Goal: Task Accomplishment & Management: Manage account settings

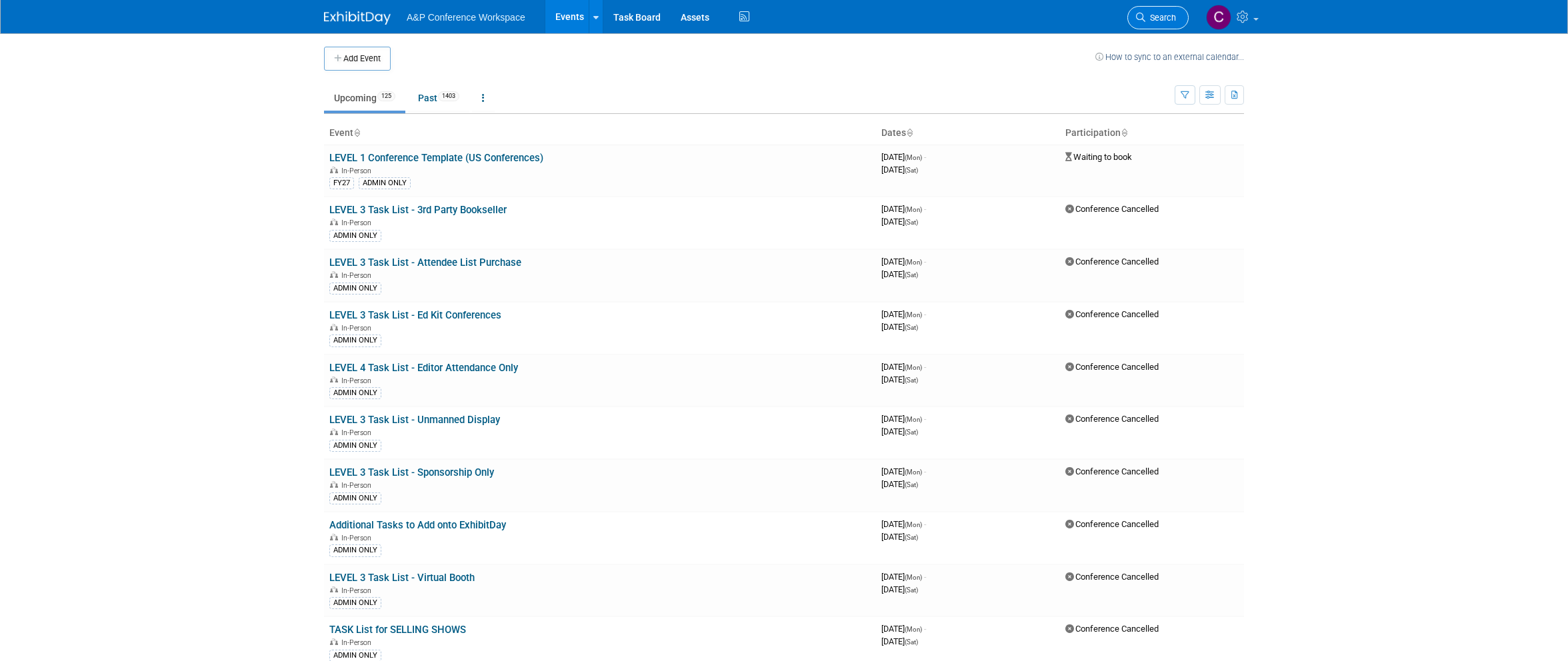
click at [1159, 11] on link "Search" at bounding box center [1158, 17] width 62 height 23
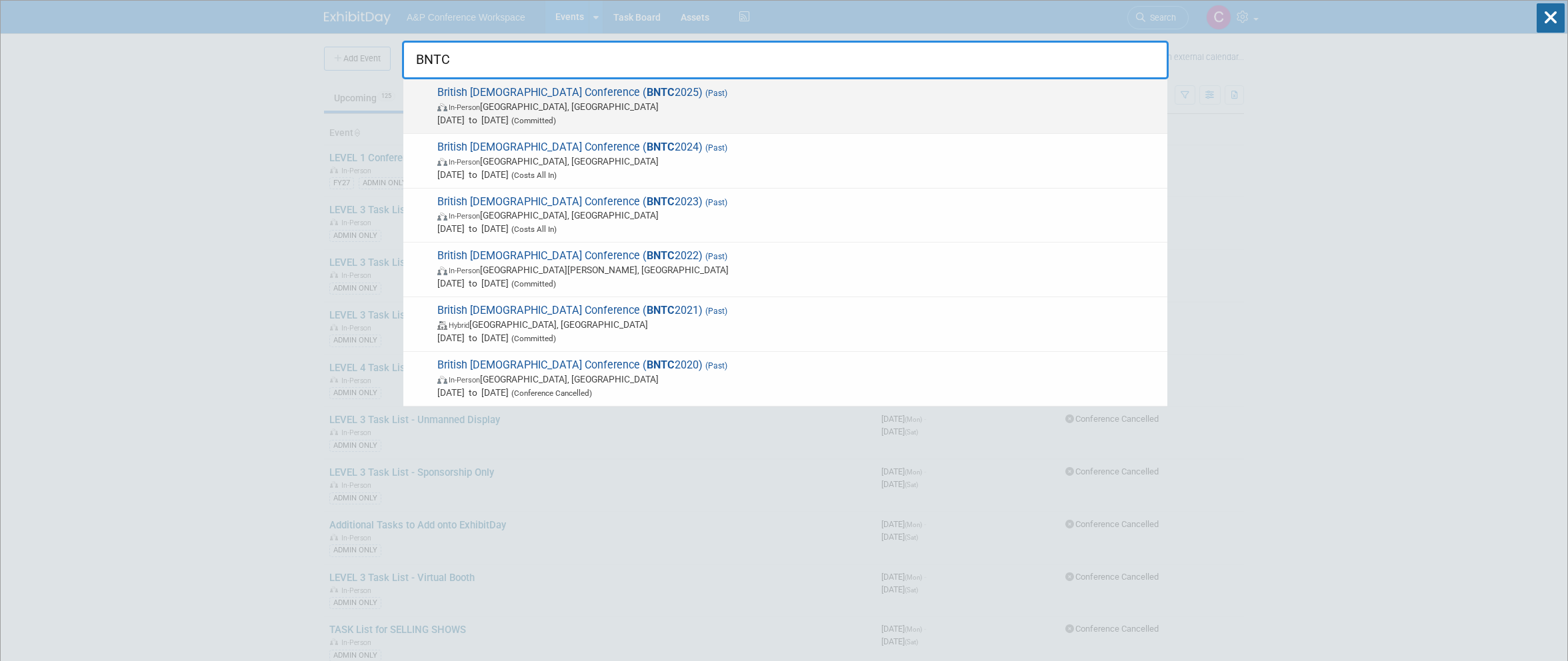
type input "BNTC"
click at [646, 90] on span "British New Testament Conference ( BNTC 2025) (Past) In-Person Manchester, Unit…" at bounding box center [797, 105] width 727 height 41
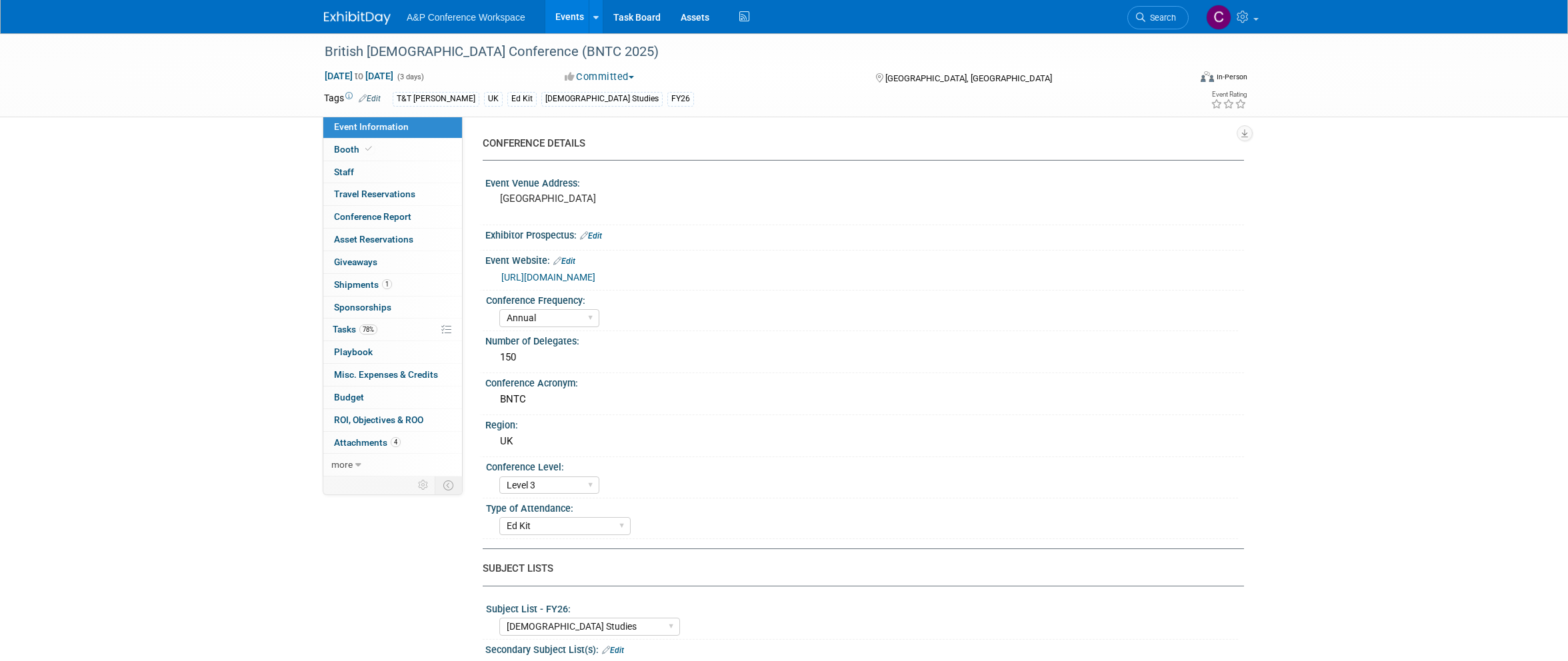
select select "Annual"
select select "Level 3"
select select "Ed Kit"
select select "[DEMOGRAPHIC_DATA] Studies"
select select "T&T [PERSON_NAME]"
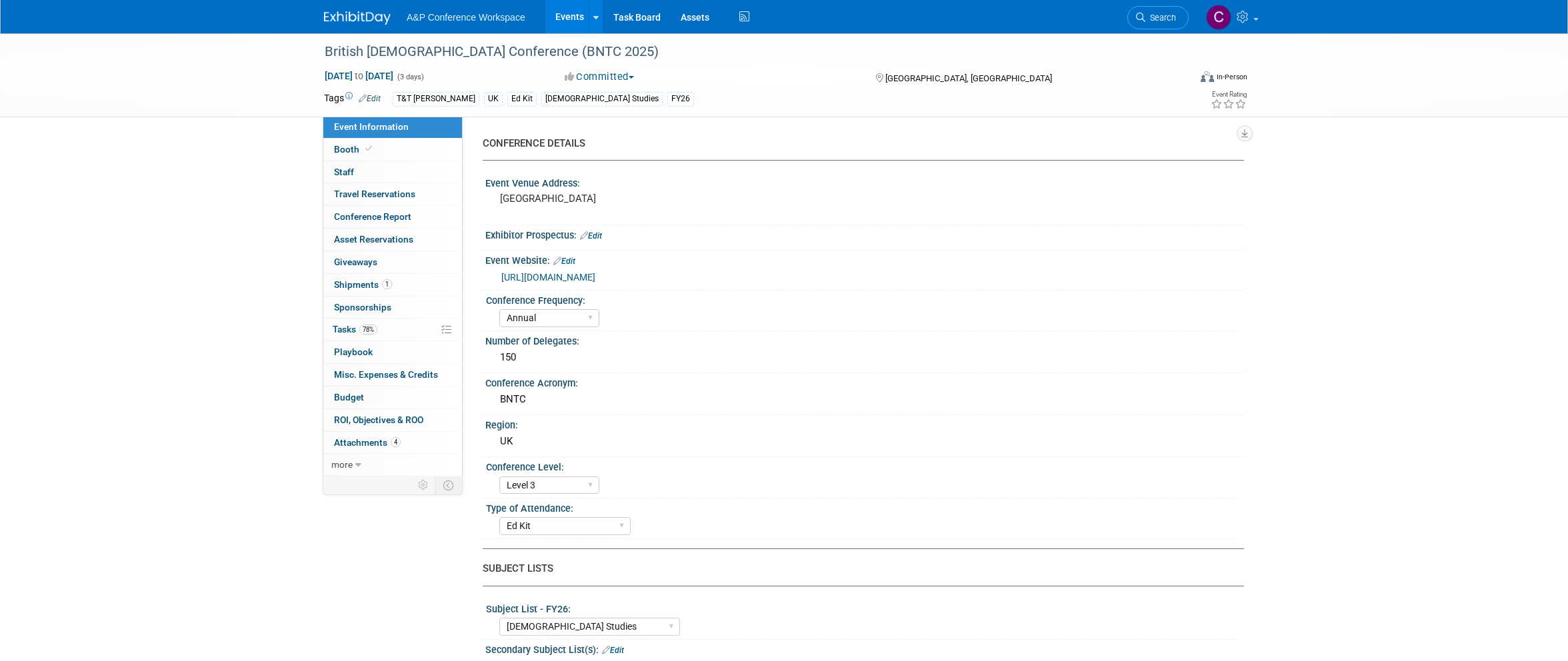
select select "[PERSON_NAME]"
select select "Networking/Commissioning"
click at [348, 324] on span "Tasks 78%" at bounding box center [355, 329] width 45 height 10
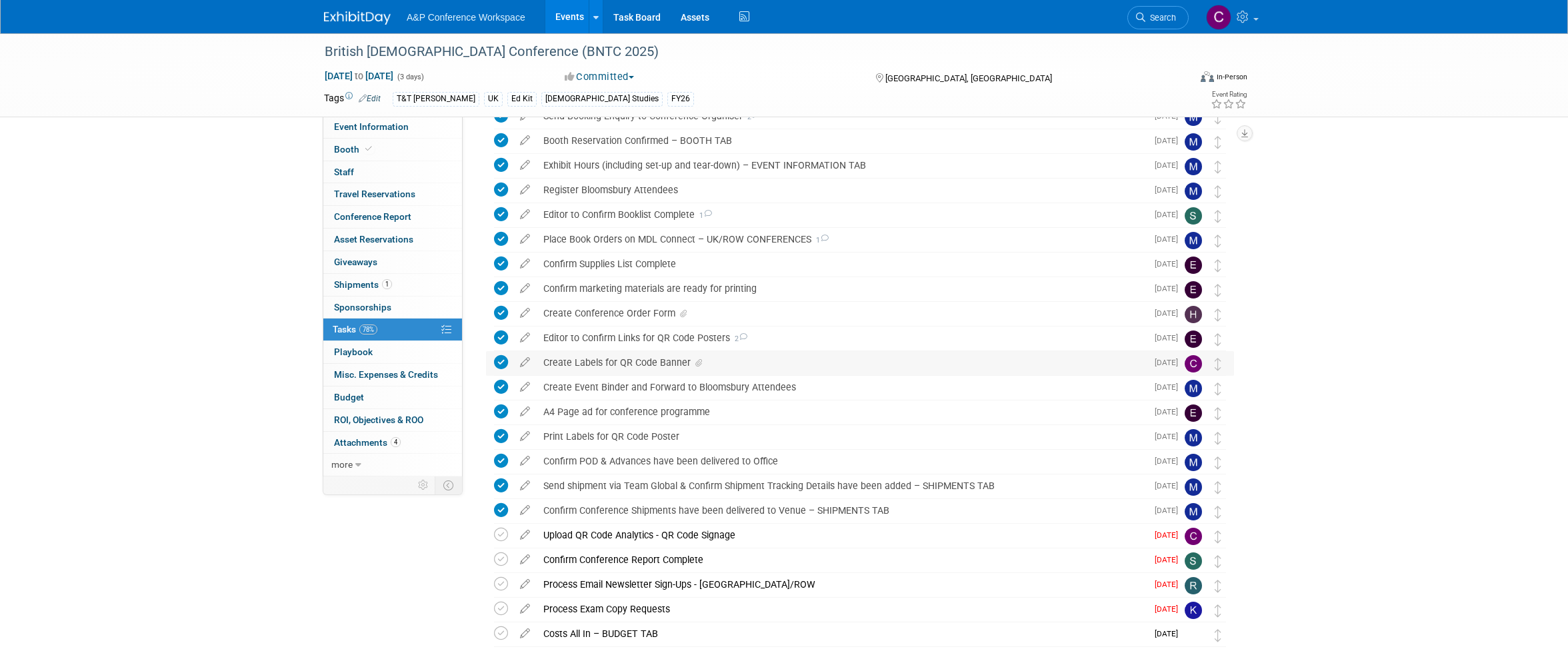
scroll to position [85, 0]
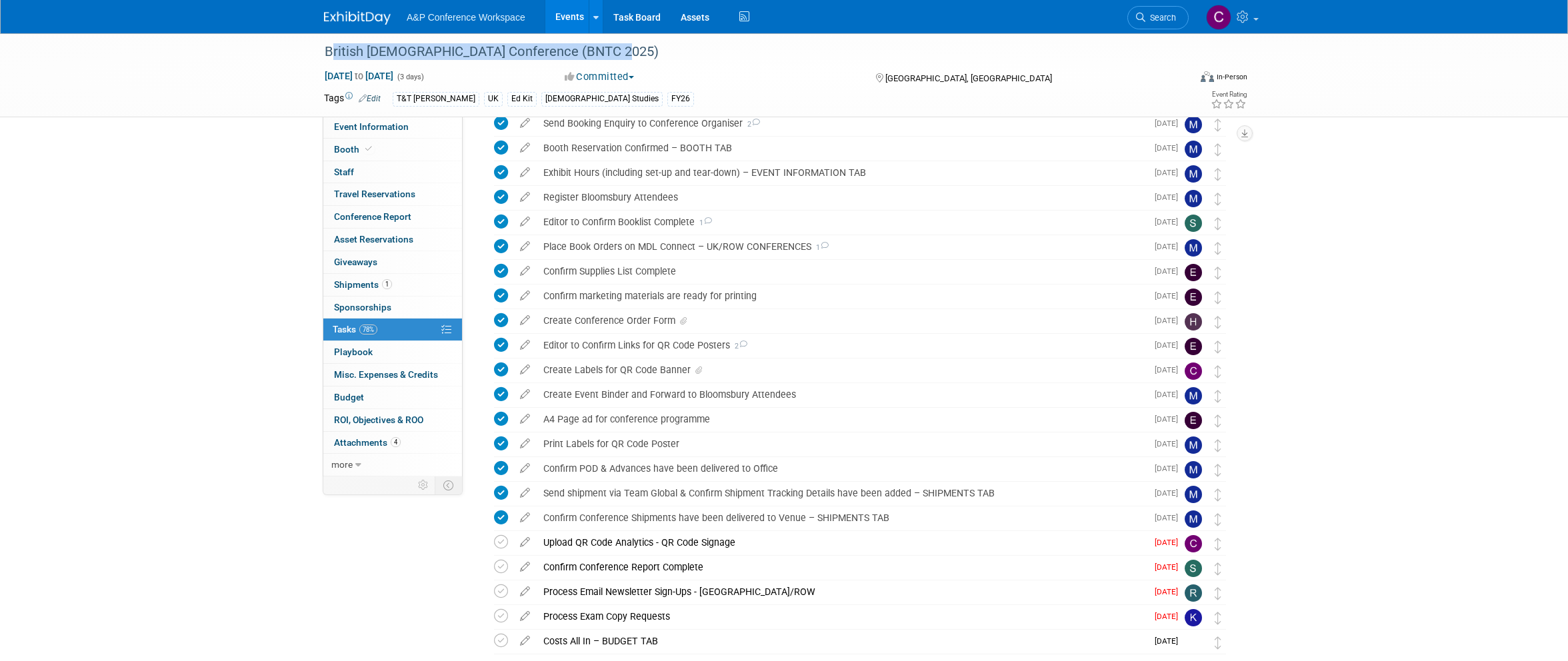
drag, startPoint x: 613, startPoint y: 50, endPoint x: 310, endPoint y: 49, distance: 303.0
click at [310, 49] on div "British New Testament Conference (BNTC 2025) Sep 1, 2025 to Sep 3, 2025 (3 days…" at bounding box center [784, 76] width 1568 height 84
copy div "British [DEMOGRAPHIC_DATA] Conference (BNTC 2025)"
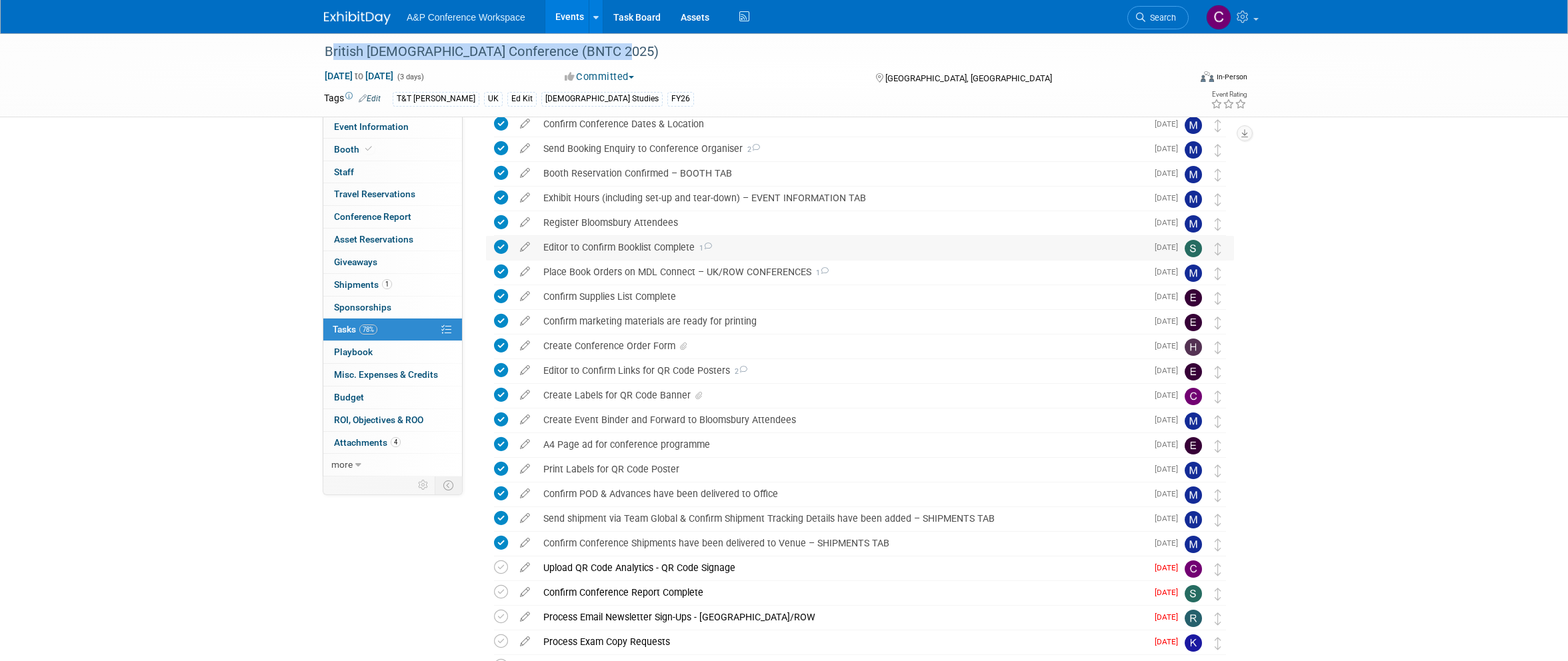
scroll to position [64, 0]
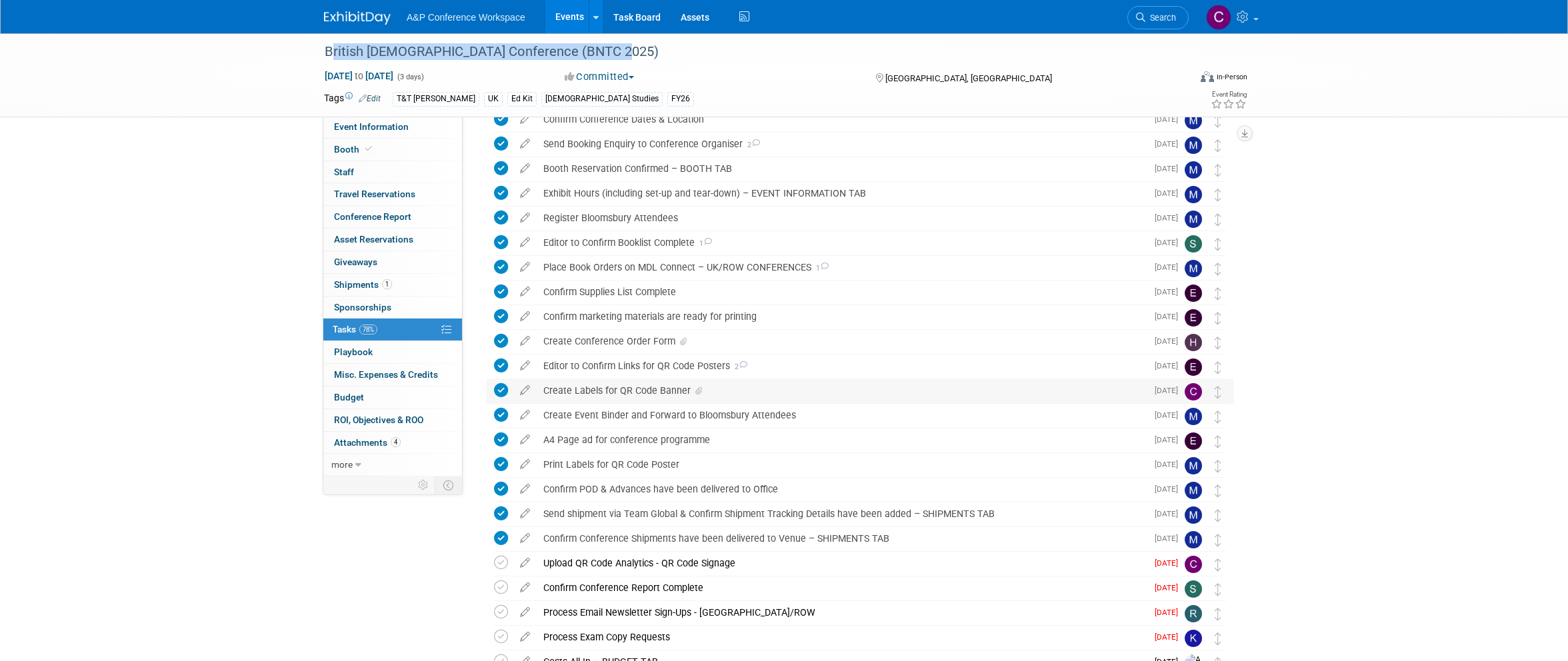
click at [633, 389] on div "Create Labels for QR Code Banner" at bounding box center [841, 390] width 610 height 22
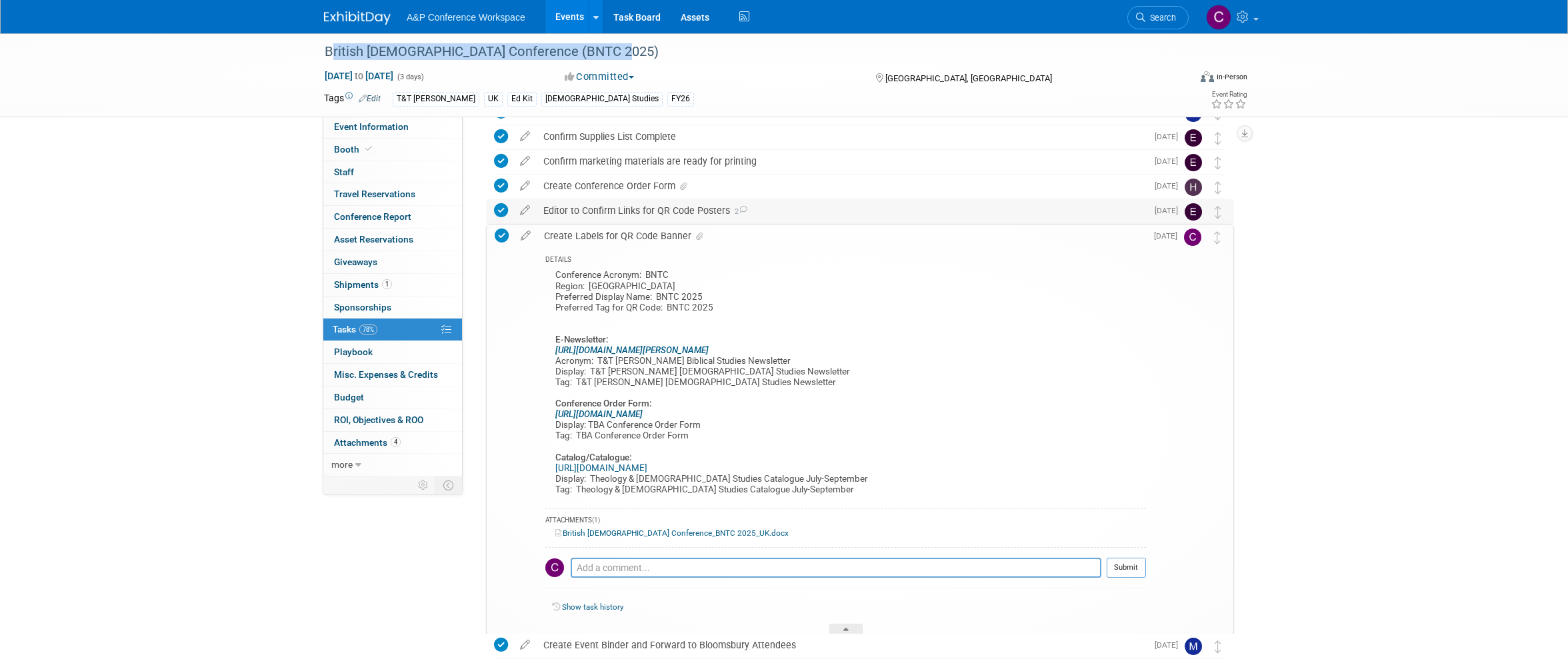
scroll to position [219, 0]
click at [585, 381] on div "Conference Acronym: BNTC Region: UK Preferred Display Name: BNTC 2025 Preferred…" at bounding box center [845, 384] width 600 height 234
click at [522, 234] on icon at bounding box center [525, 233] width 23 height 17
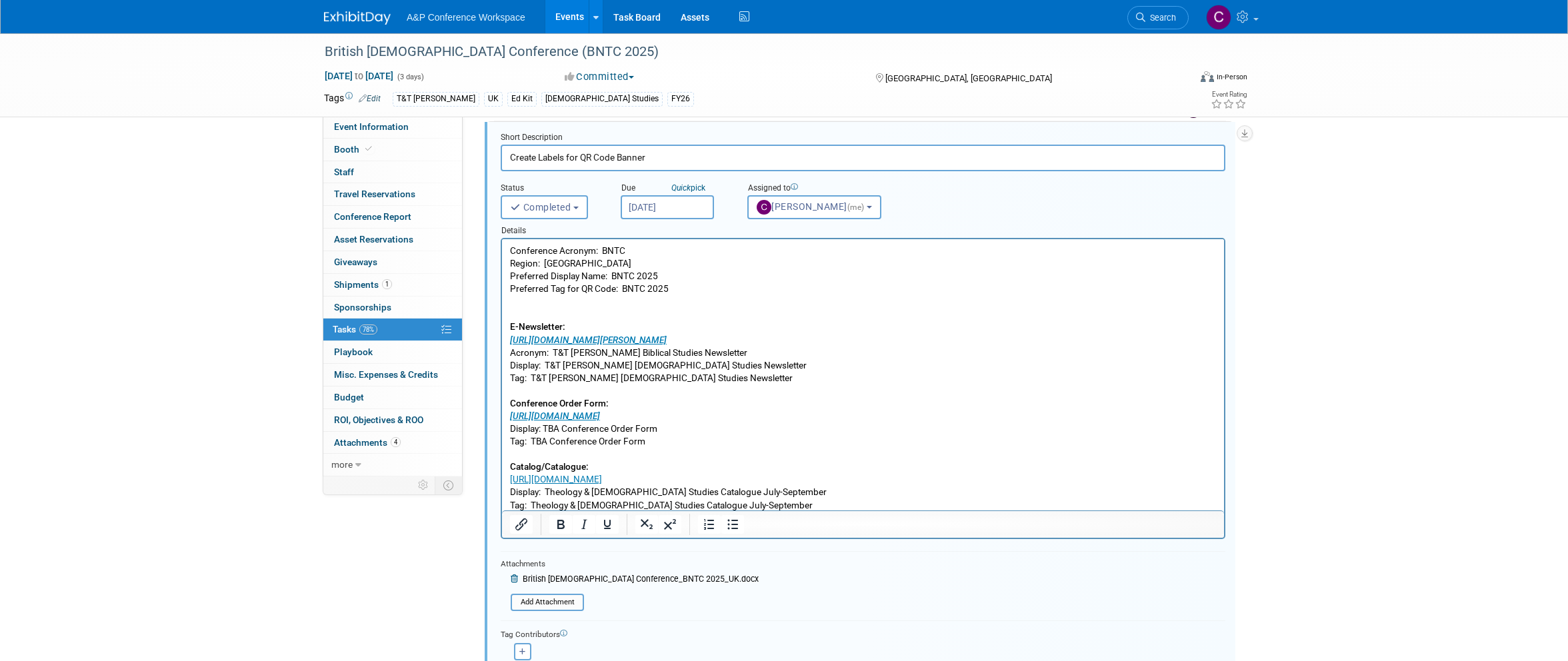
scroll to position [316, 0]
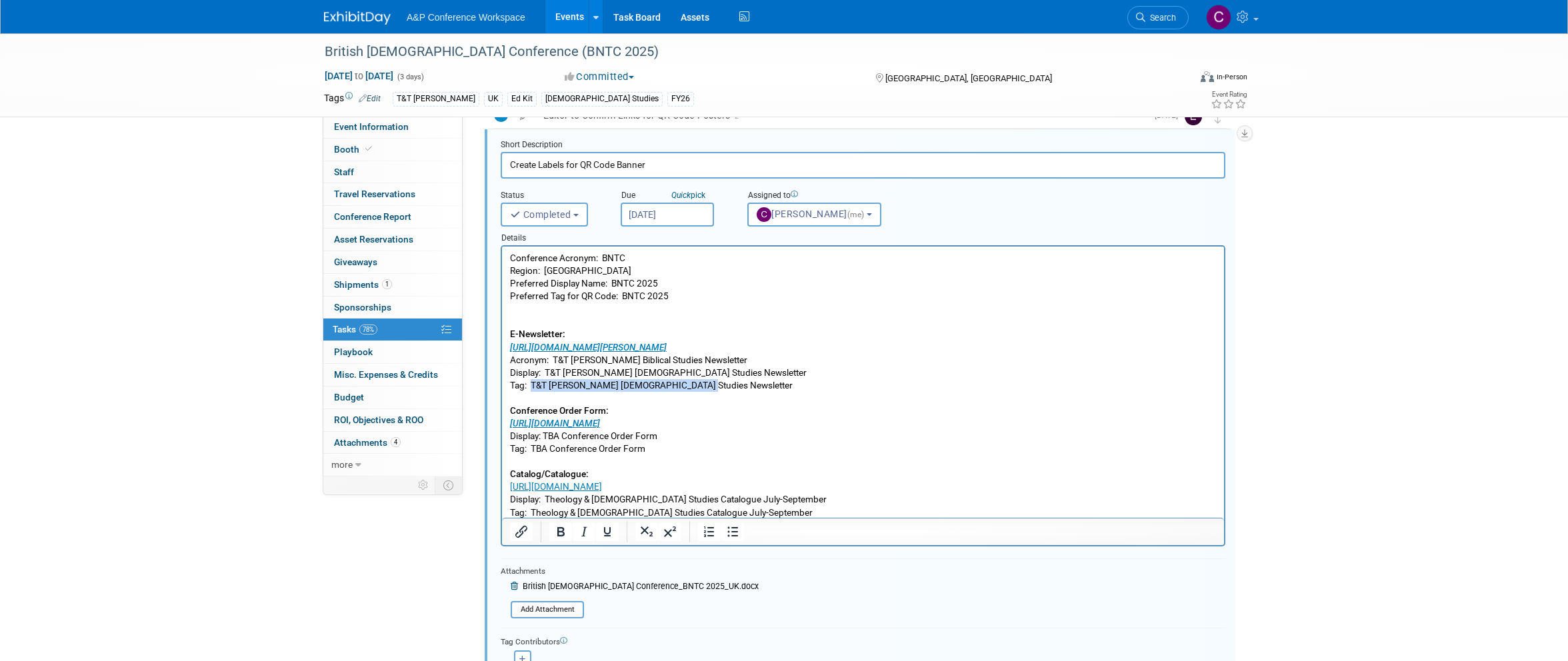
drag, startPoint x: 531, startPoint y: 384, endPoint x: 682, endPoint y: 389, distance: 151.1
click at [682, 389] on p "Conference Acronym: BNTC Region: UK Preferred Display Name: BNTC 2025 Preferred…" at bounding box center [863, 386] width 707 height 267
copy p "T&T Clark Biblical Studies Newsletter"
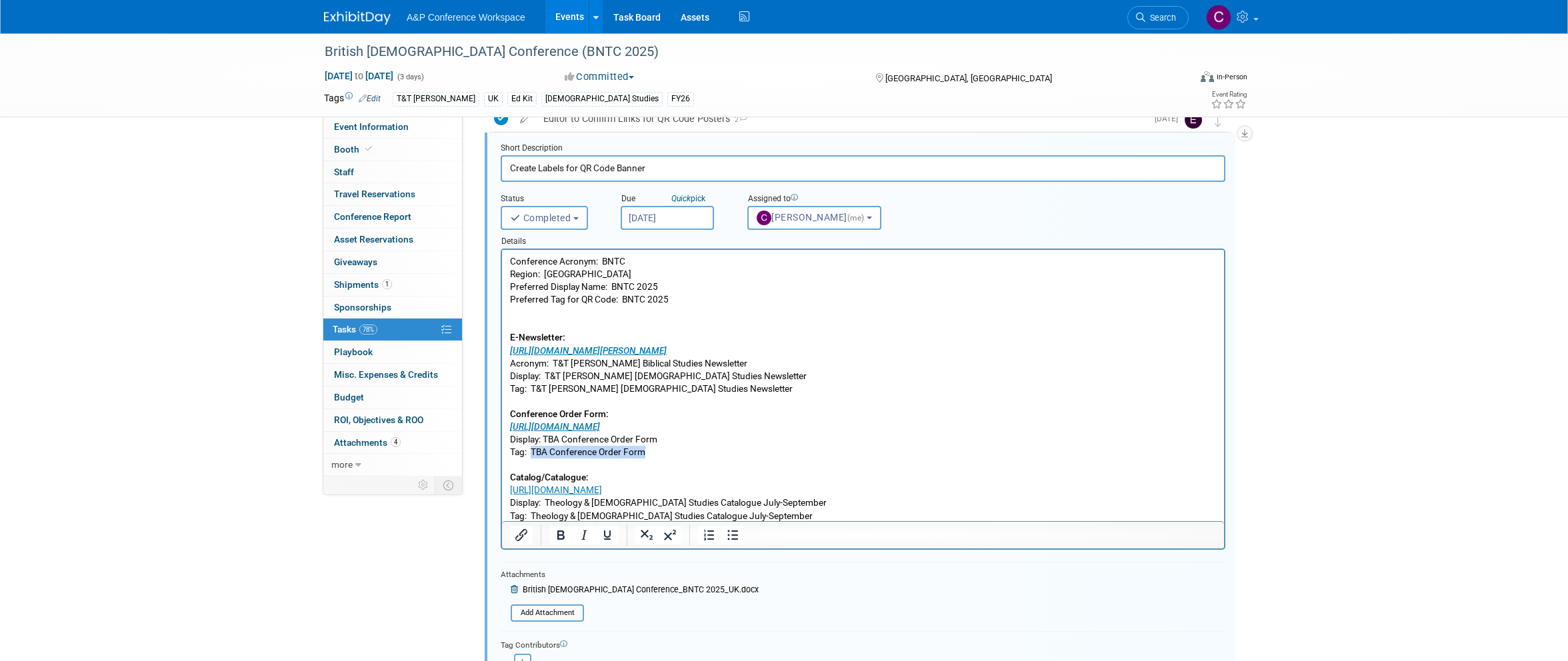
drag, startPoint x: 531, startPoint y: 451, endPoint x: 648, endPoint y: 456, distance: 117.1
click at [648, 456] on p "Conference Acronym: BNTC Region: UK Preferred Display Name: BNTC 2025 Preferred…" at bounding box center [863, 388] width 707 height 267
copy p "TBA Conference Order Form"
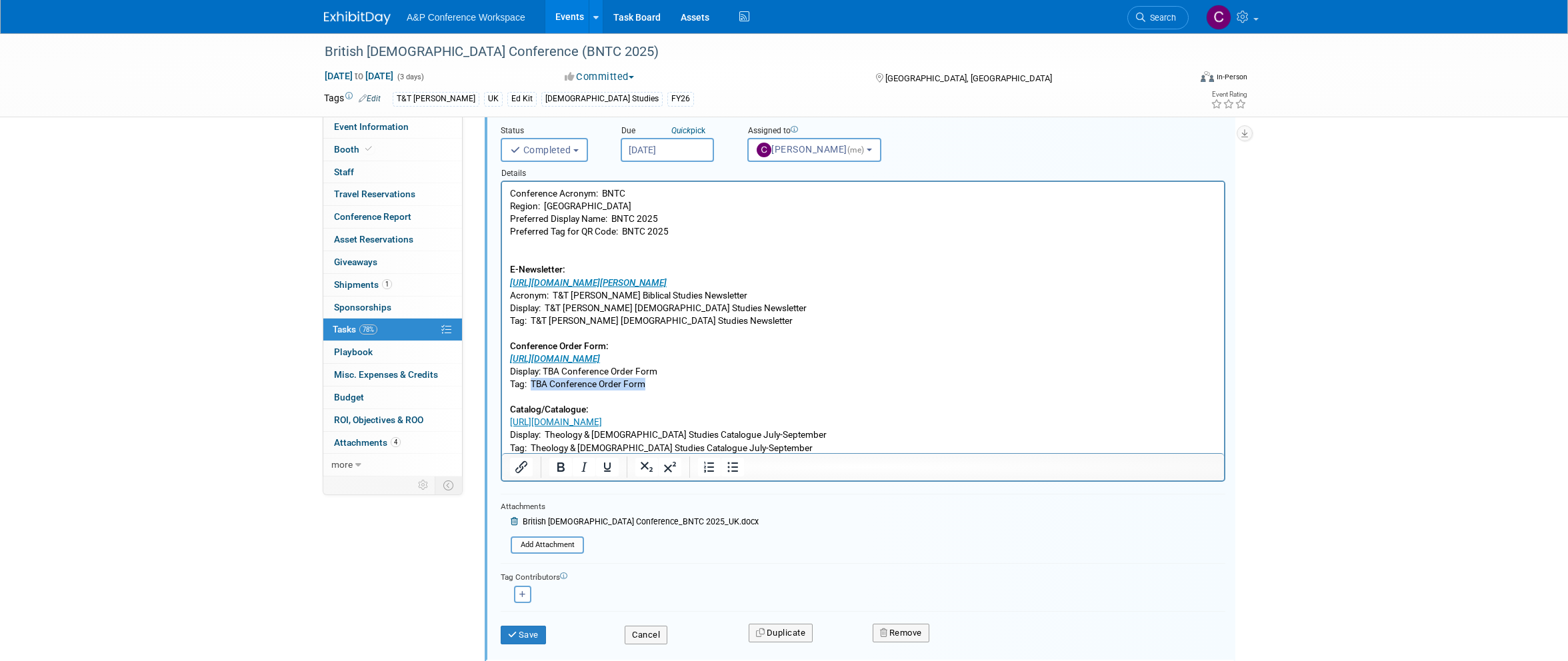
scroll to position [382, 0]
drag, startPoint x: 532, startPoint y: 443, endPoint x: 768, endPoint y: 446, distance: 236.0
click at [768, 446] on p "Conference Acronym: BNTC Region: UK Preferred Display Name: BNTC 2025 Preferred…" at bounding box center [863, 318] width 707 height 267
copy p "Theology & Biblical Studies Catalogue July-September"
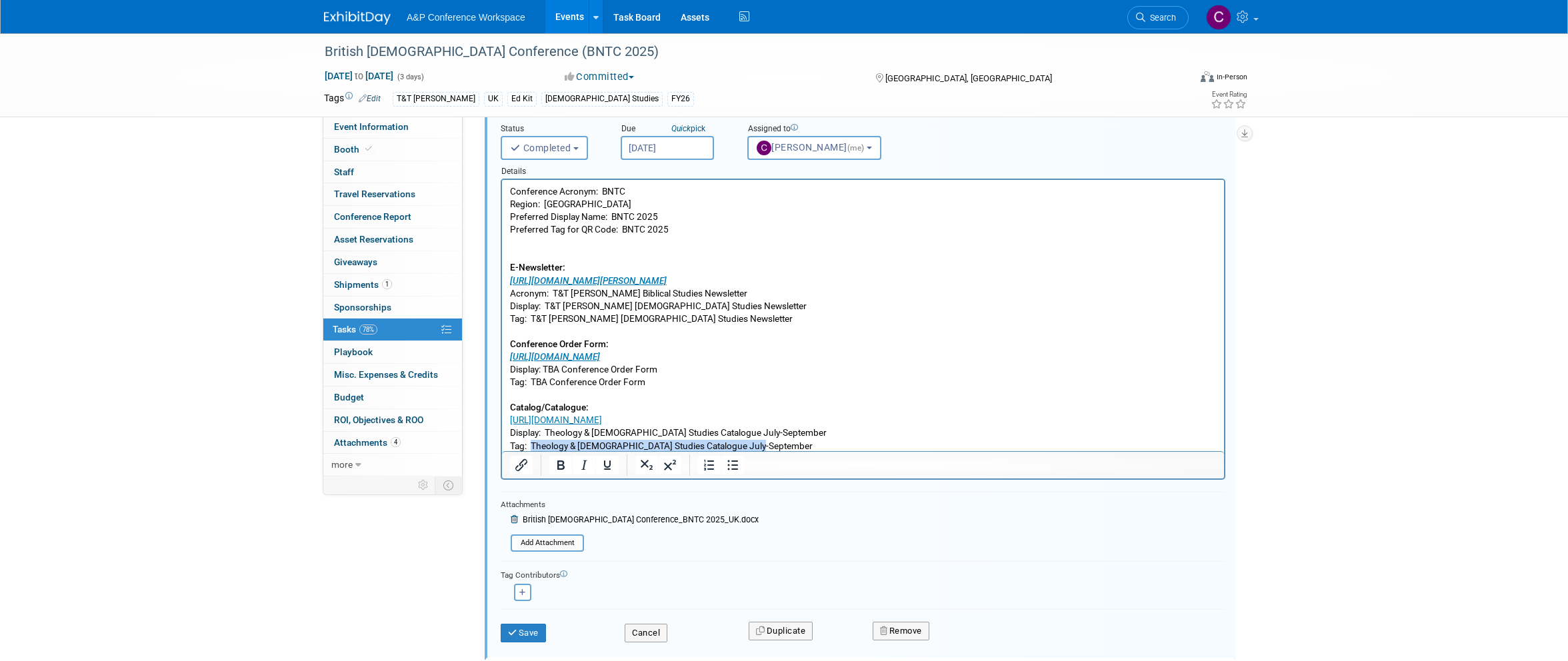
scroll to position [382, 0]
drag, startPoint x: 531, startPoint y: 316, endPoint x: 686, endPoint y: 322, distance: 155.1
click at [686, 322] on p "Conference Acronym: BNTC Region: UK Preferred Display Name: BNTC 2025 Preferred…" at bounding box center [863, 318] width 707 height 267
copy p "T&T Clark Biblical Studies Newsletter"
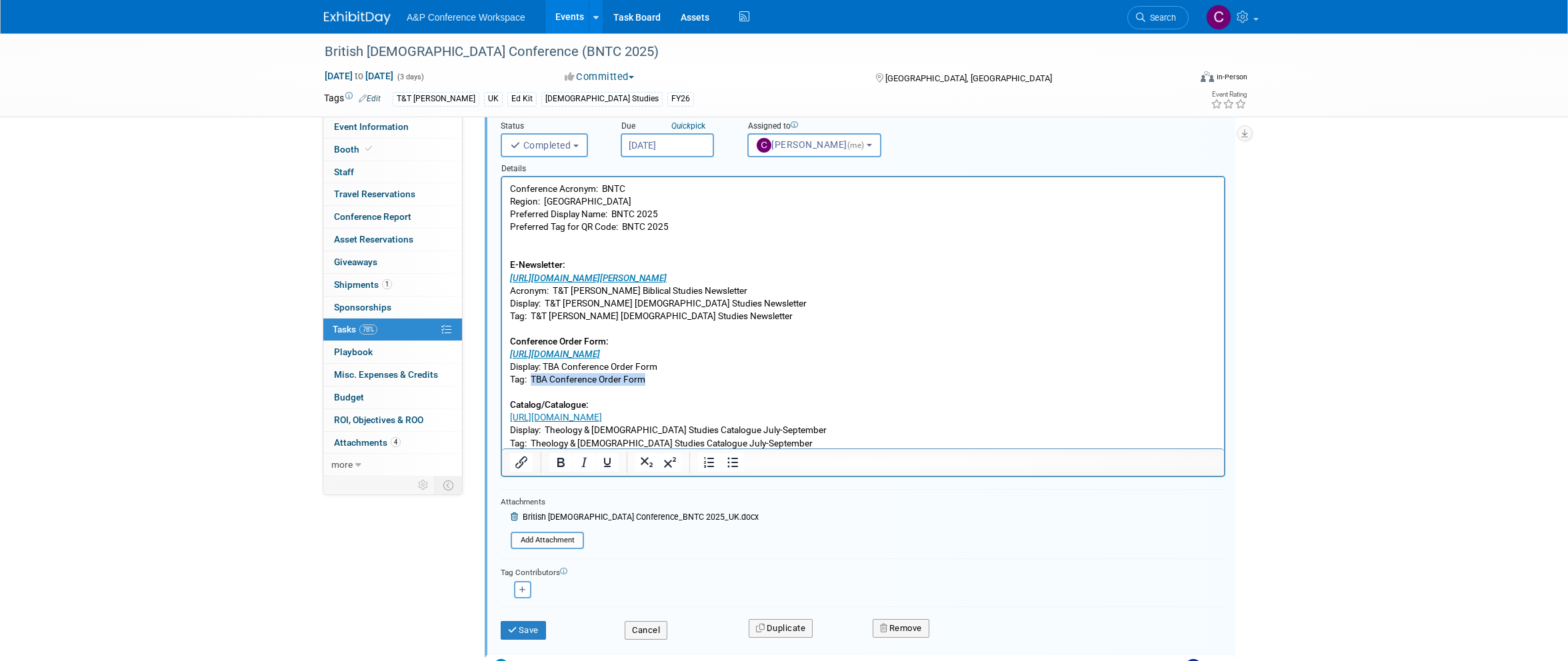
drag, startPoint x: 531, startPoint y: 376, endPoint x: 649, endPoint y: 383, distance: 118.2
click at [649, 383] on p "Conference Acronym: BNTC Region: UK Preferred Display Name: BNTC 2025 Preferred…" at bounding box center [863, 316] width 707 height 267
copy p "TBA Conference Order Form"
drag, startPoint x: 530, startPoint y: 314, endPoint x: 682, endPoint y: 320, distance: 152.1
click at [682, 320] on p "Conference Acronym: BNTC Region: UK Preferred Display Name: BNTC 2025 Preferred…" at bounding box center [863, 316] width 707 height 267
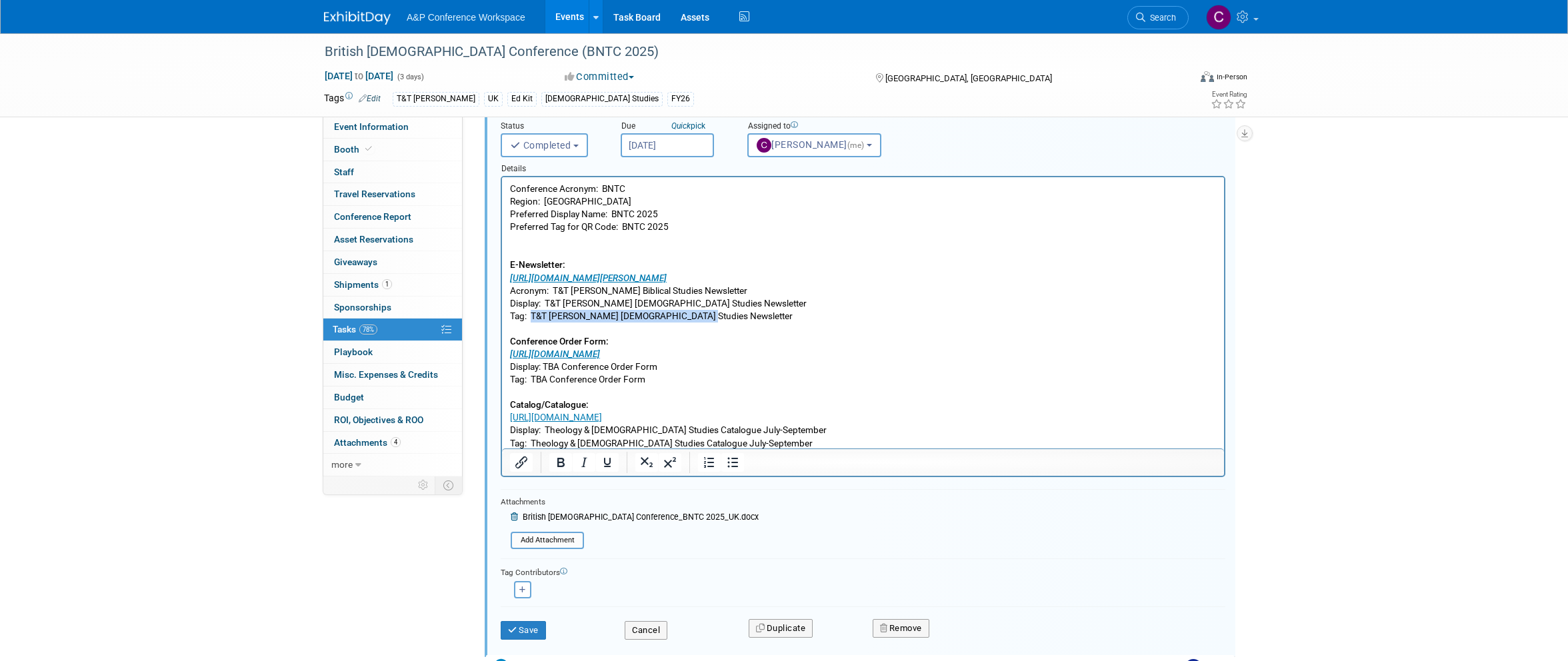
copy p "T&T Clark Biblical Studies Newsletter"
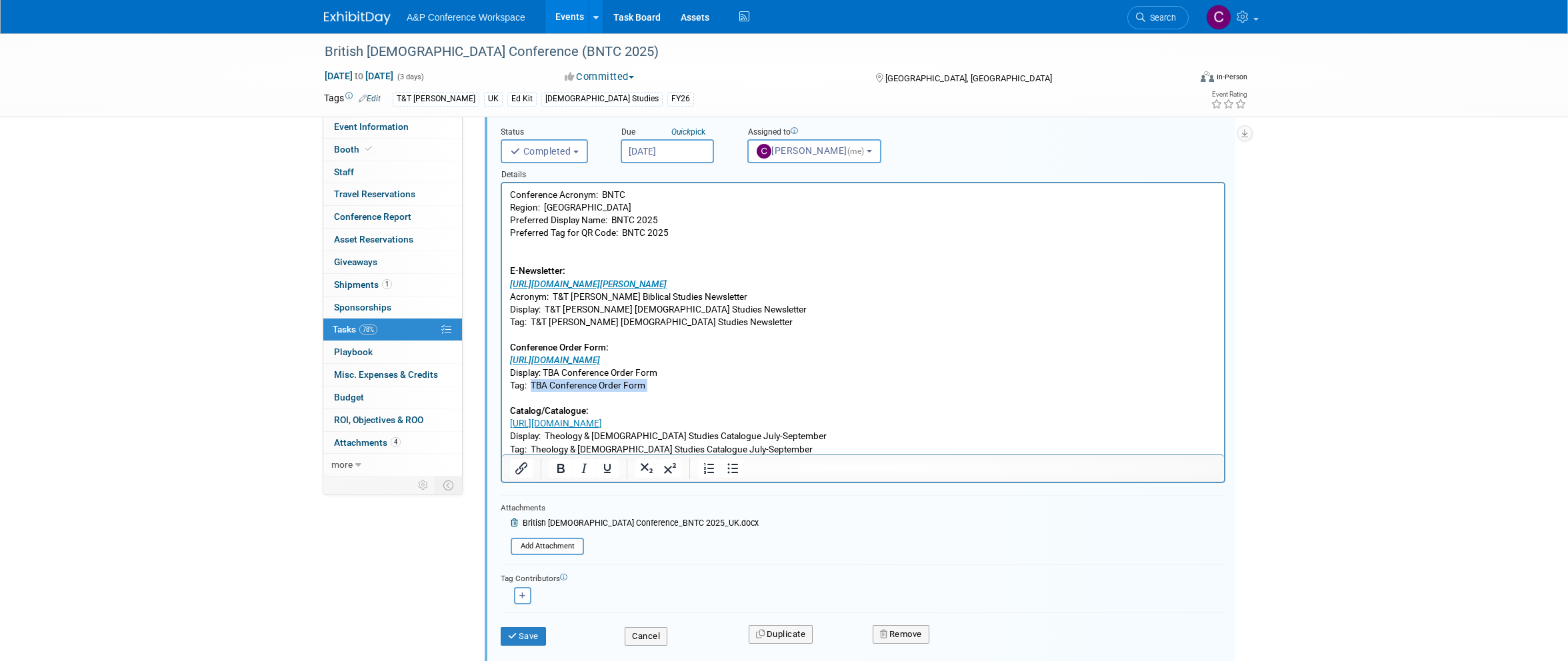
drag, startPoint x: 531, startPoint y: 383, endPoint x: 652, endPoint y: 390, distance: 121.2
click at [652, 390] on p "Conference Acronym: BNTC Region: UK Preferred Display Name: BNTC 2025 Preferred…" at bounding box center [863, 322] width 707 height 267
copy p "TBA Conference Order Form"
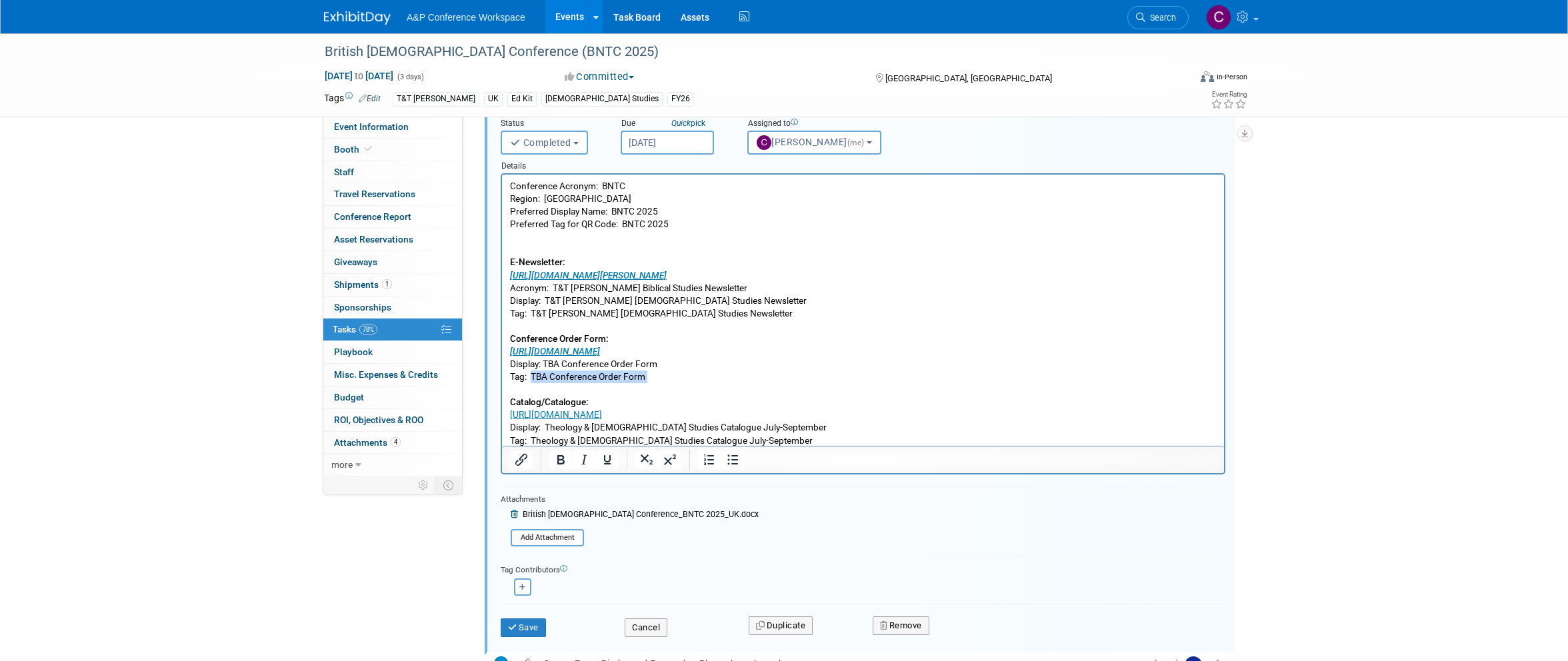
scroll to position [389, 0]
drag, startPoint x: 532, startPoint y: 436, endPoint x: 802, endPoint y: 436, distance: 270.0
click at [802, 436] on p "Conference Acronym: BNTC Region: UK Preferred Display Name: BNTC 2025 Preferred…" at bounding box center [863, 312] width 707 height 267
copy p "Theology & Biblical Studies Catalogue July-September"
click at [1148, 18] on span "Search" at bounding box center [1160, 18] width 31 height 10
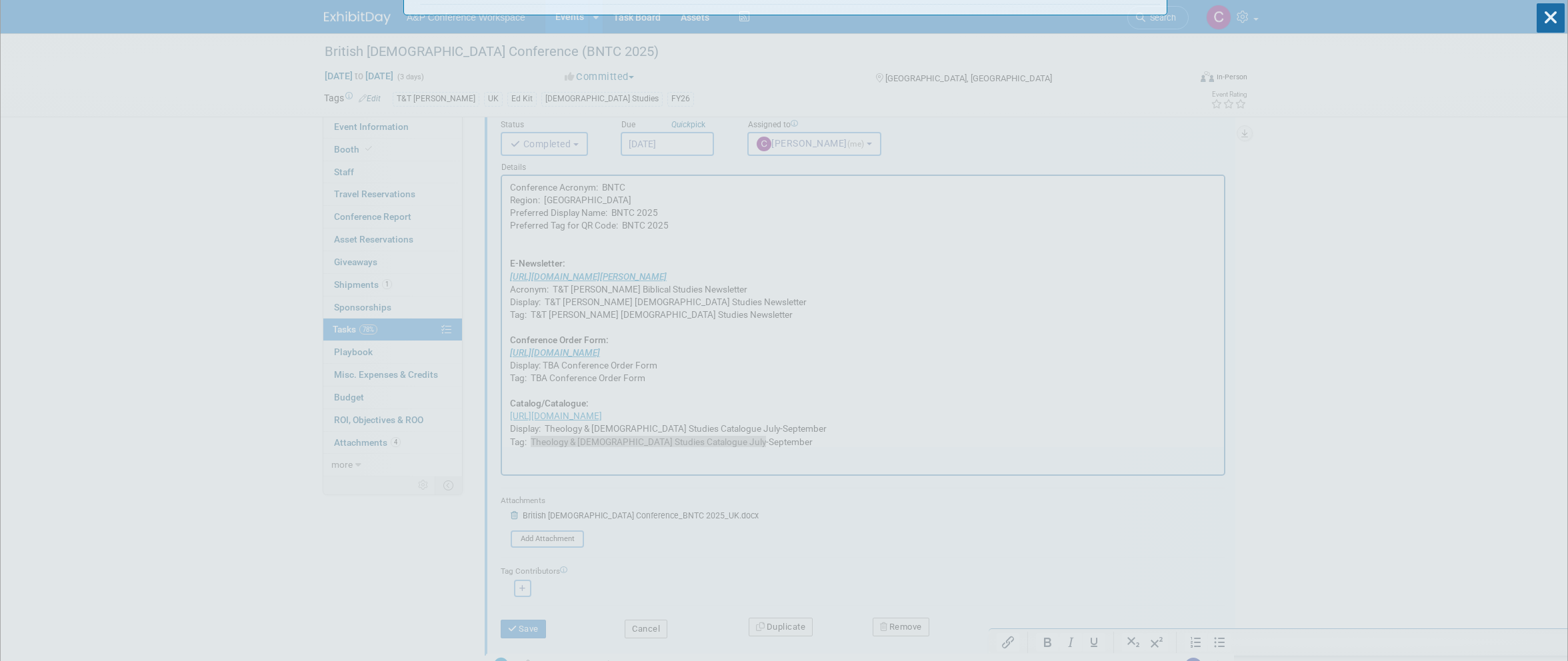
scroll to position [0, 0]
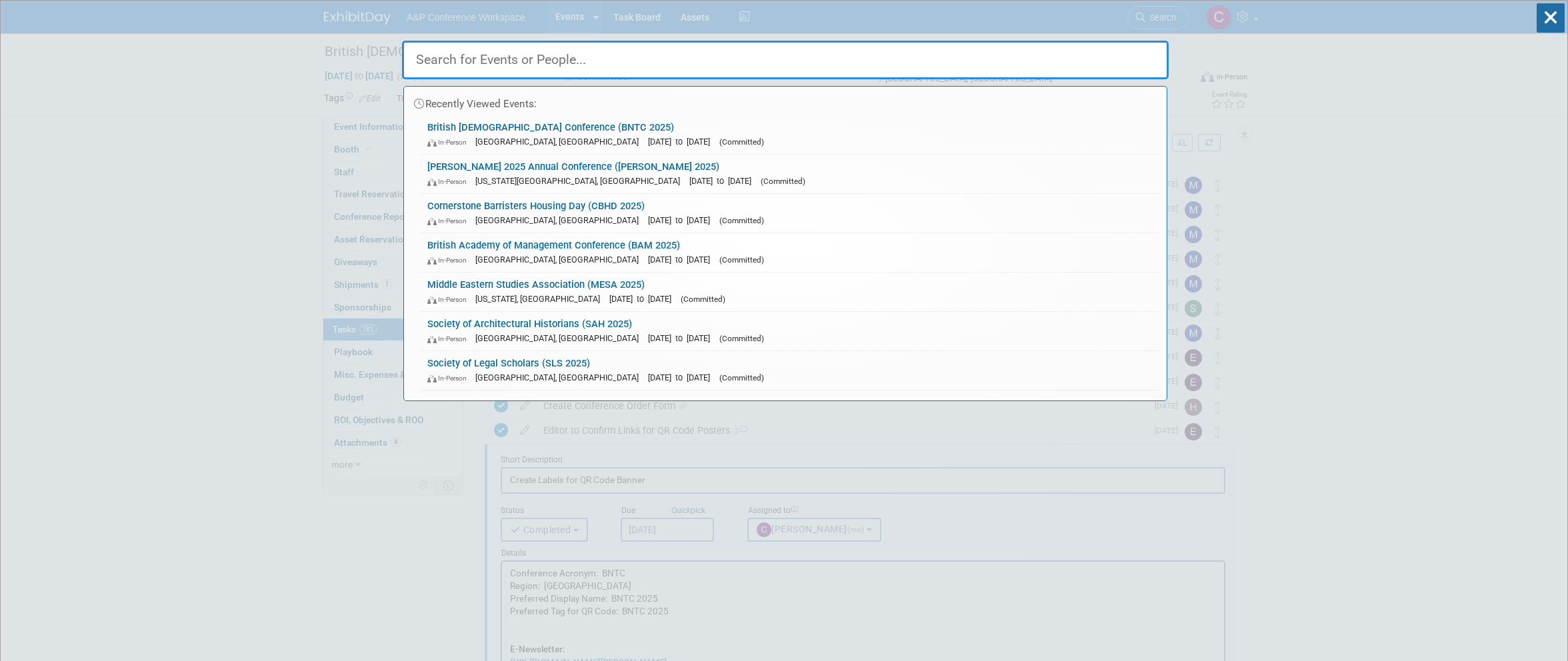
paste input "ENIUGH 2025"
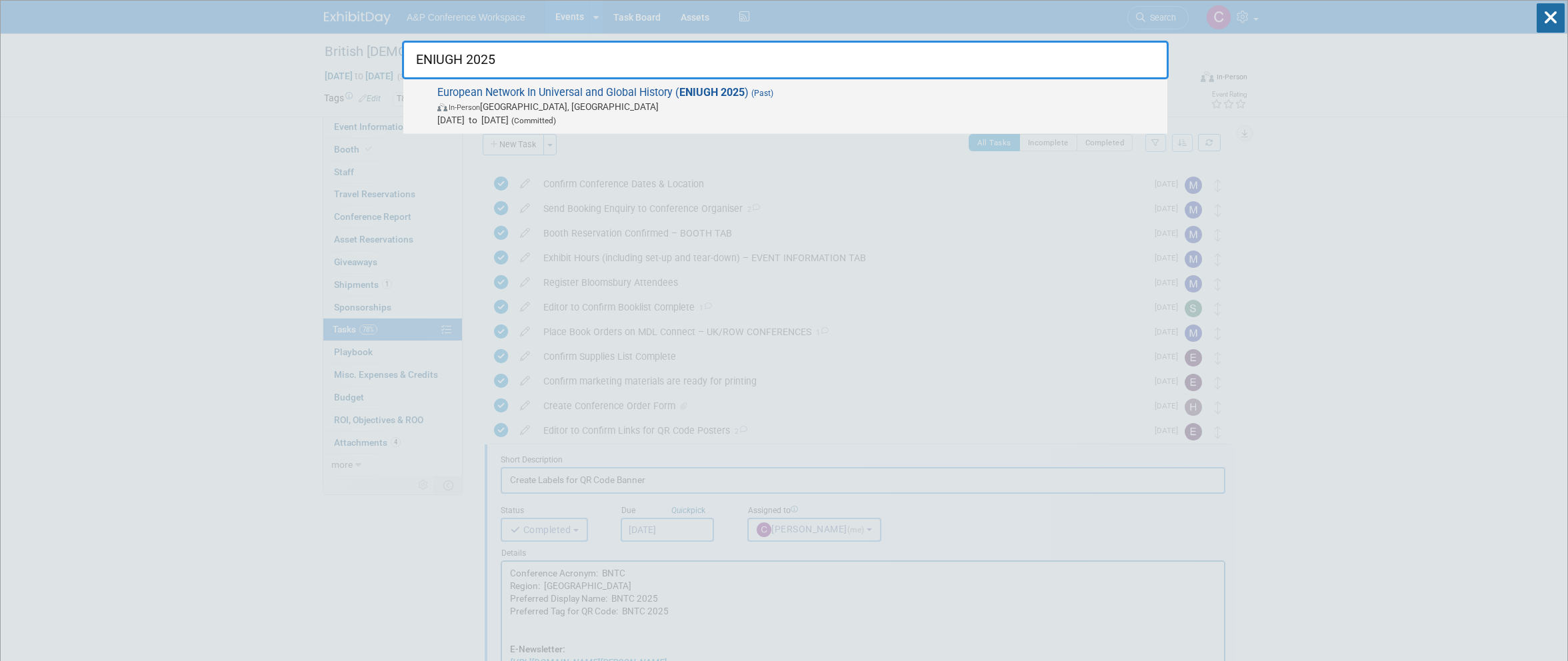
type input "ENIUGH 2025"
click at [726, 93] on strong "ENIUGH 2025" at bounding box center [712, 92] width 65 height 13
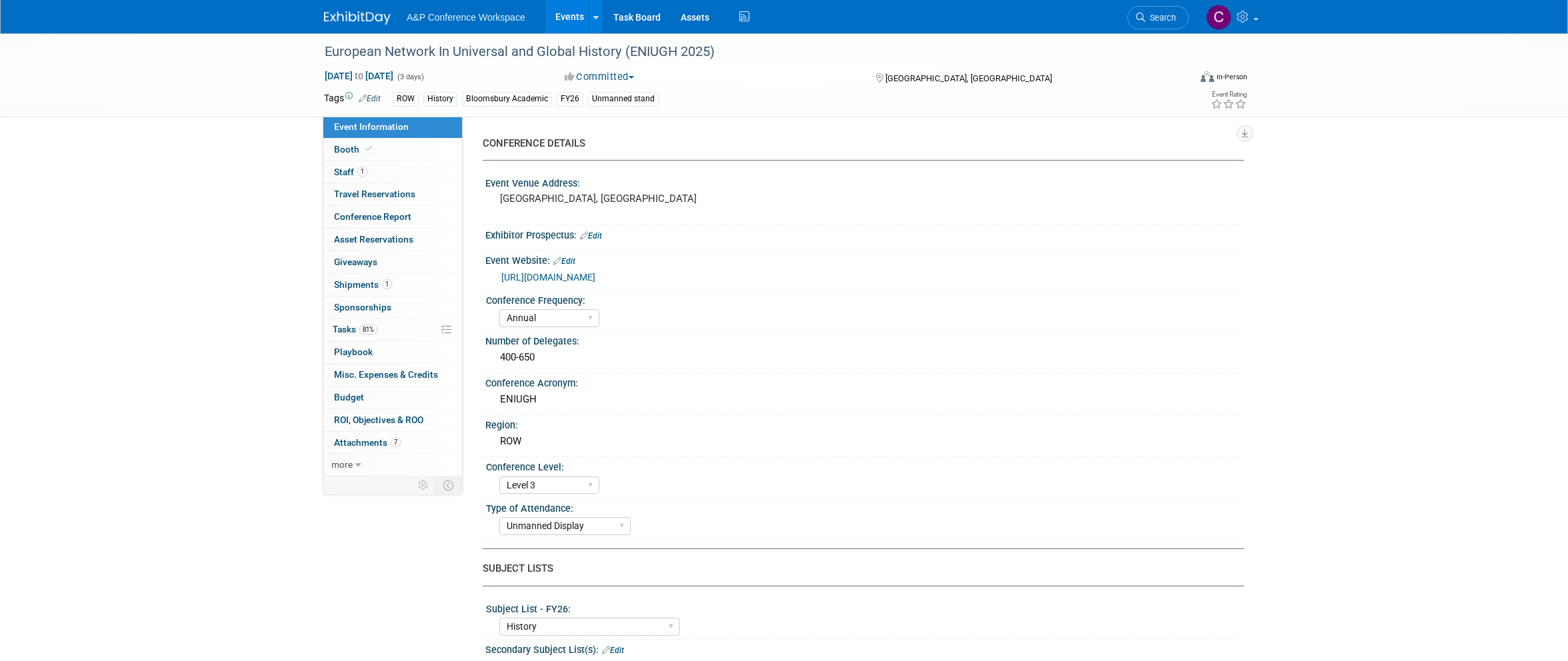
select select "Annual"
select select "Level 3"
select select "Unmanned Display"
select select "History"
select select "Bloomsbury Academic"
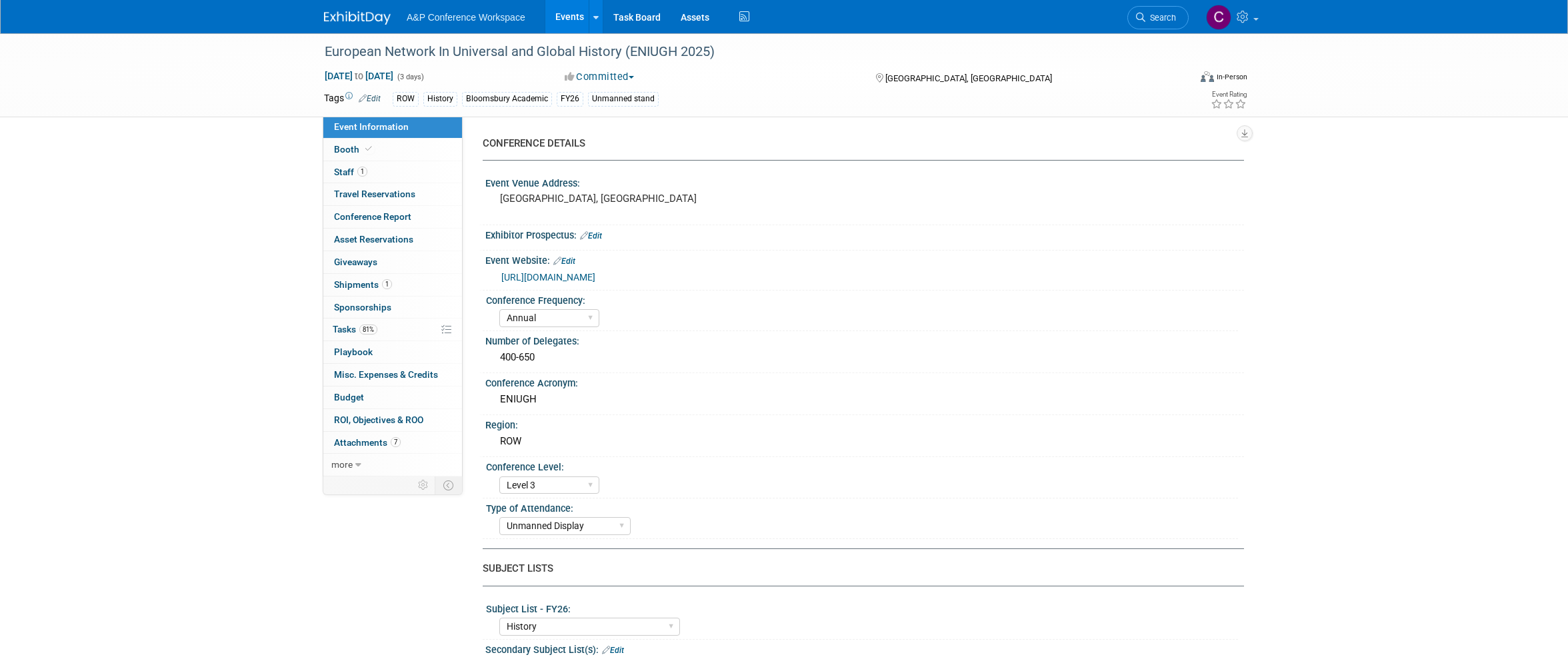
select select "[PERSON_NAME]"
select select "Brand/Subject Presence​"
click at [336, 324] on span "Tasks 81%" at bounding box center [355, 329] width 45 height 10
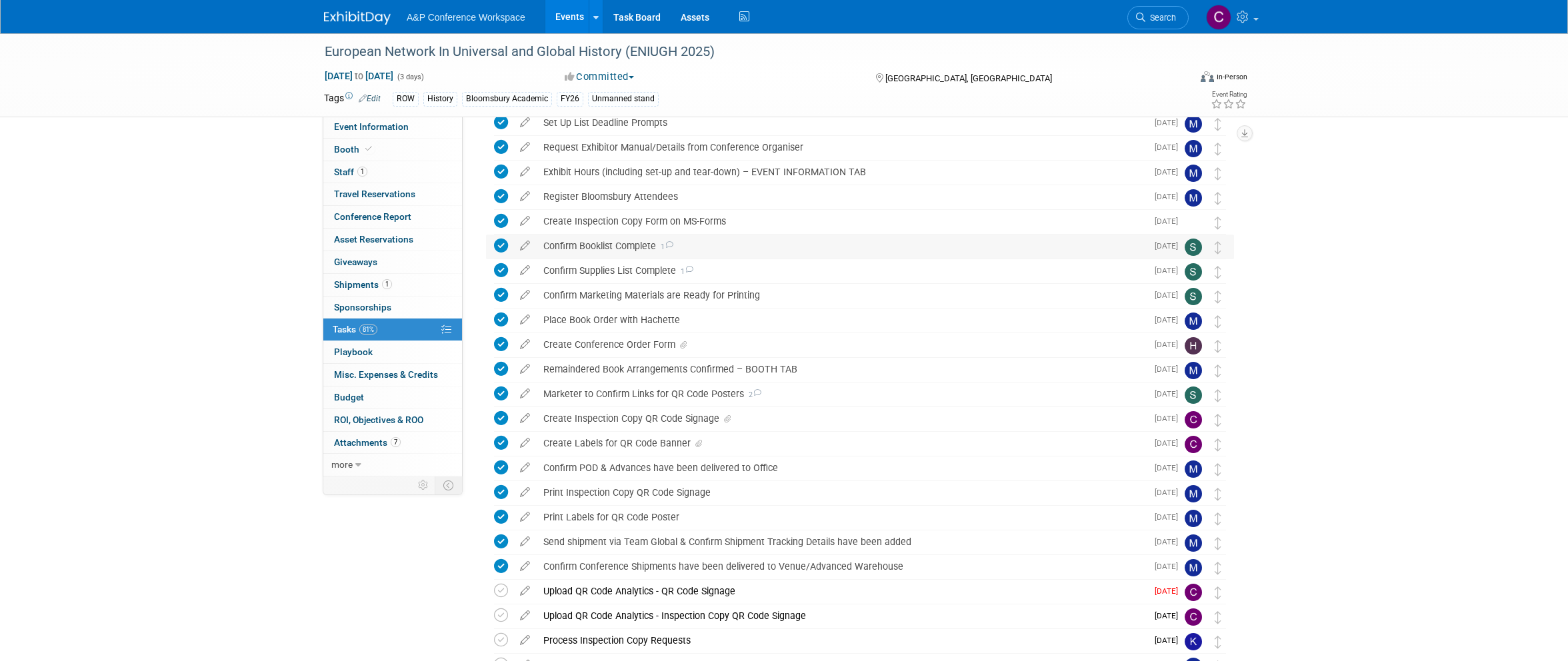
scroll to position [134, 0]
click at [610, 443] on div "Create Labels for QR Code Banner" at bounding box center [841, 443] width 610 height 22
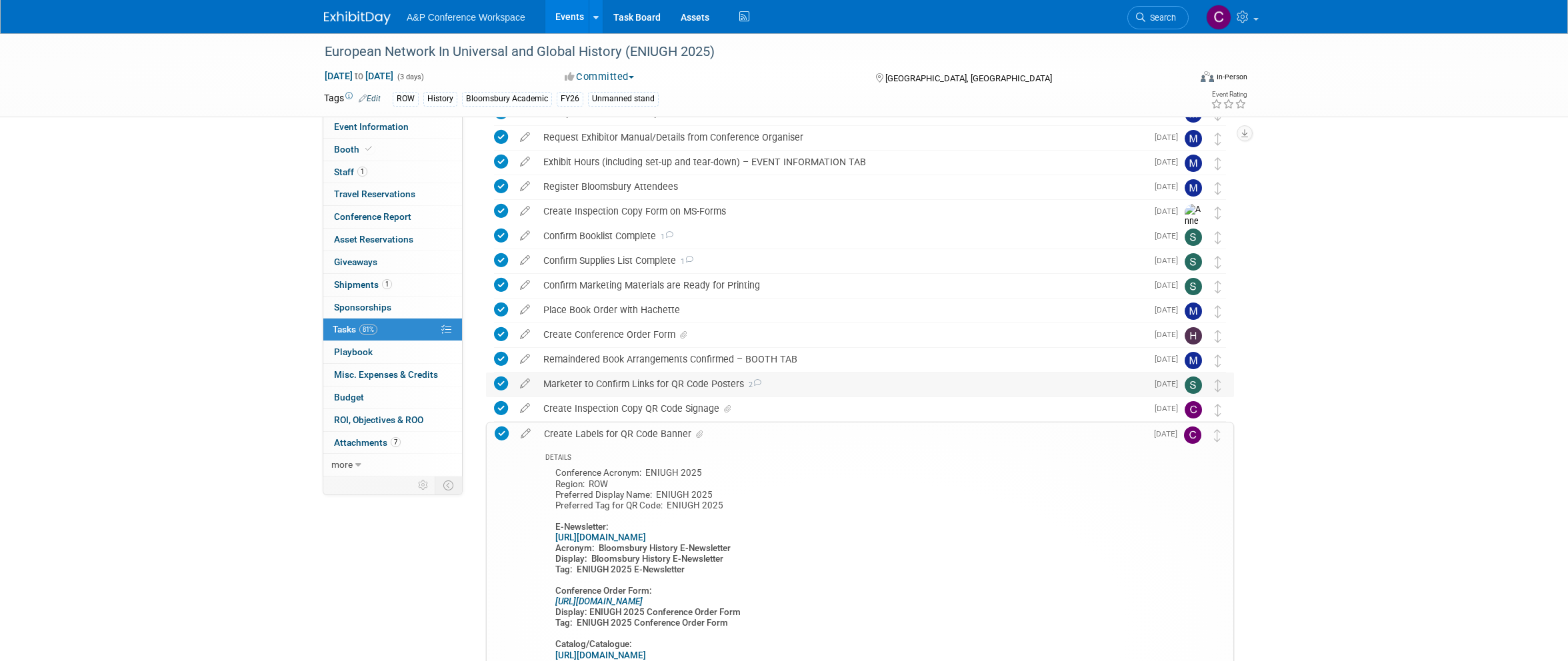
scroll to position [249, 0]
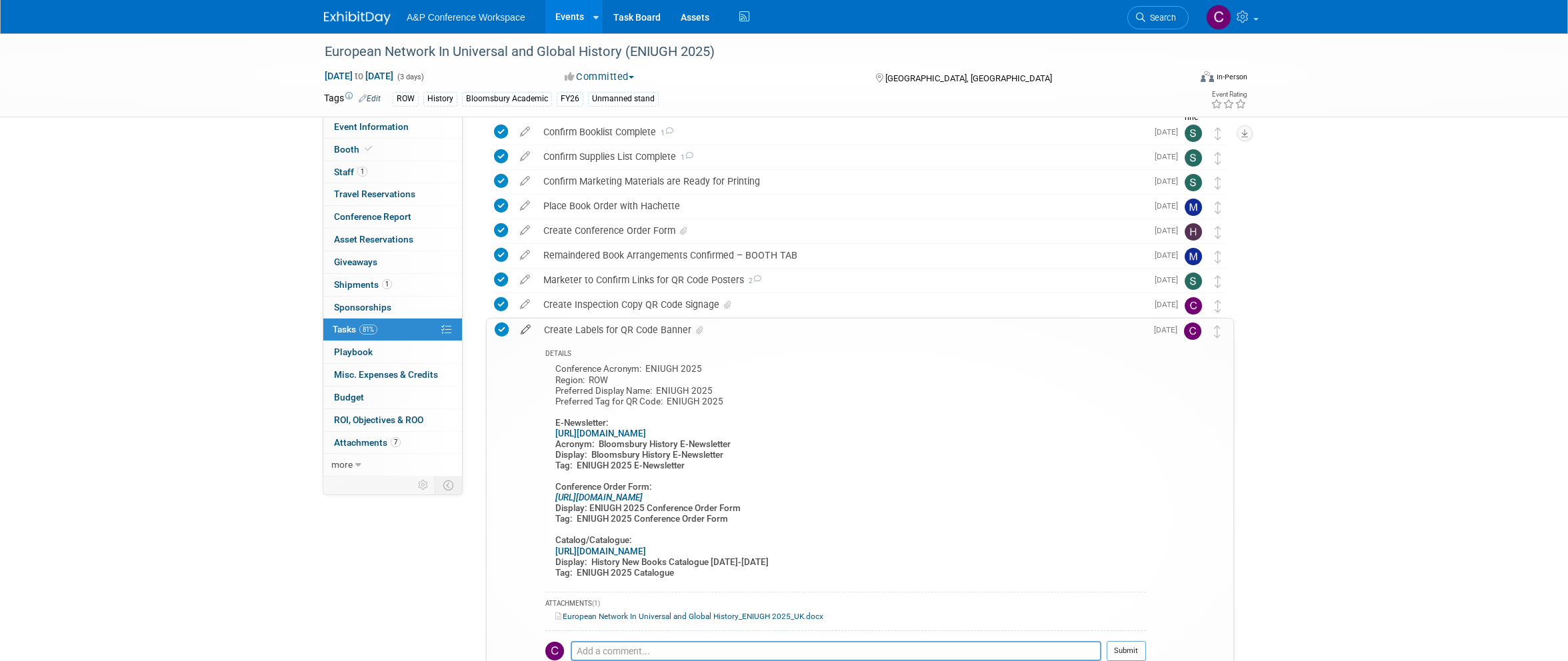
click at [523, 330] on icon at bounding box center [525, 327] width 23 height 17
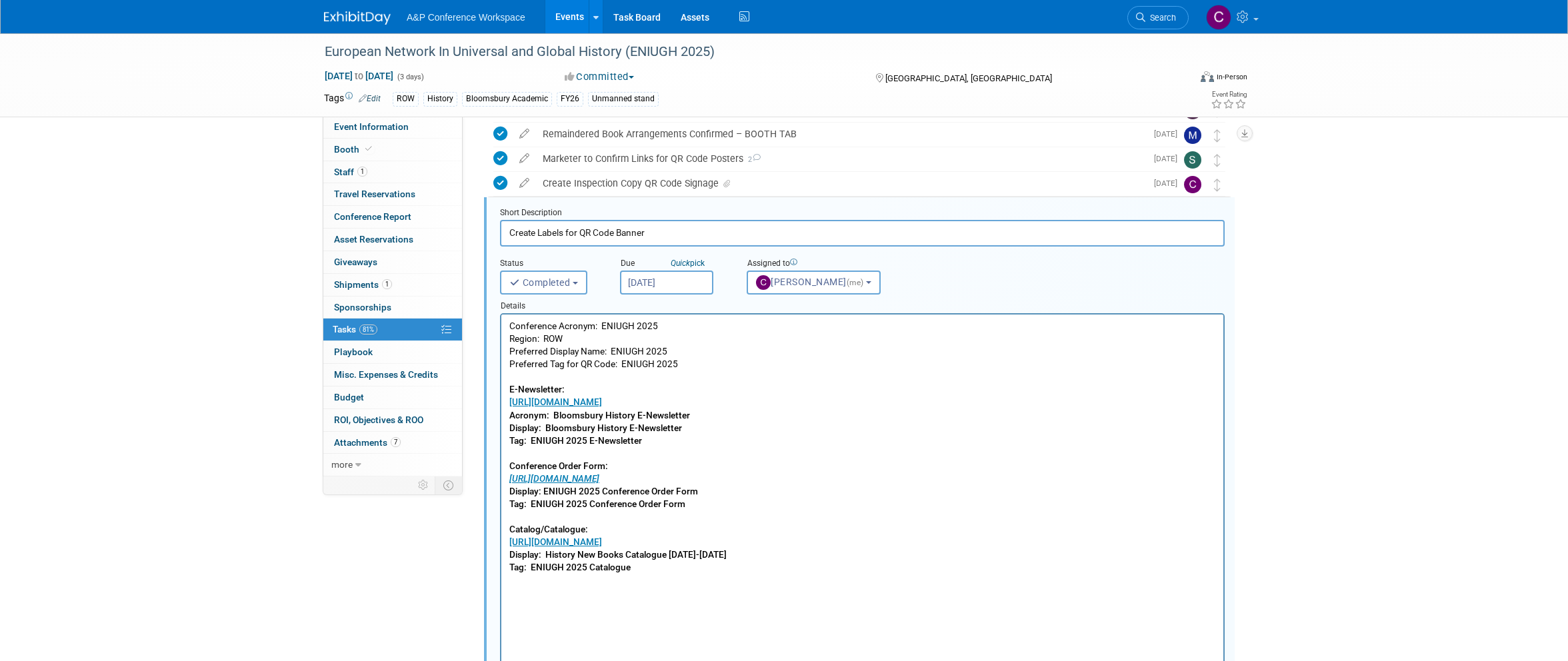
scroll to position [371, 0]
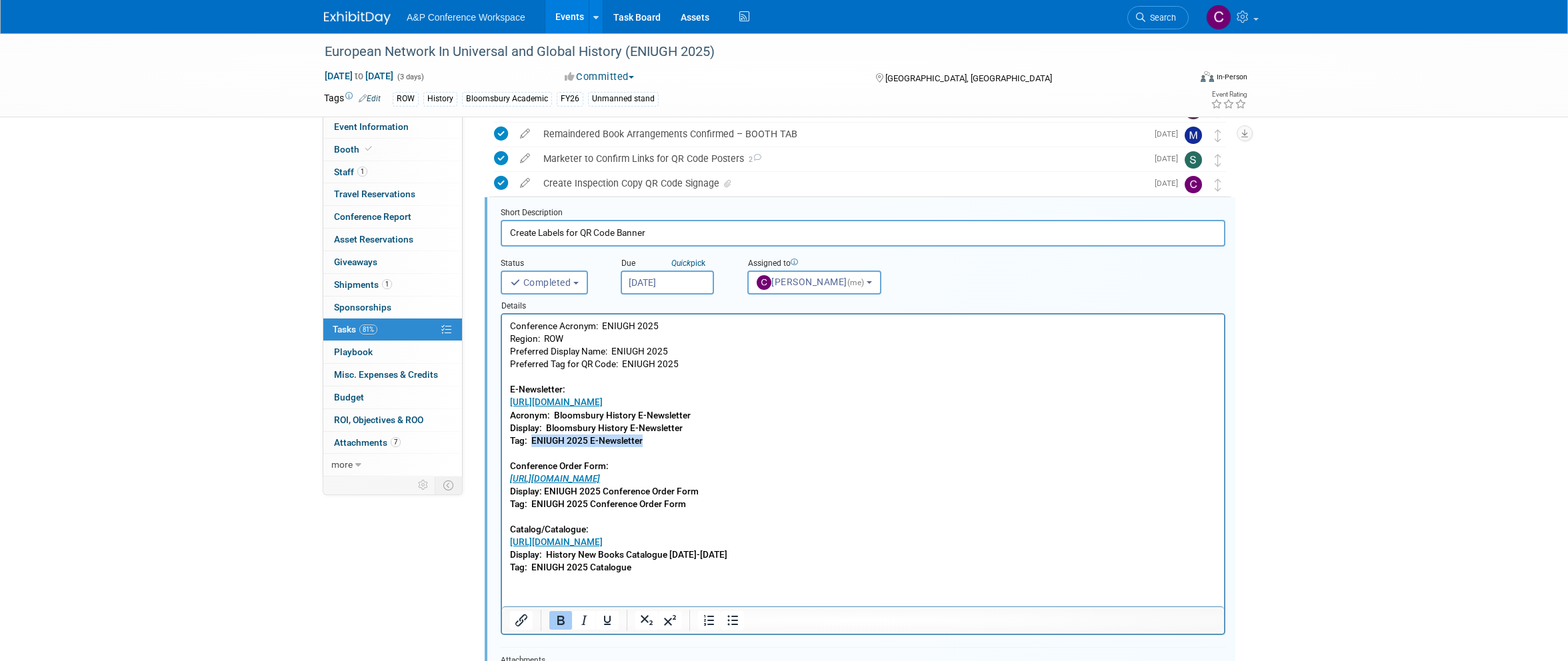
drag, startPoint x: 532, startPoint y: 439, endPoint x: 643, endPoint y: 443, distance: 111.1
click at [643, 443] on p "Conference Acronym: ENIUGH 2025 Region: ROW Preferred Display Name: ENIUGH 2025…" at bounding box center [863, 447] width 707 height 255
copy b "ENIUGH 2025 E-Newsletter"
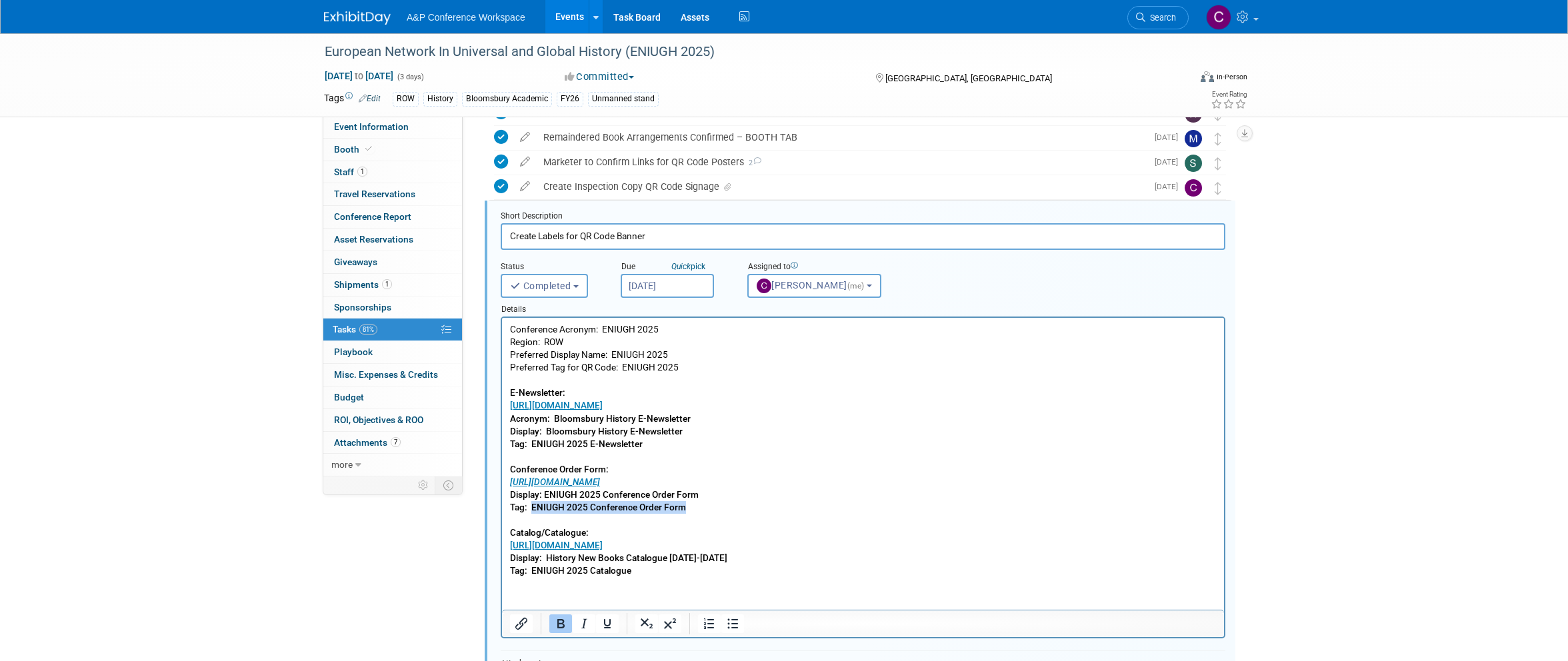
drag, startPoint x: 532, startPoint y: 508, endPoint x: 688, endPoint y: 505, distance: 156.0
click at [688, 505] on p "Conference Acronym: ENIUGH 2025 Region: ROW Preferred Display Name: ENIUGH 2025…" at bounding box center [863, 450] width 707 height 255
copy b "ENIUGH 2025 Conference Order Form"
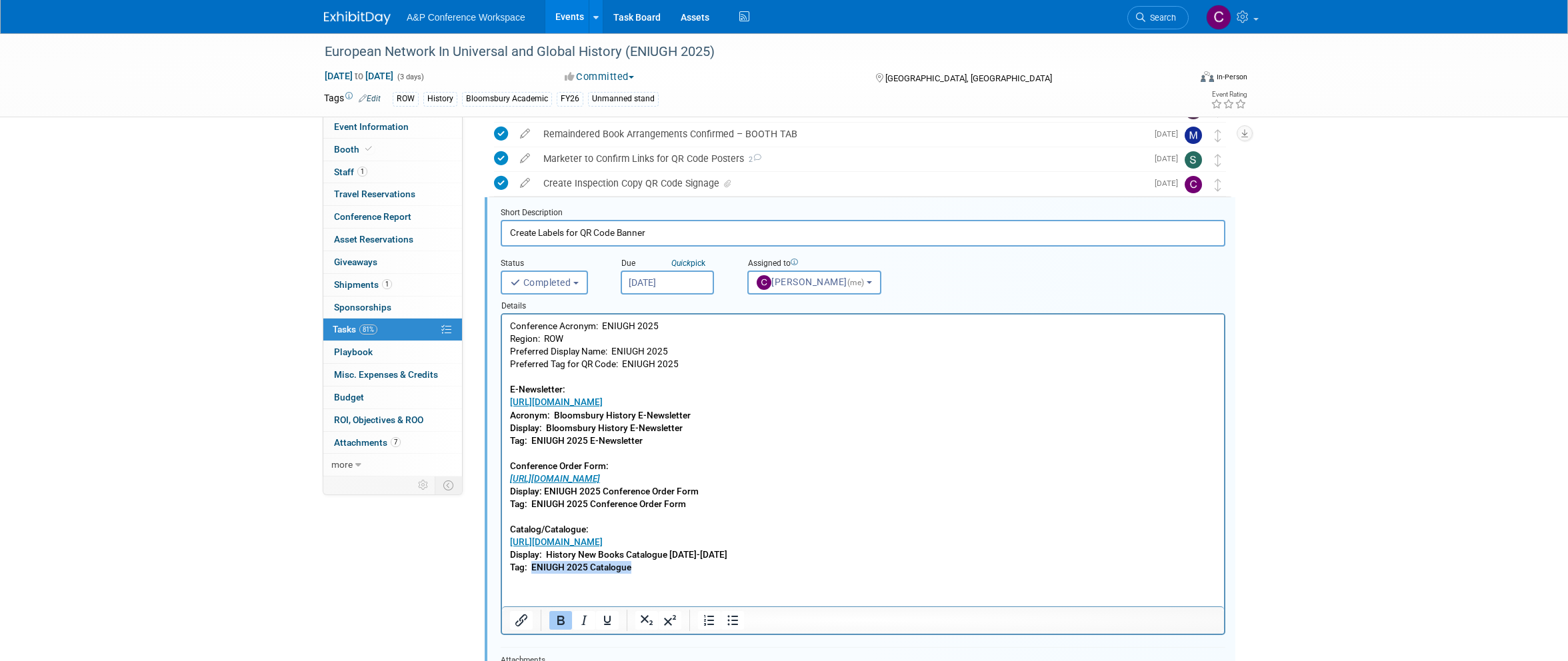
drag, startPoint x: 531, startPoint y: 567, endPoint x: 636, endPoint y: 570, distance: 105.0
click at [636, 570] on p "Conference Acronym: ENIUGH 2025 Region: ROW Preferred Display Name: ENIUGH 2025…" at bounding box center [863, 447] width 707 height 255
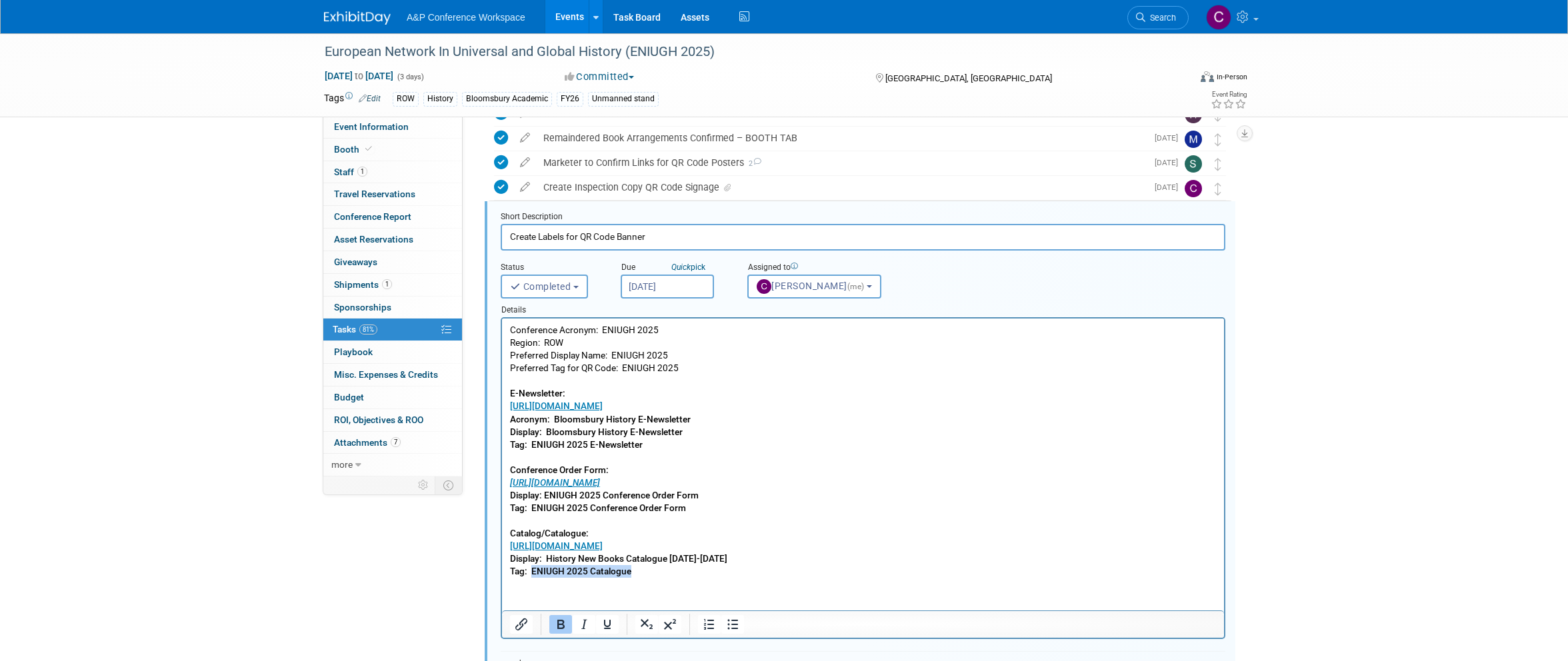
scroll to position [364, 1]
copy b "ENIUGH 2025 Catalogue"
drag, startPoint x: 720, startPoint y: 52, endPoint x: 327, endPoint y: 55, distance: 393.0
click at [327, 55] on div "European Network In Universal and Global History (ENIUGH 2025)" at bounding box center [744, 52] width 849 height 24
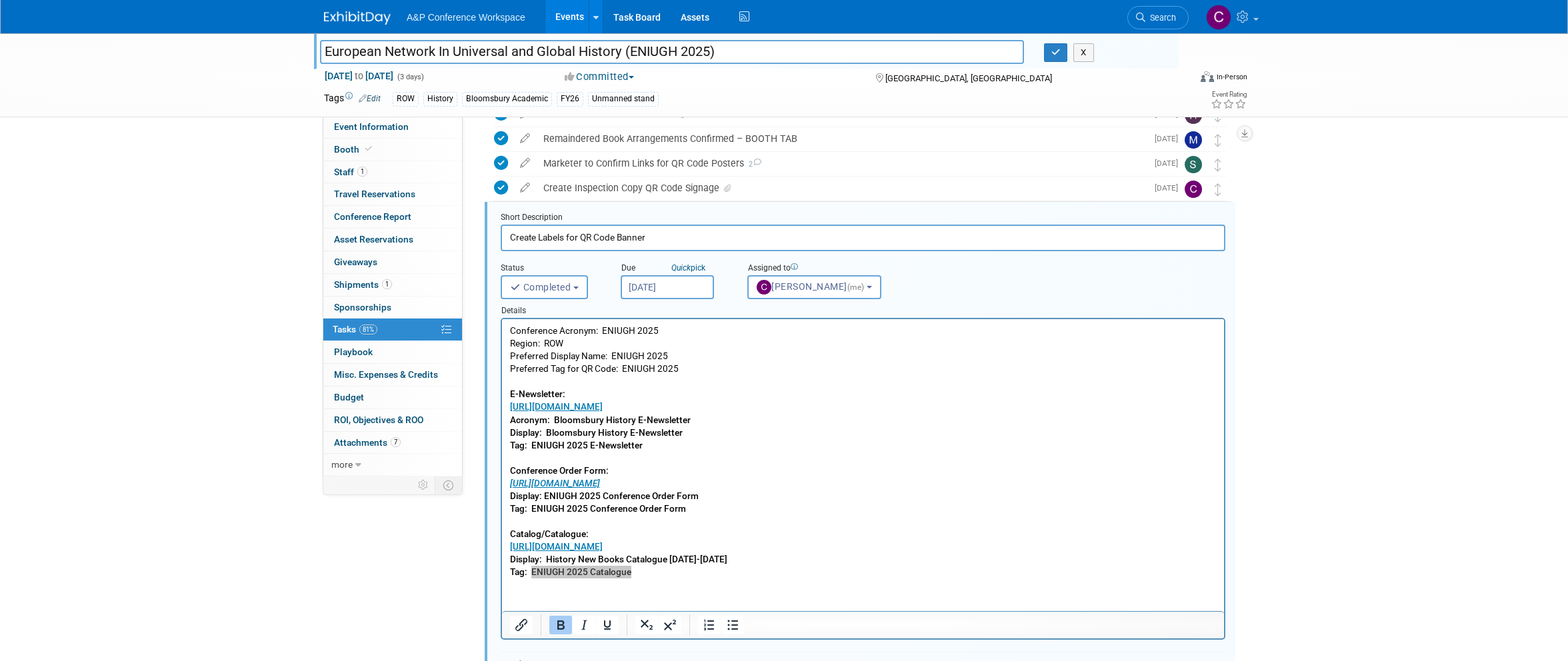
click at [538, 51] on input "European Network In Universal and Global History (ENIUGH 2025)" at bounding box center [672, 51] width 704 height 23
drag, startPoint x: 532, startPoint y: 444, endPoint x: 678, endPoint y: 444, distance: 146.0
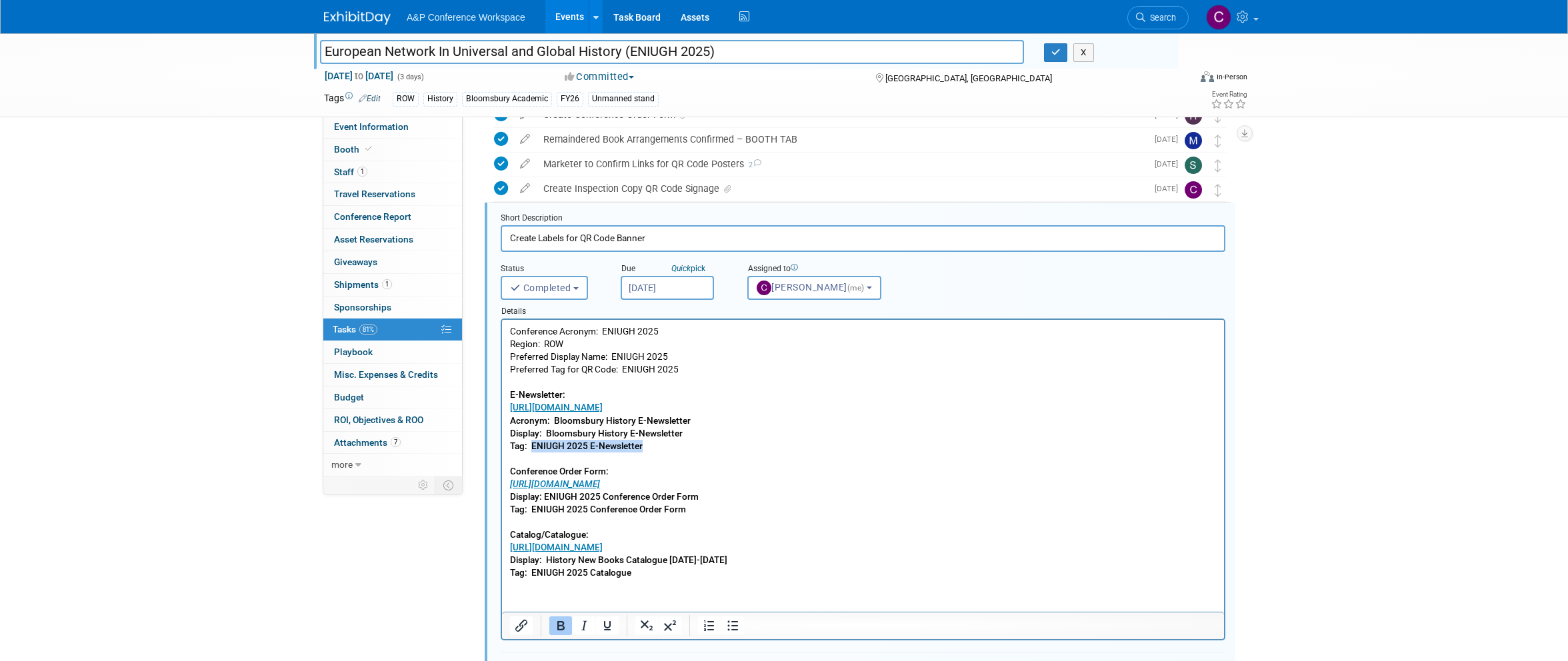
click at [678, 444] on p "Conference Acronym: ENIUGH 2025 Region: ROW Preferred Display Name: ENIUGH 2025…" at bounding box center [863, 452] width 707 height 255
copy b "ENIUGH 2025 E-Newsletter"
drag, startPoint x: 532, startPoint y: 503, endPoint x: 698, endPoint y: 510, distance: 166.1
click at [698, 510] on p "Conference Acronym: ENIUGH 2025 Region: ROW Preferred Display Name: ENIUGH 2025…" at bounding box center [863, 450] width 707 height 255
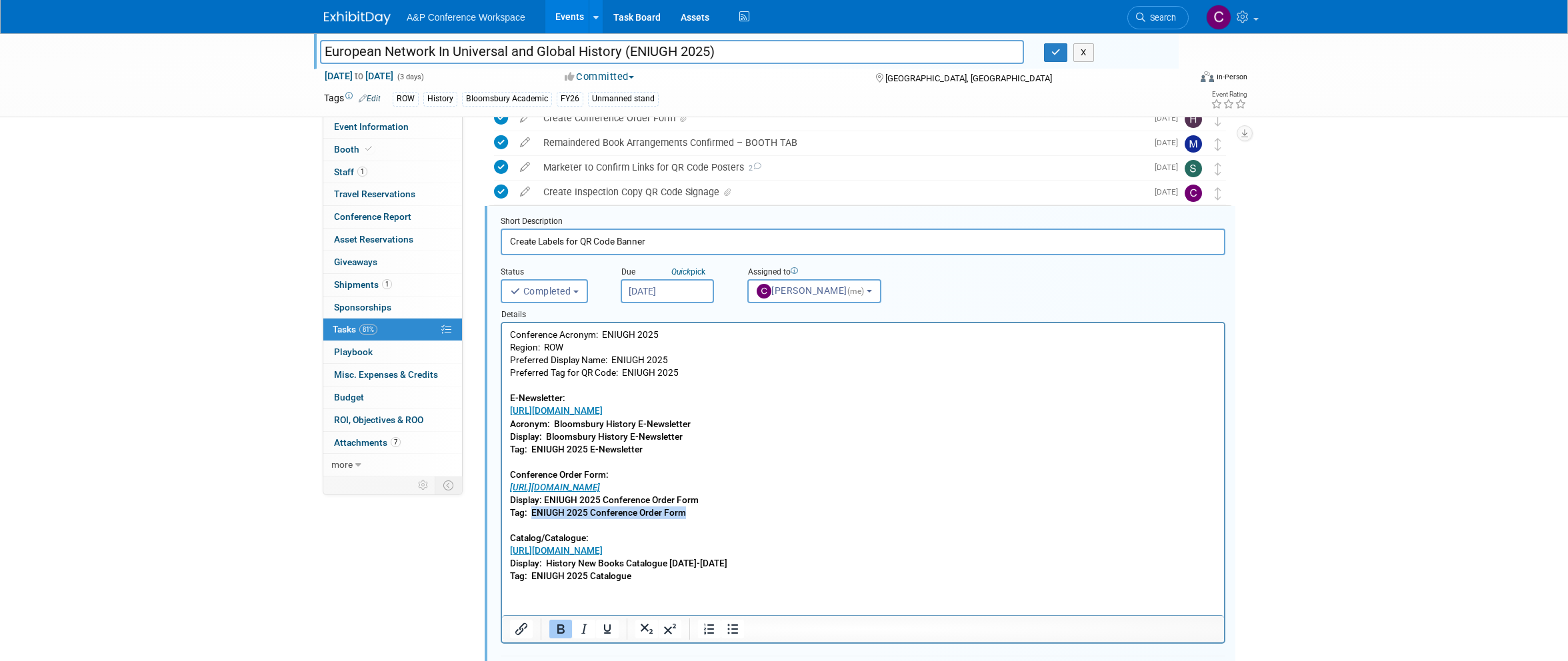
copy b "ENIUGH 2025 Conference Order Form"
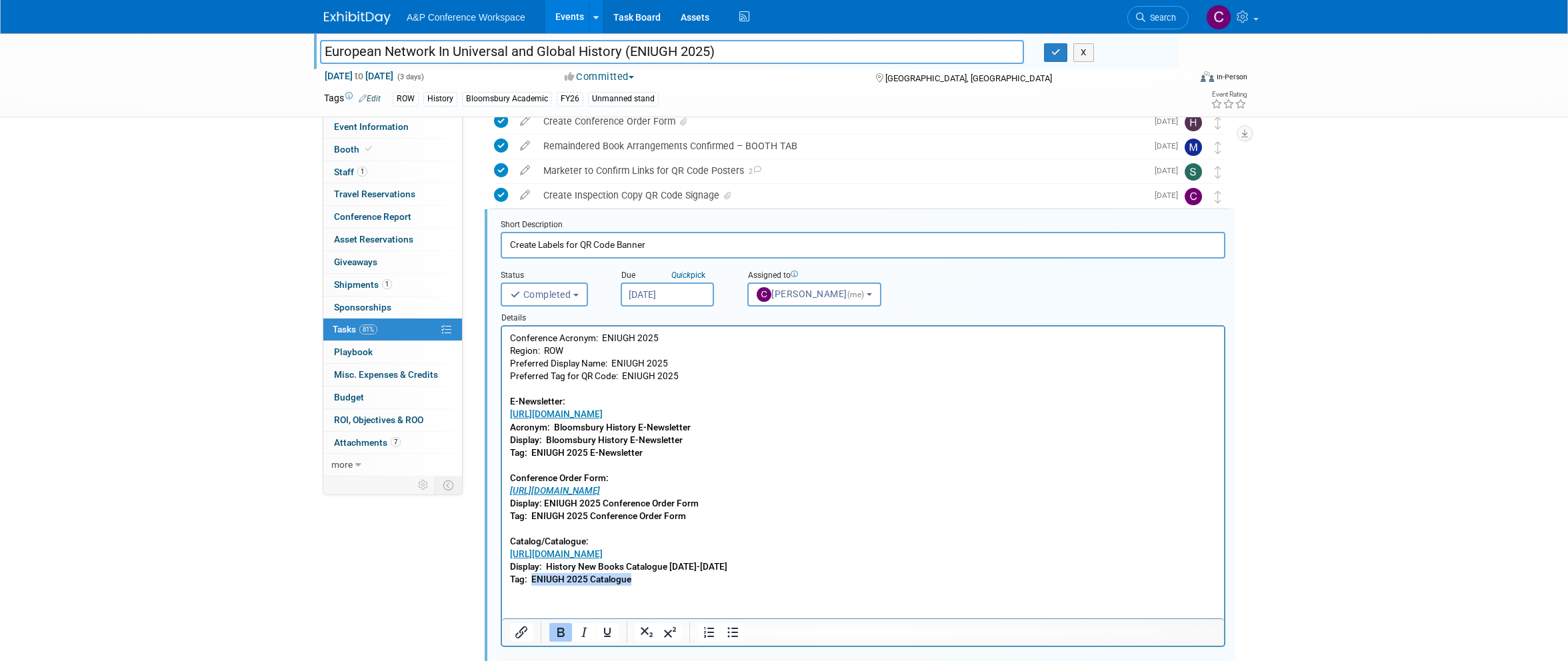
drag, startPoint x: 533, startPoint y: 579, endPoint x: 673, endPoint y: 587, distance: 140.2
click at [673, 584] on p "Conference Acronym: ENIUGH 2025 Region: ROW Preferred Display Name: ENIUGH 2025…" at bounding box center [863, 458] width 707 height 255
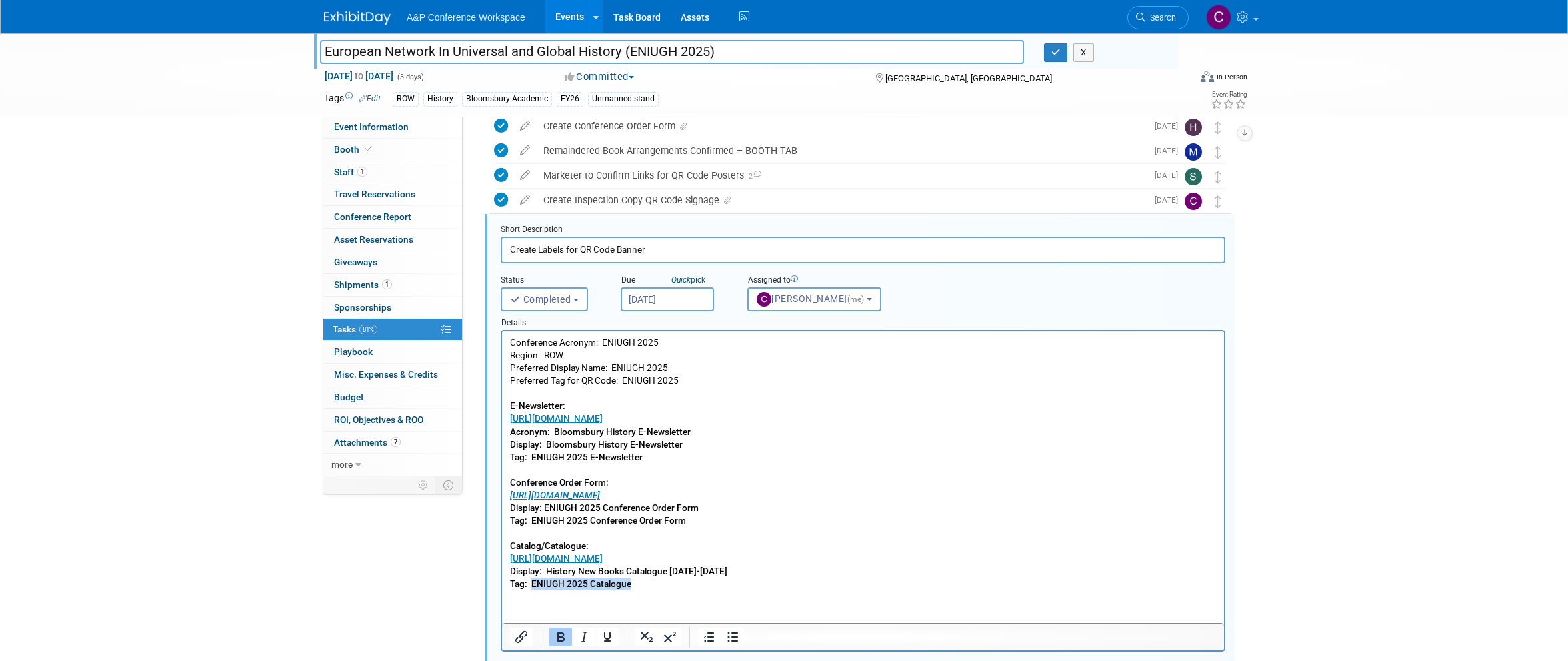
scroll to position [354, 1]
copy b "ENIUGH 2025 Catalogue"
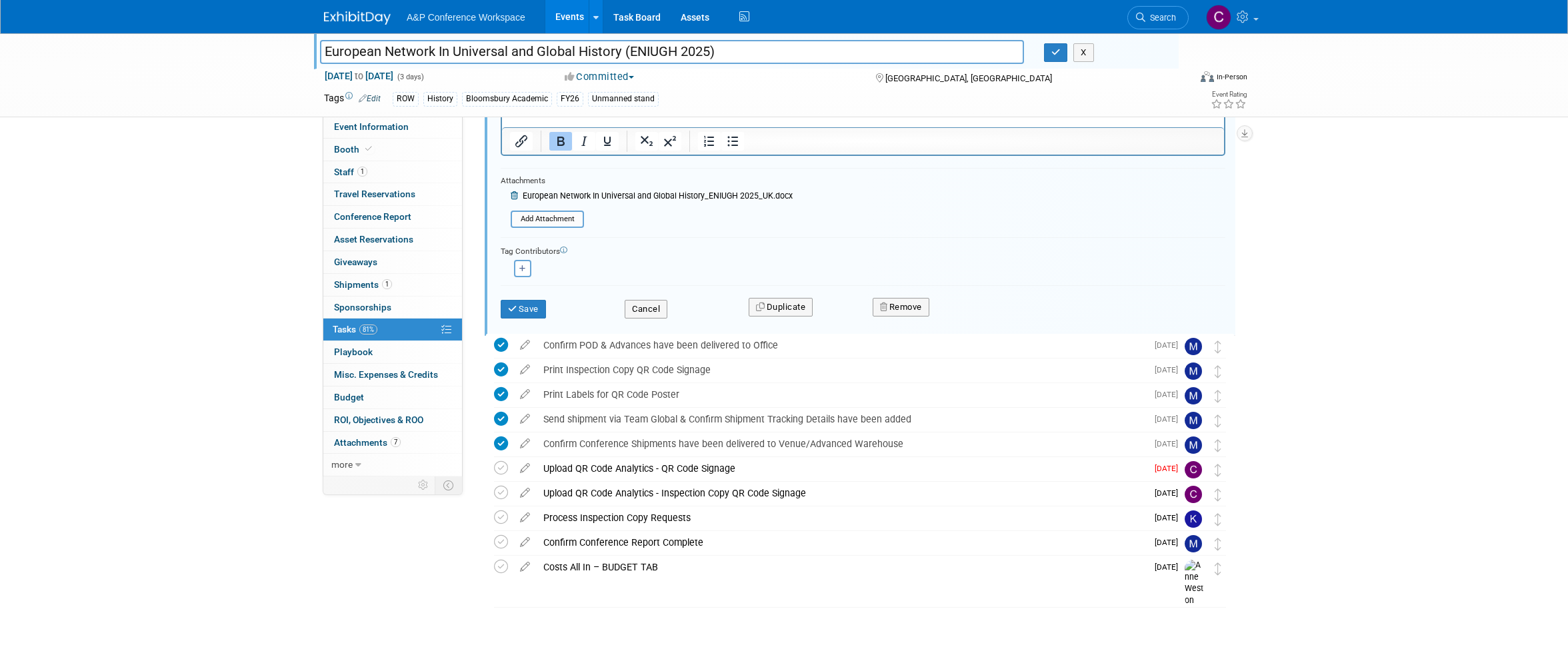
scroll to position [847, 0]
click at [645, 471] on div "Upload QR Code Analytics - QR Code Signage" at bounding box center [841, 471] width 610 height 22
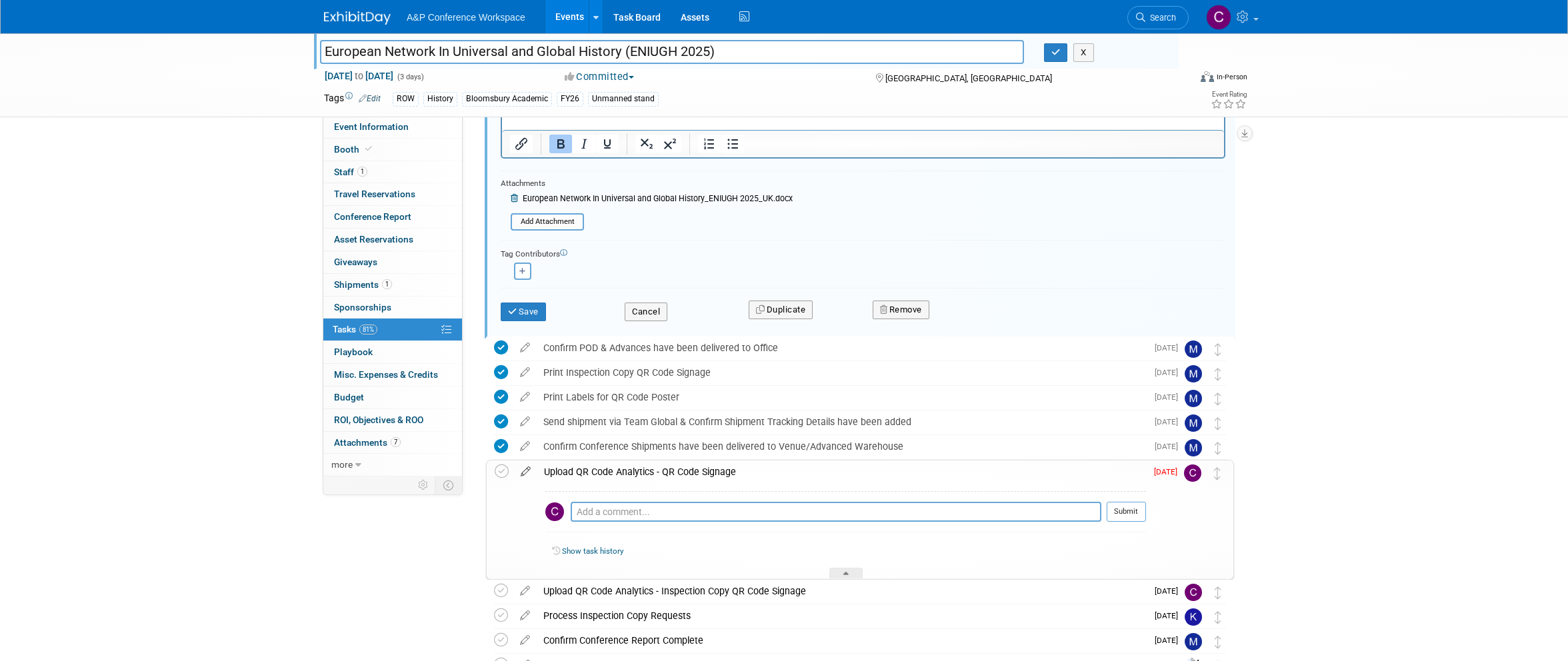
click at [526, 475] on icon at bounding box center [525, 469] width 23 height 17
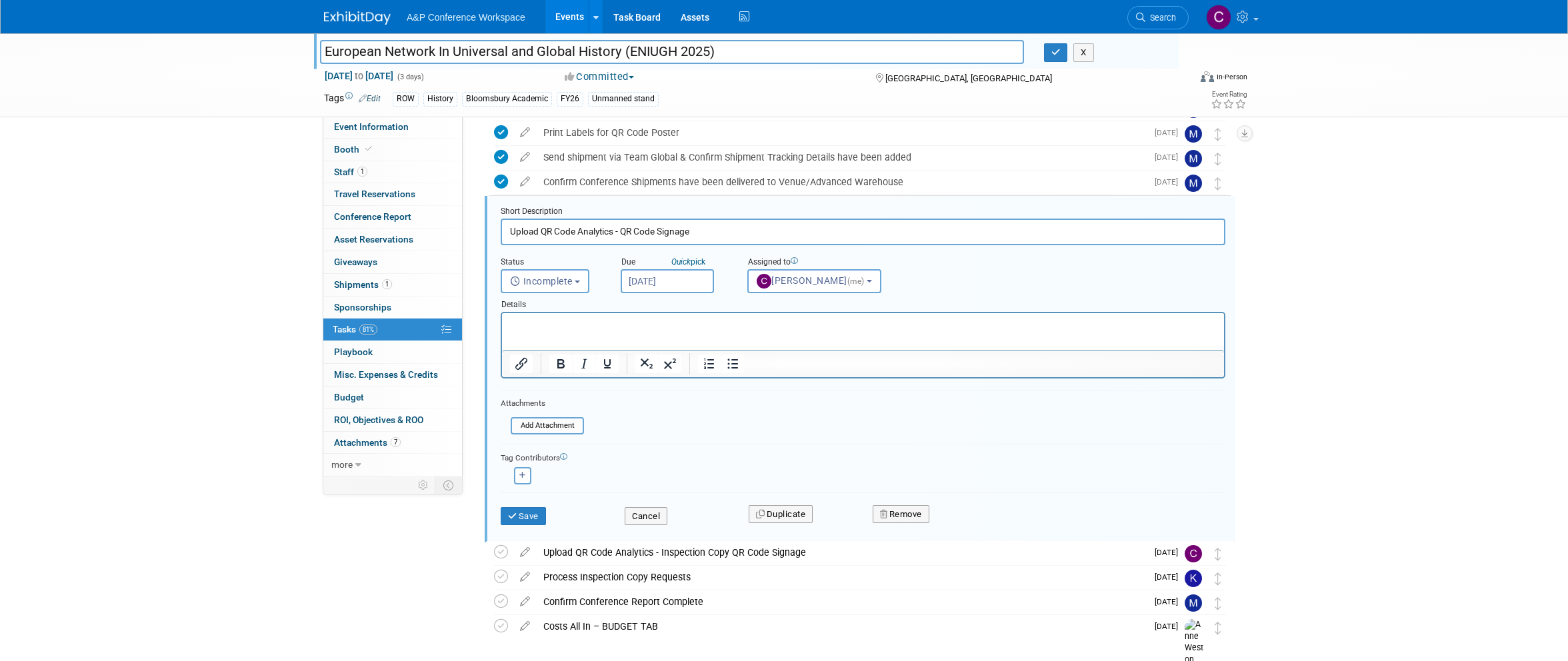
scroll to position [1112, 0]
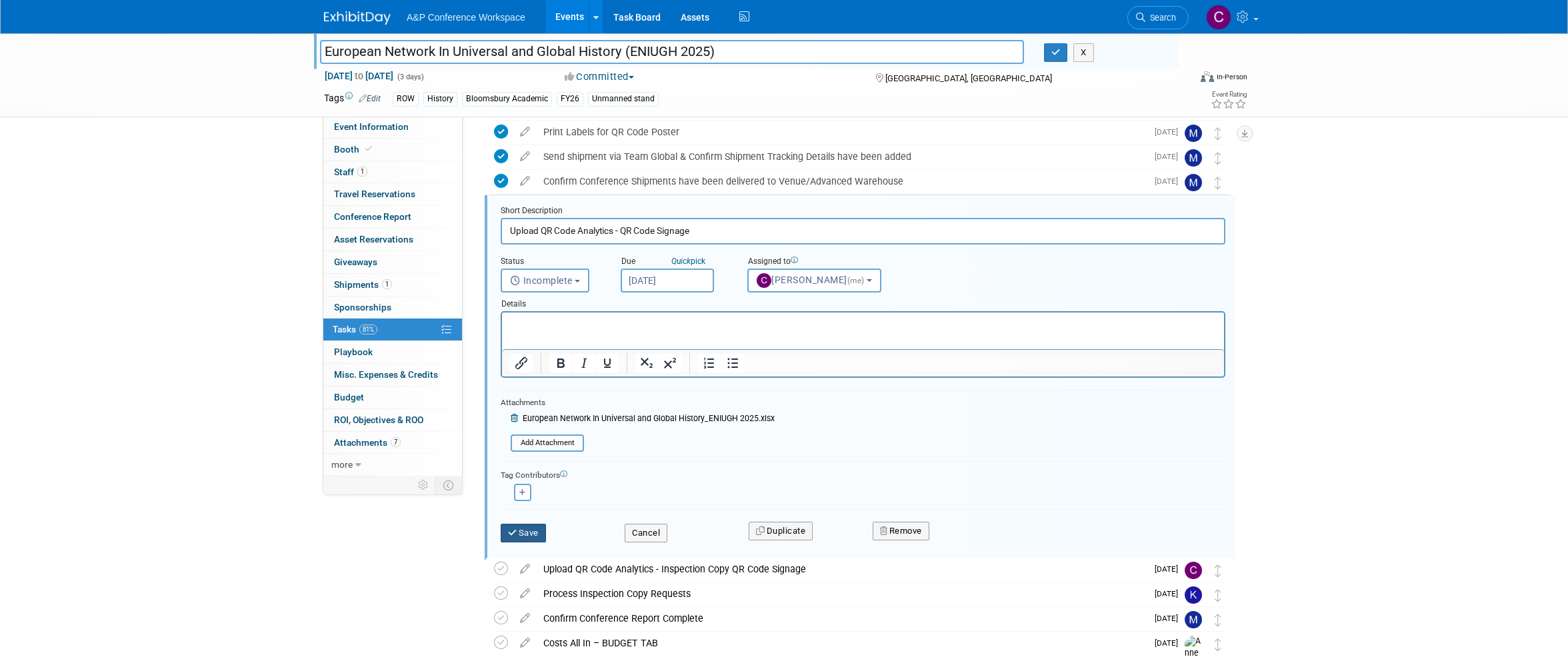
click at [536, 527] on button "Save" at bounding box center [523, 533] width 46 height 19
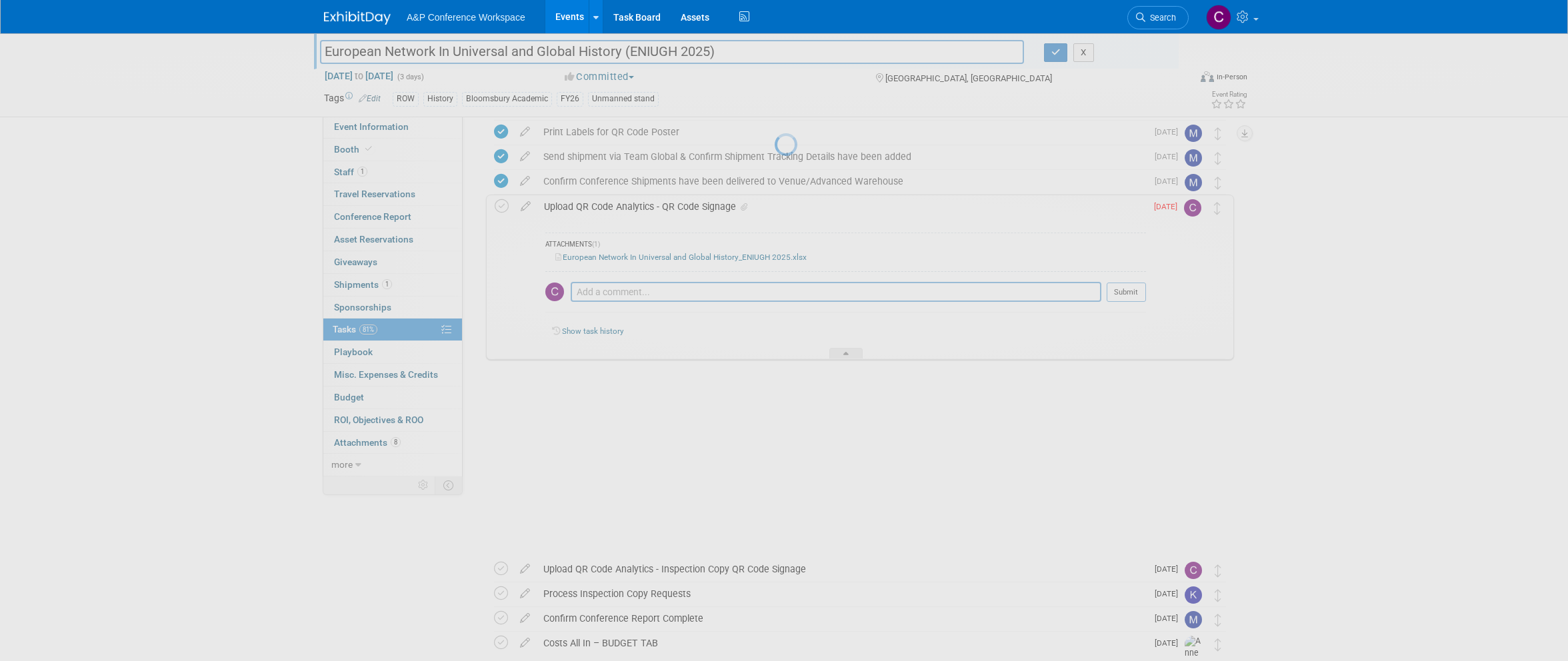
scroll to position [1106, 0]
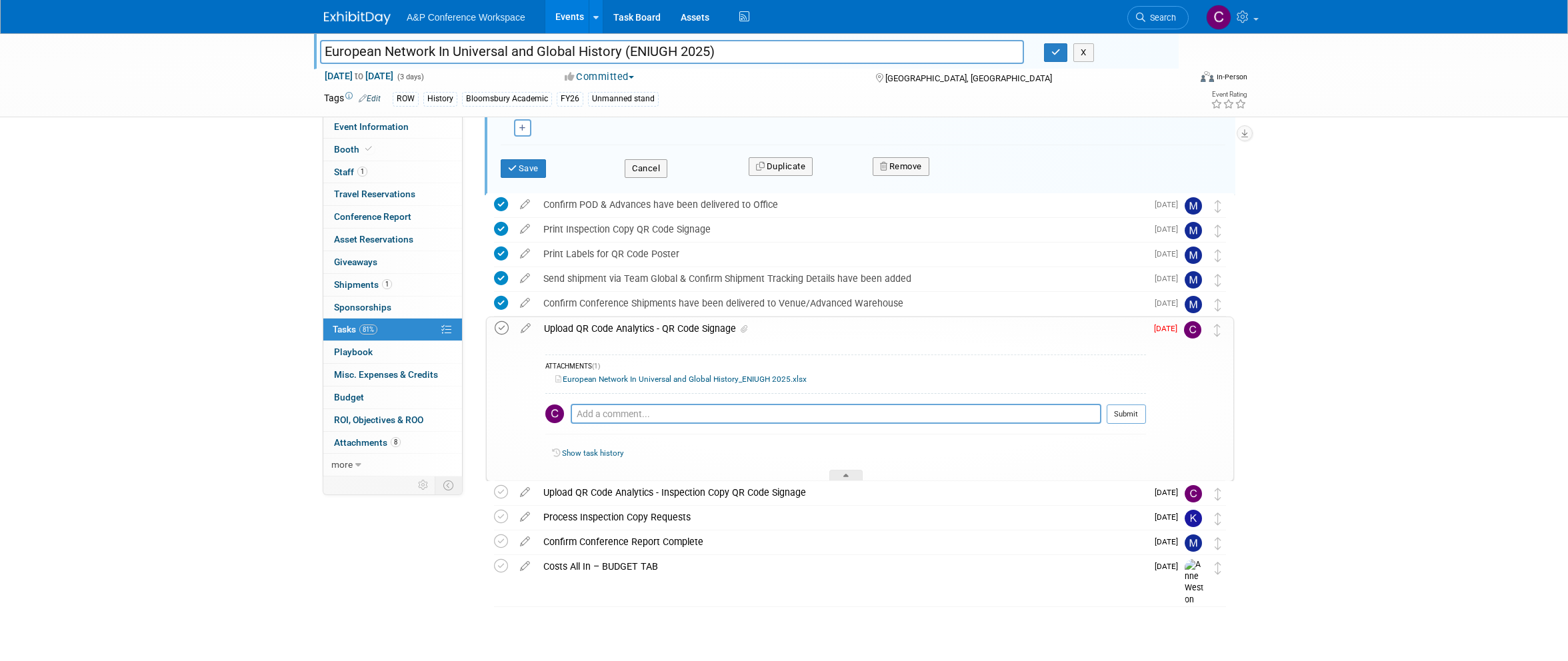
click at [501, 321] on icon at bounding box center [501, 328] width 14 height 14
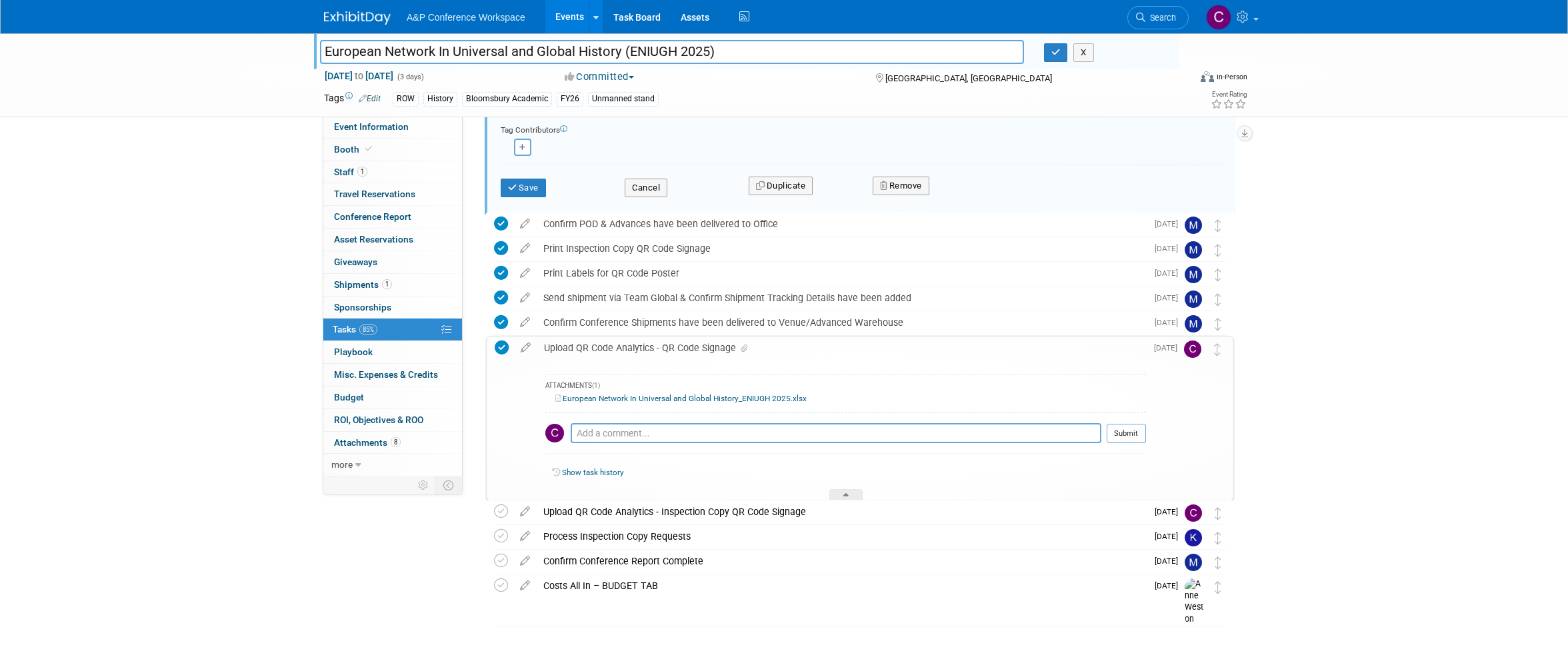
scroll to position [967, 0]
click at [1154, 20] on span "Search" at bounding box center [1160, 18] width 31 height 10
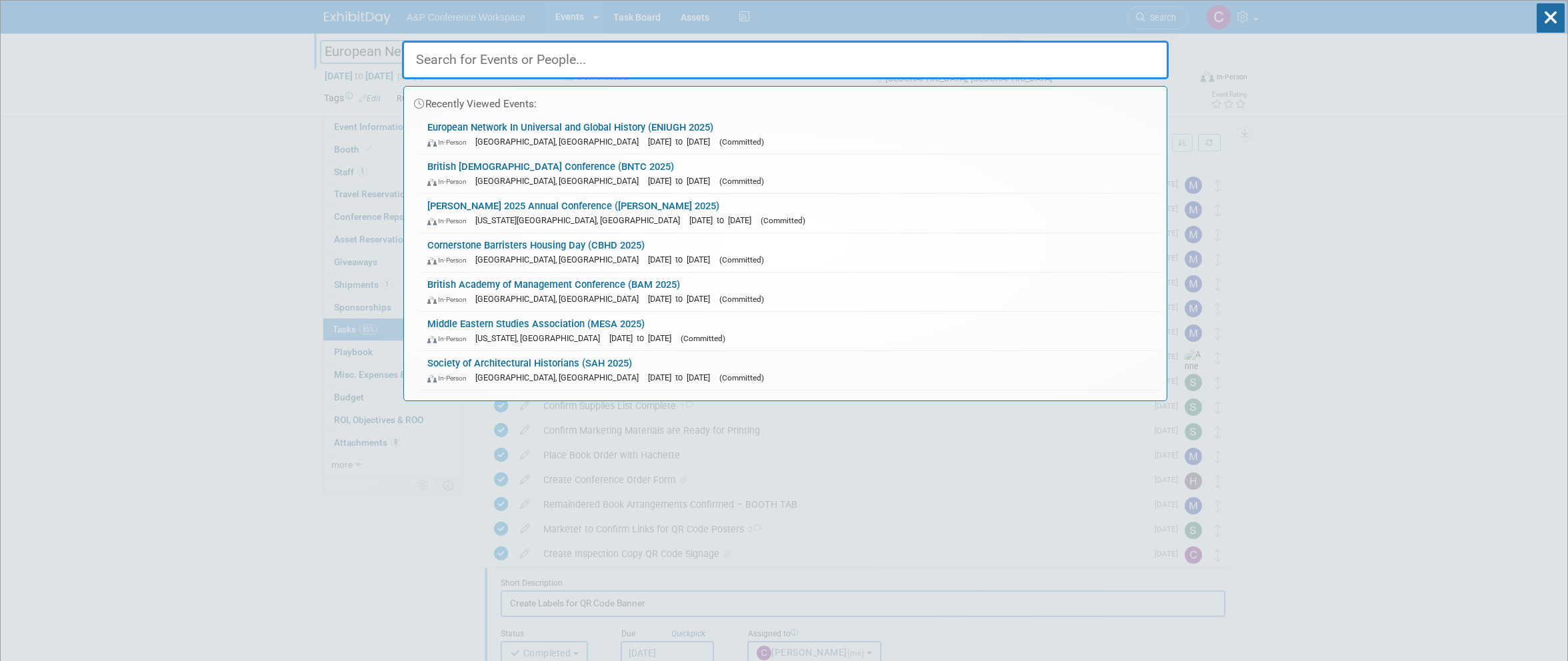
scroll to position [0, 0]
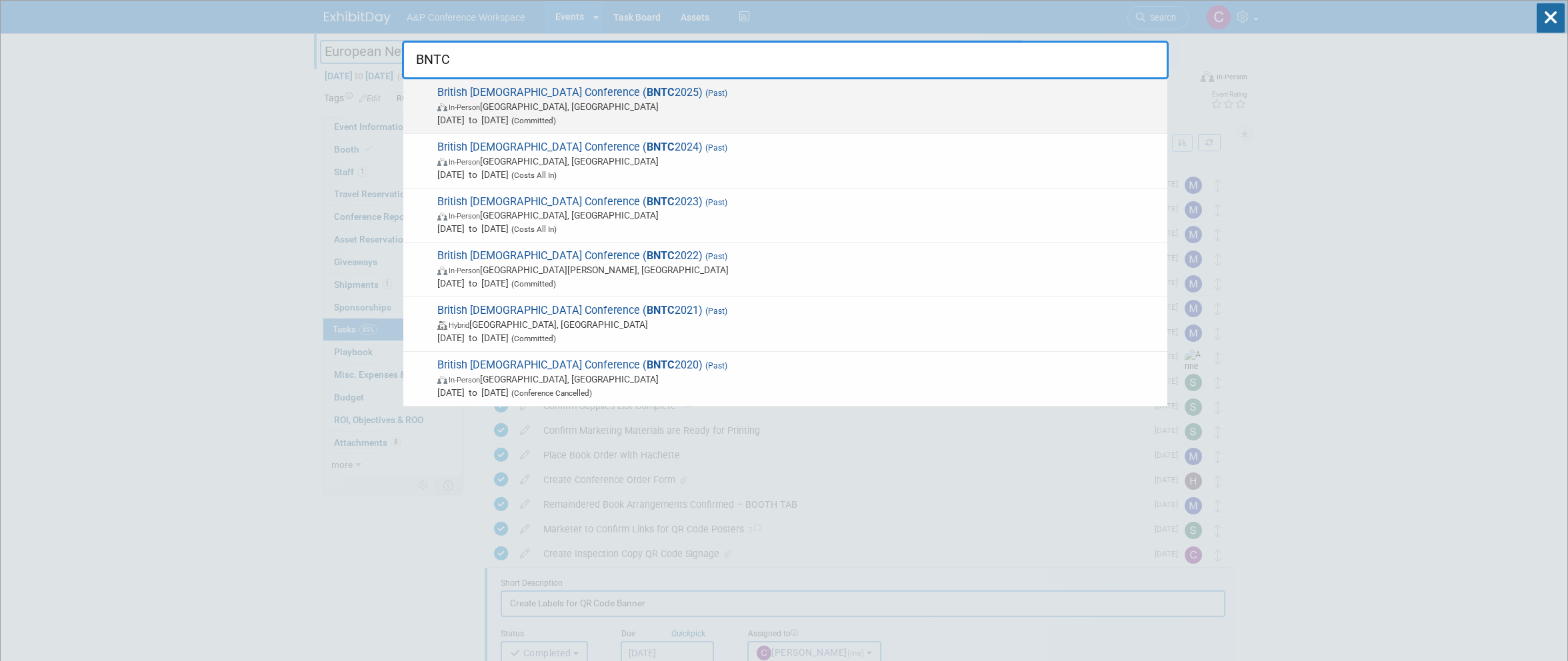
type input "BNTC"
click at [573, 102] on span "In-Person Manchester, United Kingdom" at bounding box center [798, 106] width 724 height 13
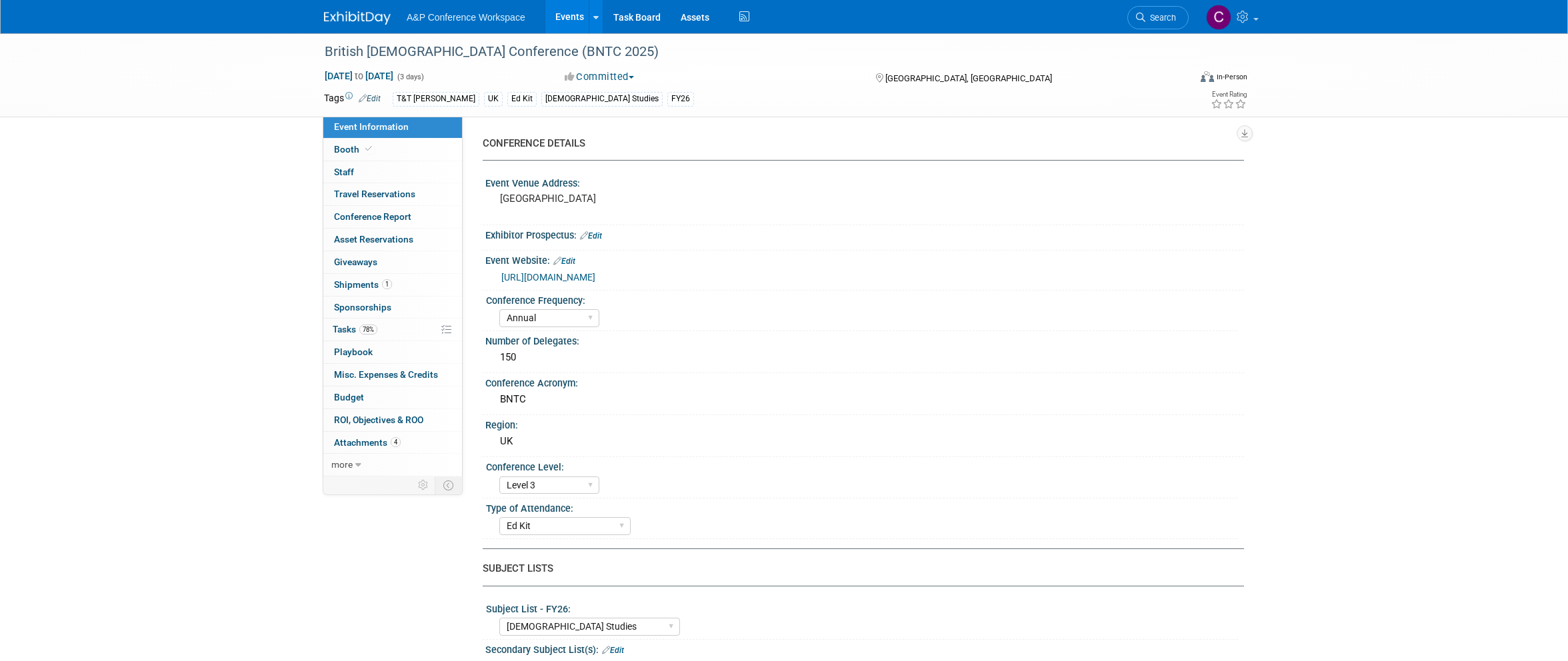
select select "Annual"
select select "Level 3"
select select "Ed Kit"
select select "[DEMOGRAPHIC_DATA] Studies"
select select "T&T [PERSON_NAME]"
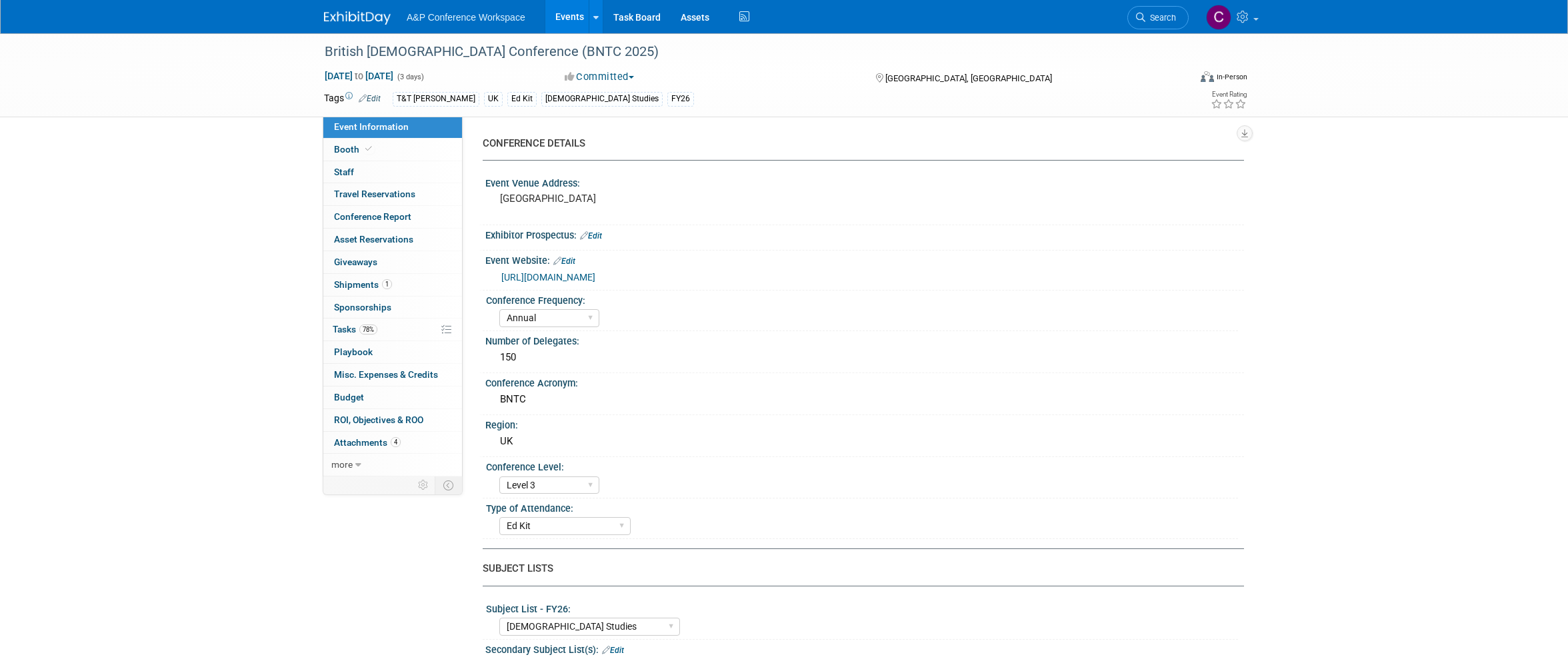
select select "[PERSON_NAME]"
select select "Networking/Commissioning"
click at [349, 324] on span "Tasks 78%" at bounding box center [355, 329] width 45 height 10
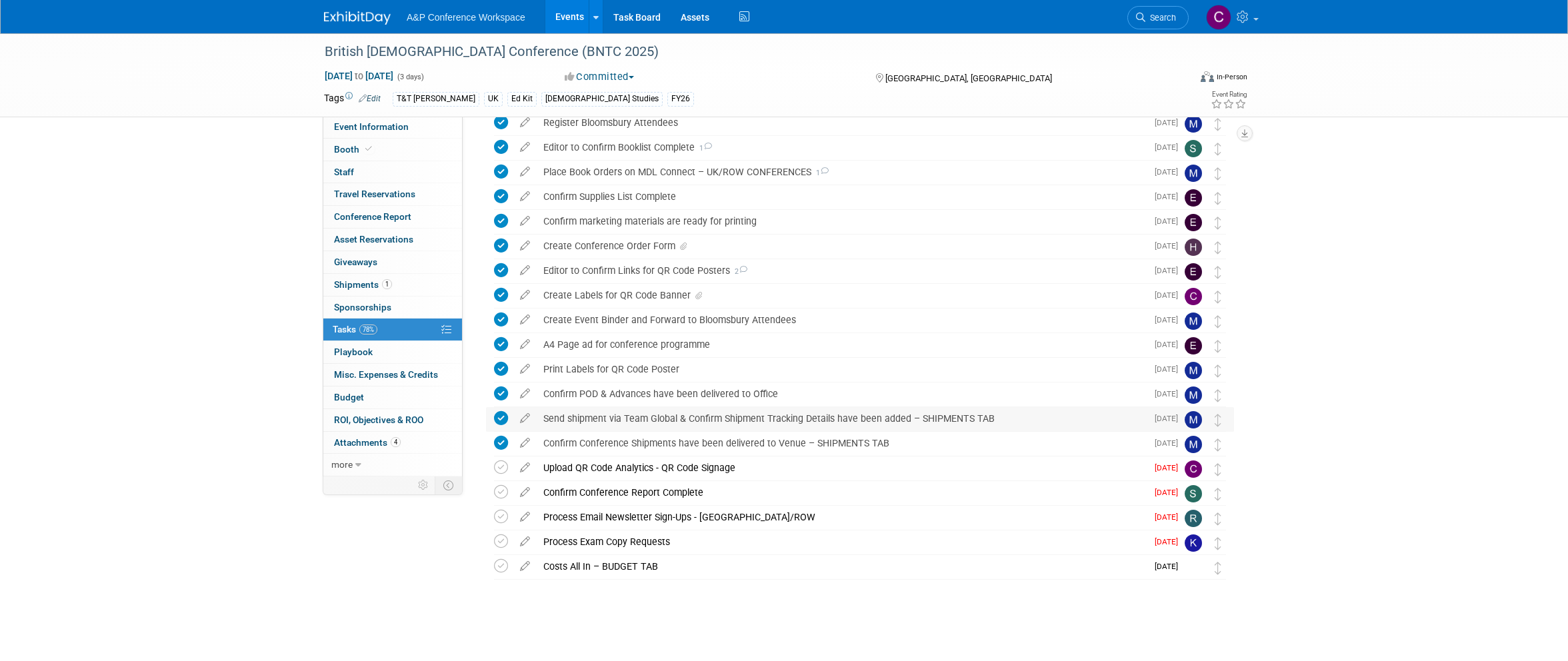
scroll to position [160, 0]
click at [595, 467] on div "Upload QR Code Analytics - QR Code Signage" at bounding box center [841, 469] width 610 height 22
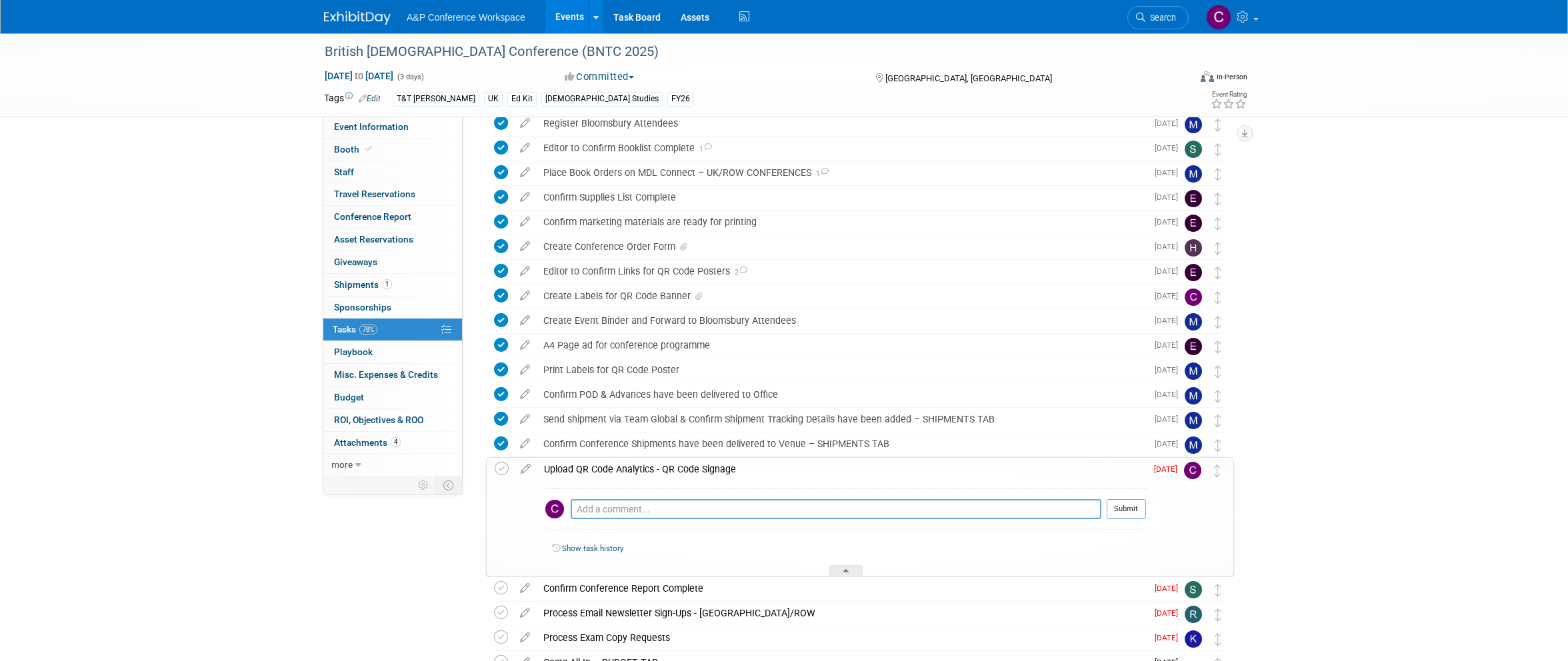
scroll to position [143, 0]
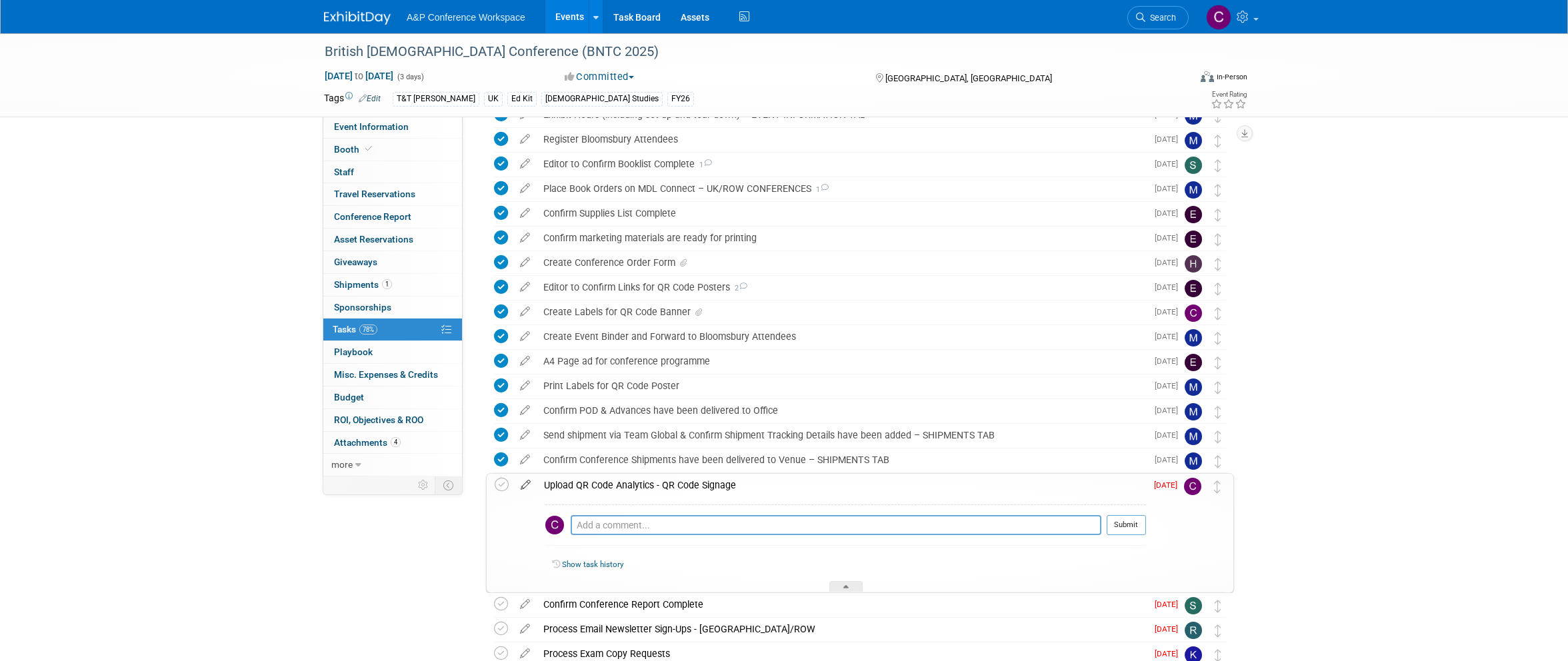
click at [525, 484] on icon at bounding box center [525, 483] width 23 height 17
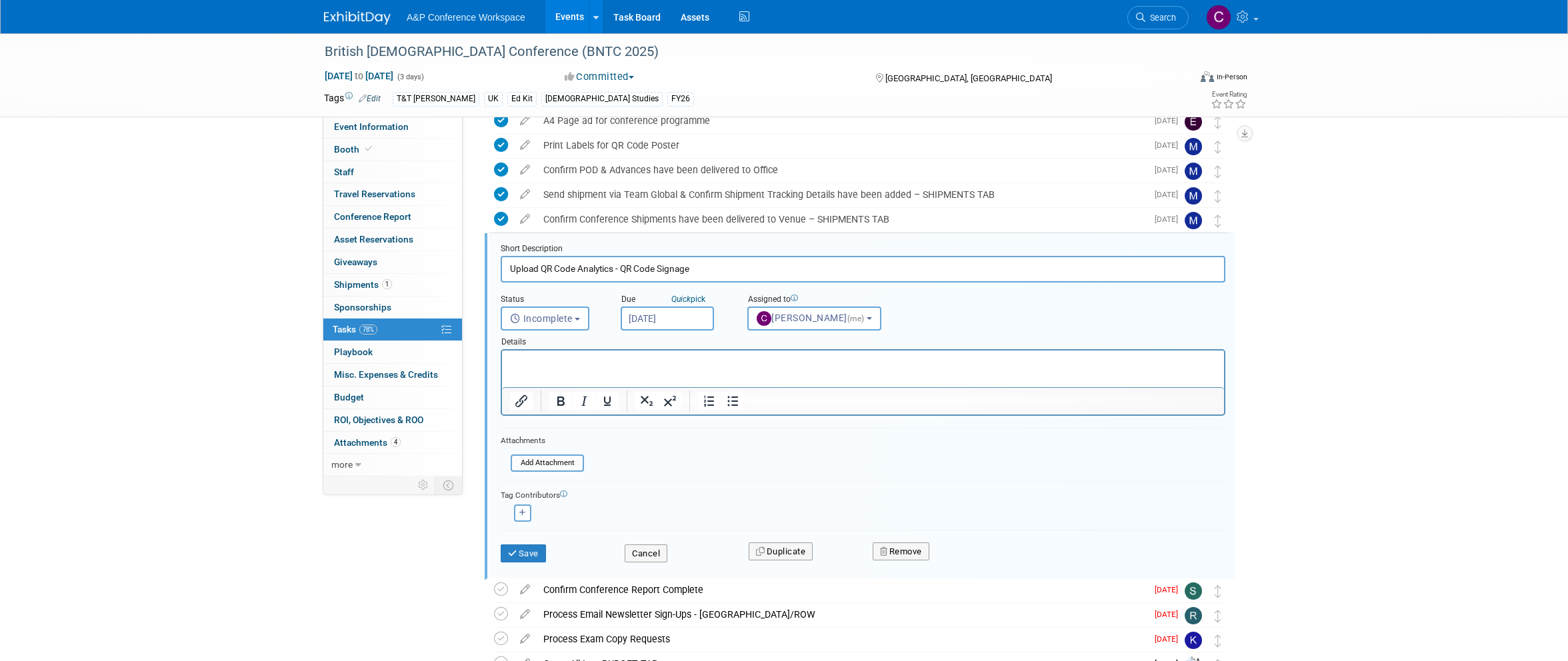
scroll to position [422, 0]
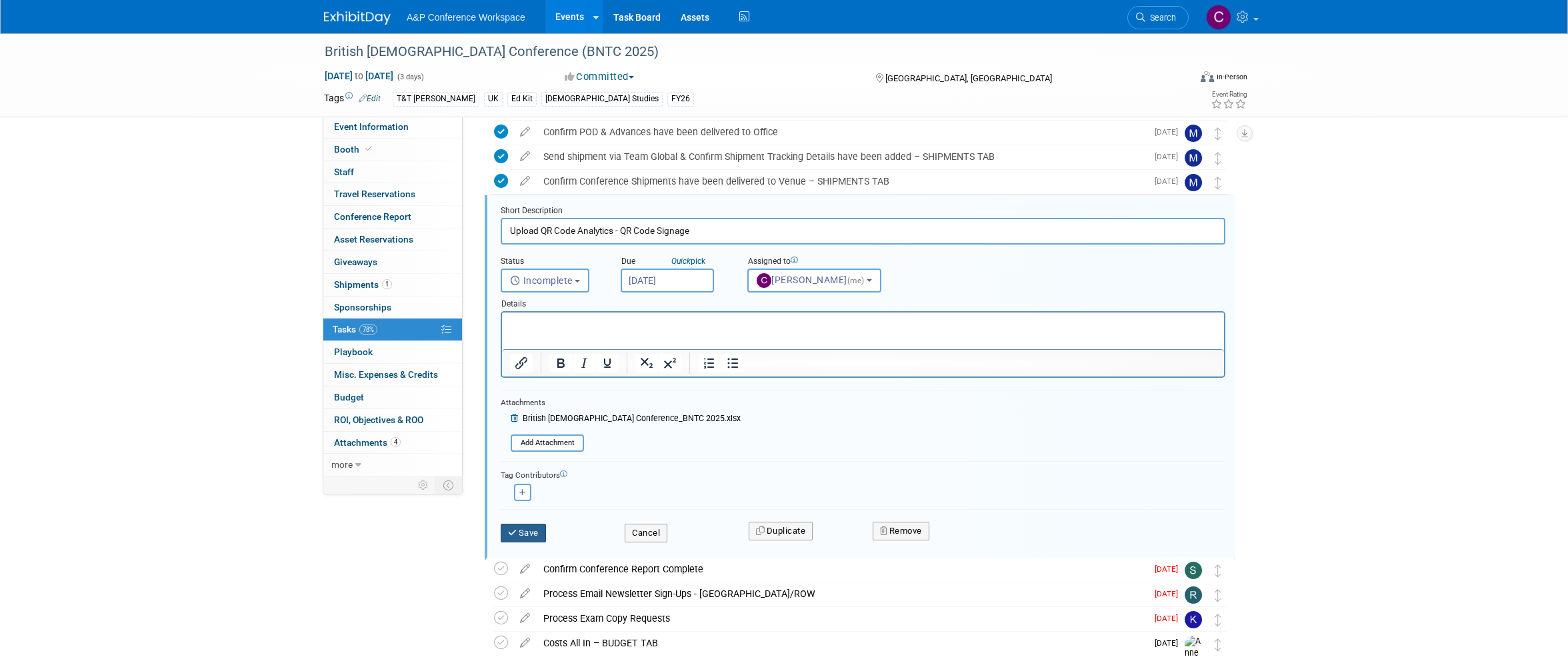
click at [526, 526] on button "Save" at bounding box center [523, 533] width 46 height 19
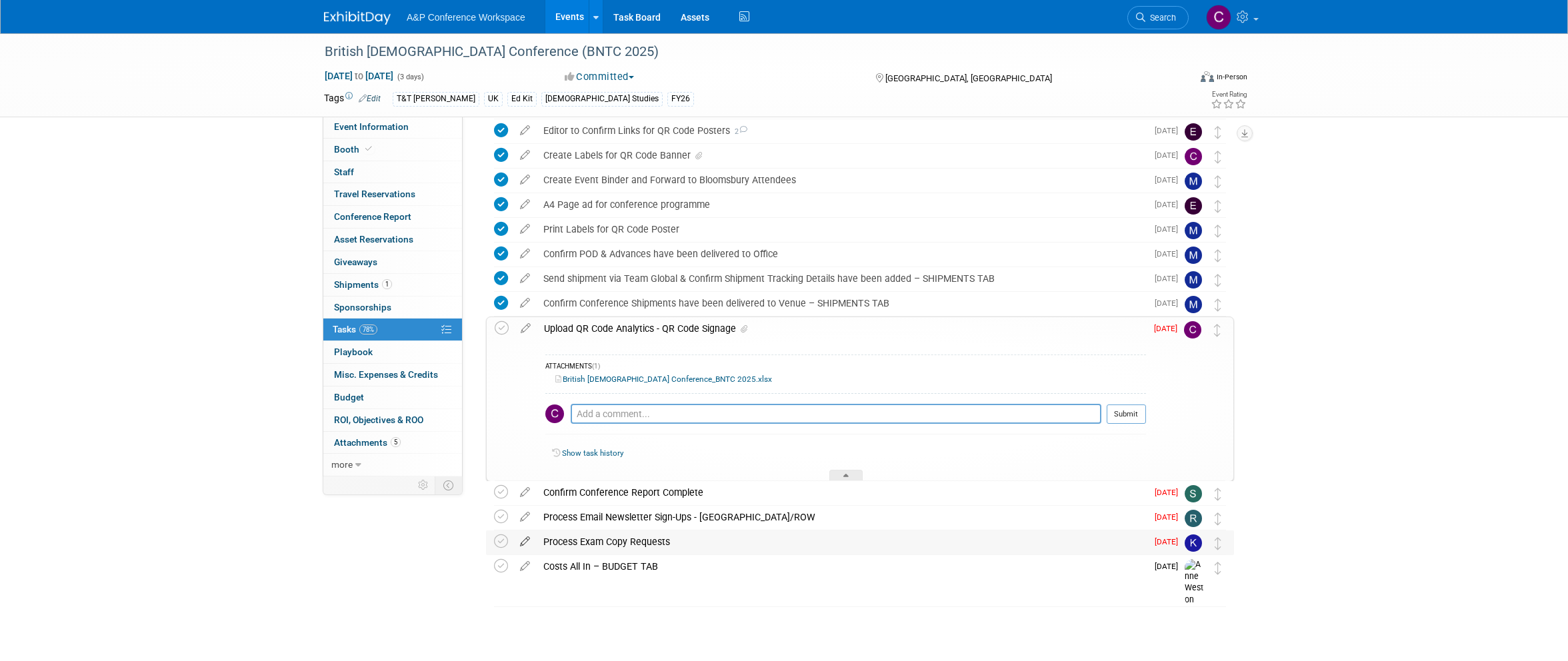
scroll to position [300, 0]
click at [500, 328] on icon at bounding box center [501, 329] width 14 height 14
click at [1150, 18] on span "Search" at bounding box center [1160, 18] width 31 height 10
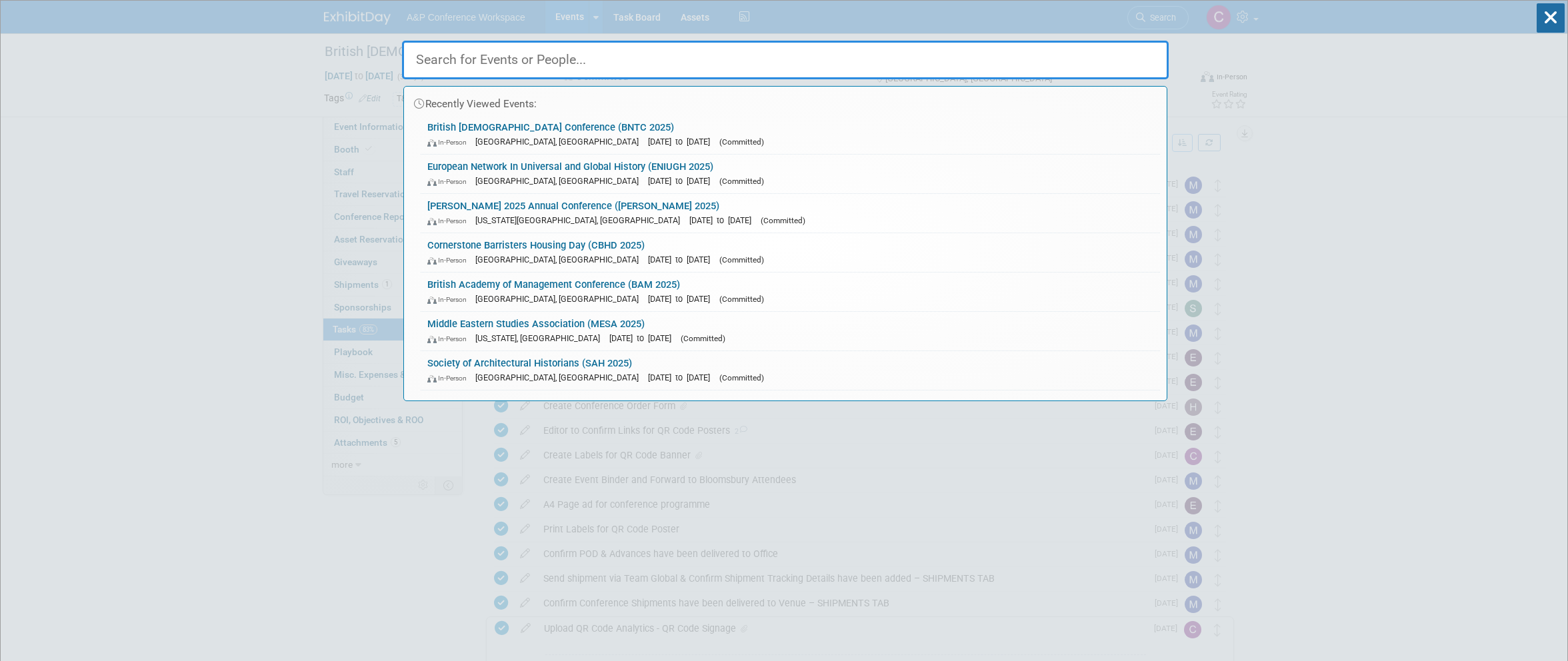
paste input "ENIUGH"
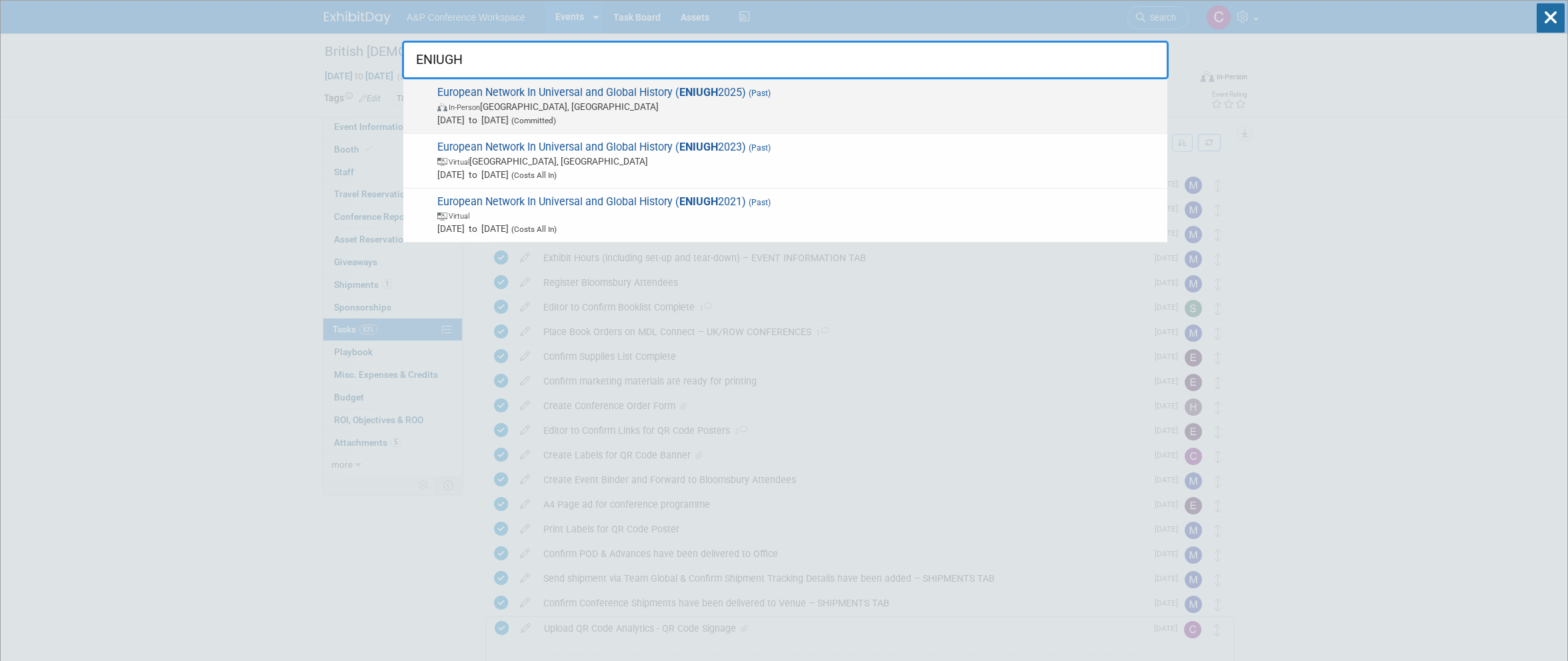
type input "ENIUGH"
click at [691, 94] on strong "ENIUGH" at bounding box center [698, 92] width 38 height 13
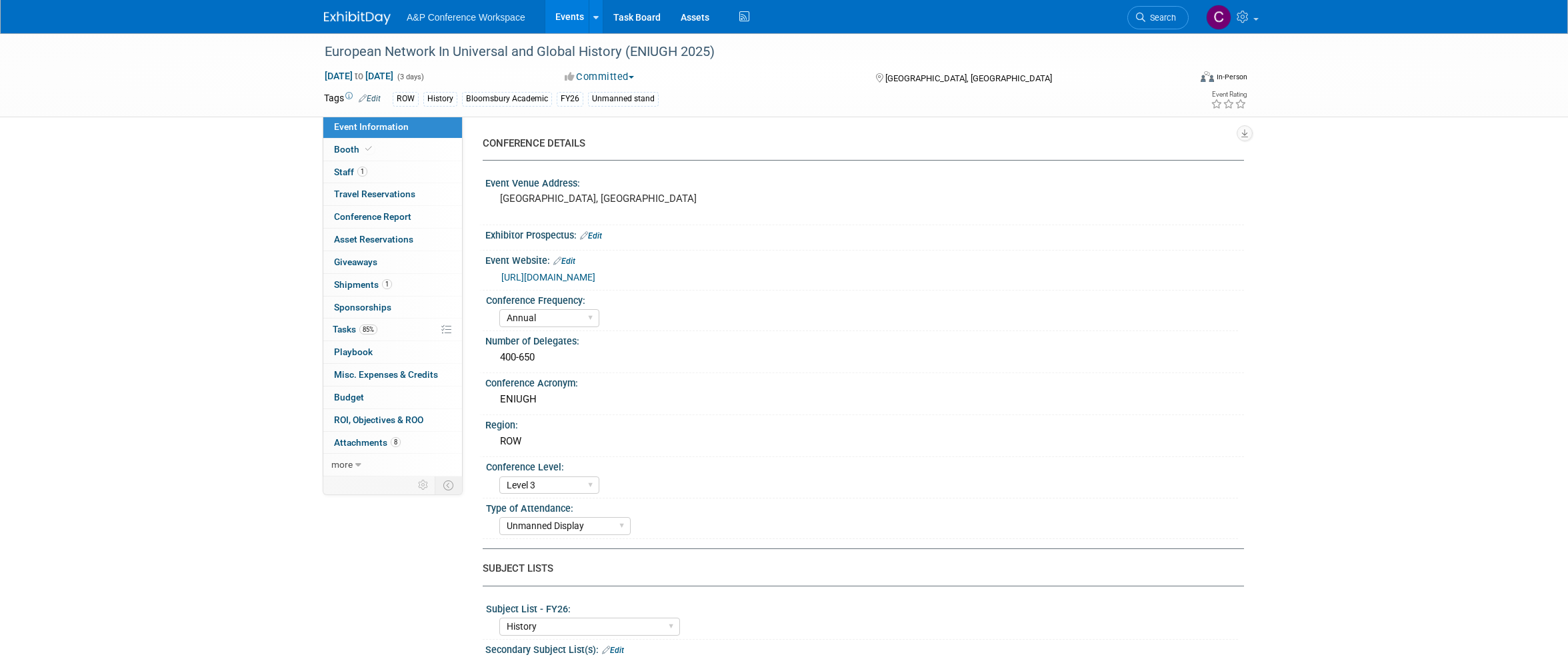
select select "Annual"
select select "Level 3"
select select "Unmanned Display"
select select "History"
select select "Bloomsbury Academic"
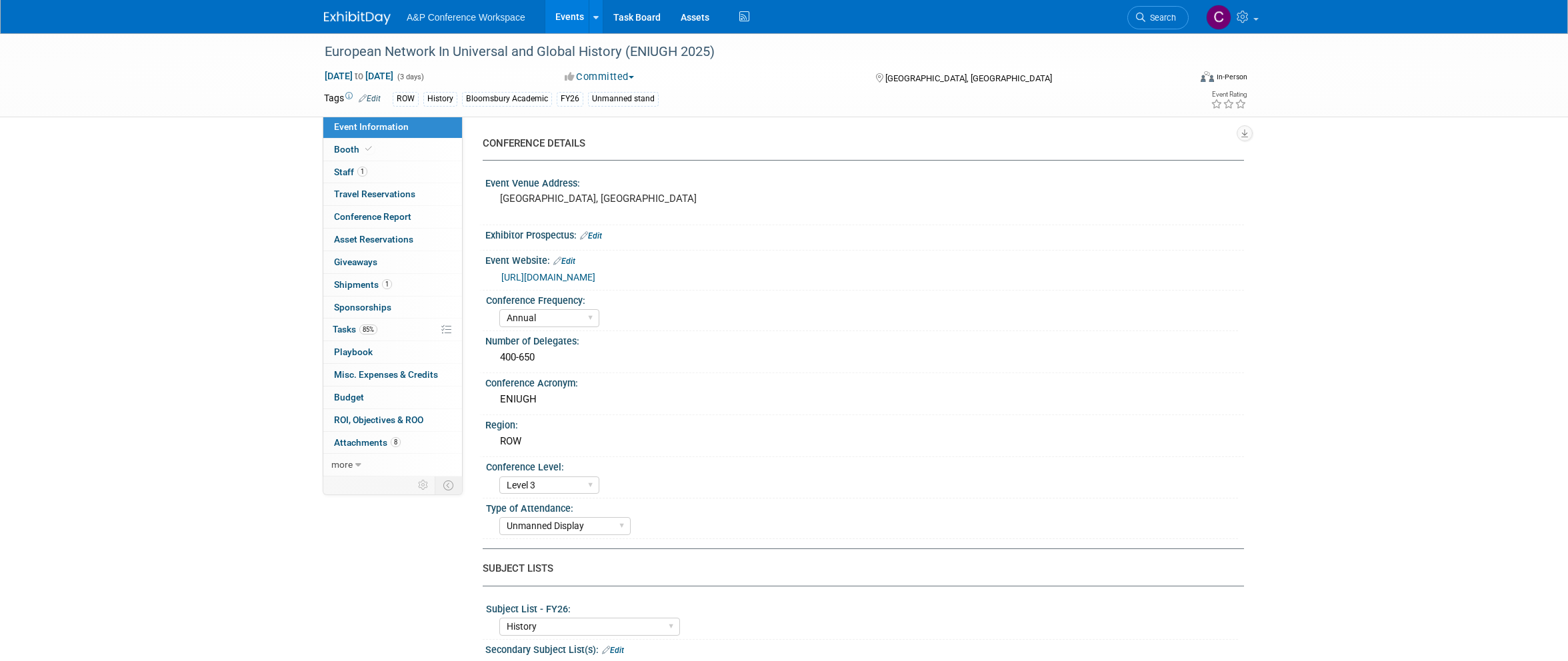
select select "[PERSON_NAME]"
select select "Brand/Subject Presence​"
click at [346, 324] on span "Tasks 85%" at bounding box center [355, 329] width 45 height 10
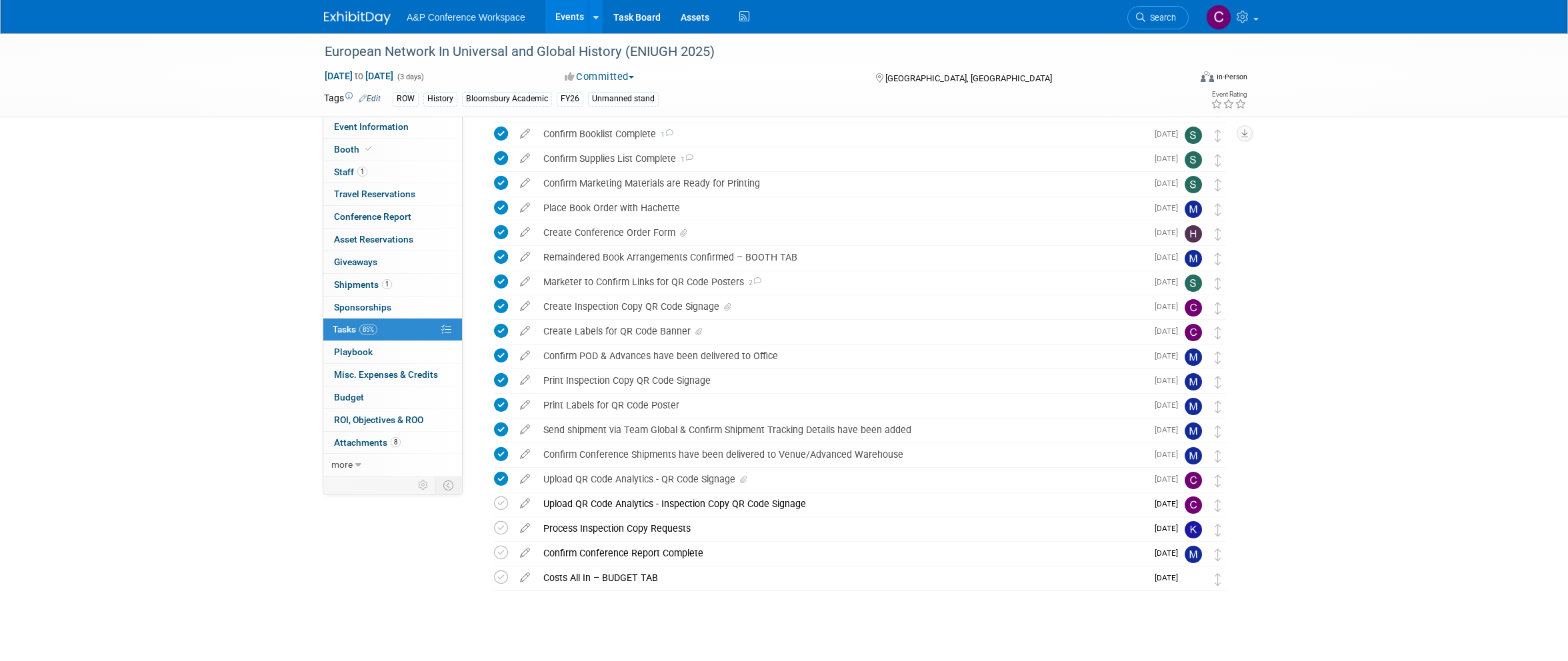
scroll to position [247, 0]
drag, startPoint x: 1157, startPoint y: 14, endPoint x: 1082, endPoint y: 64, distance: 90.1
click at [1157, 14] on span "Search" at bounding box center [1160, 18] width 31 height 10
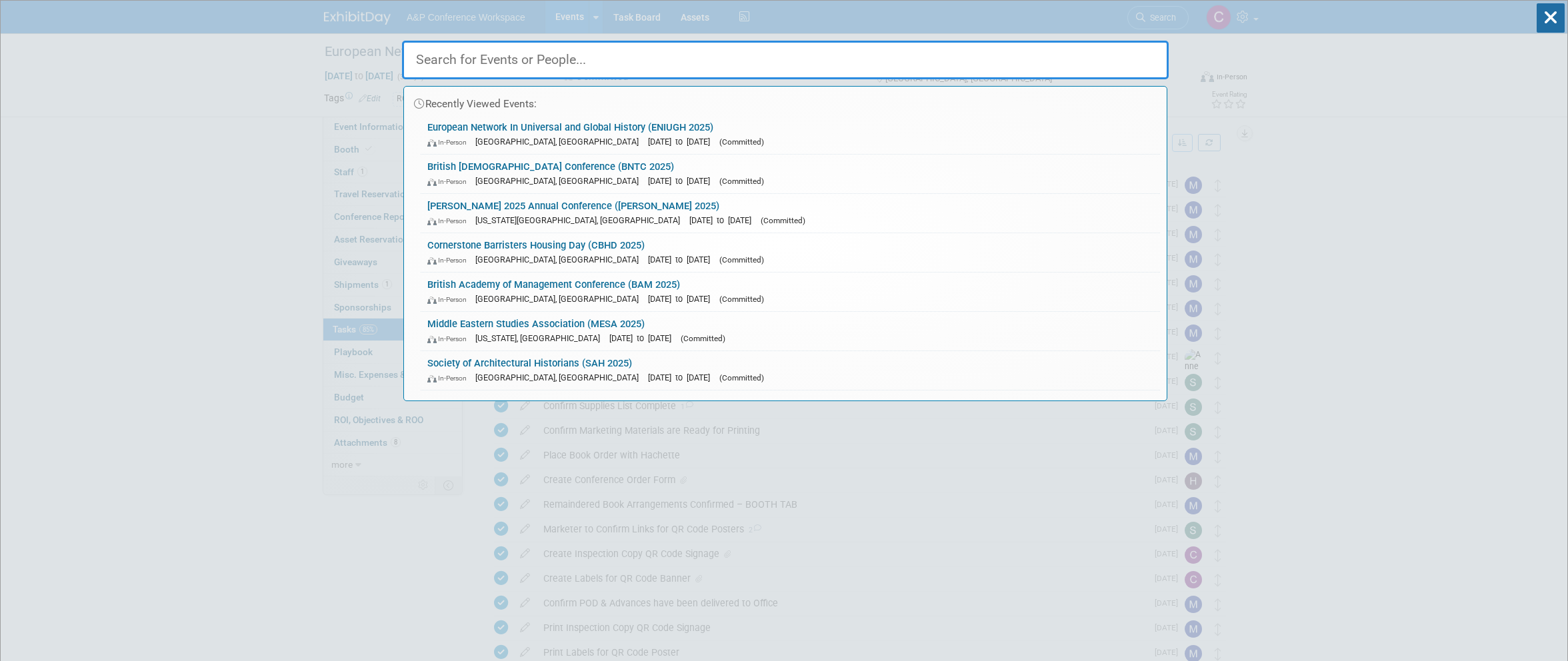
click at [814, 47] on input "text" at bounding box center [784, 60] width 767 height 38
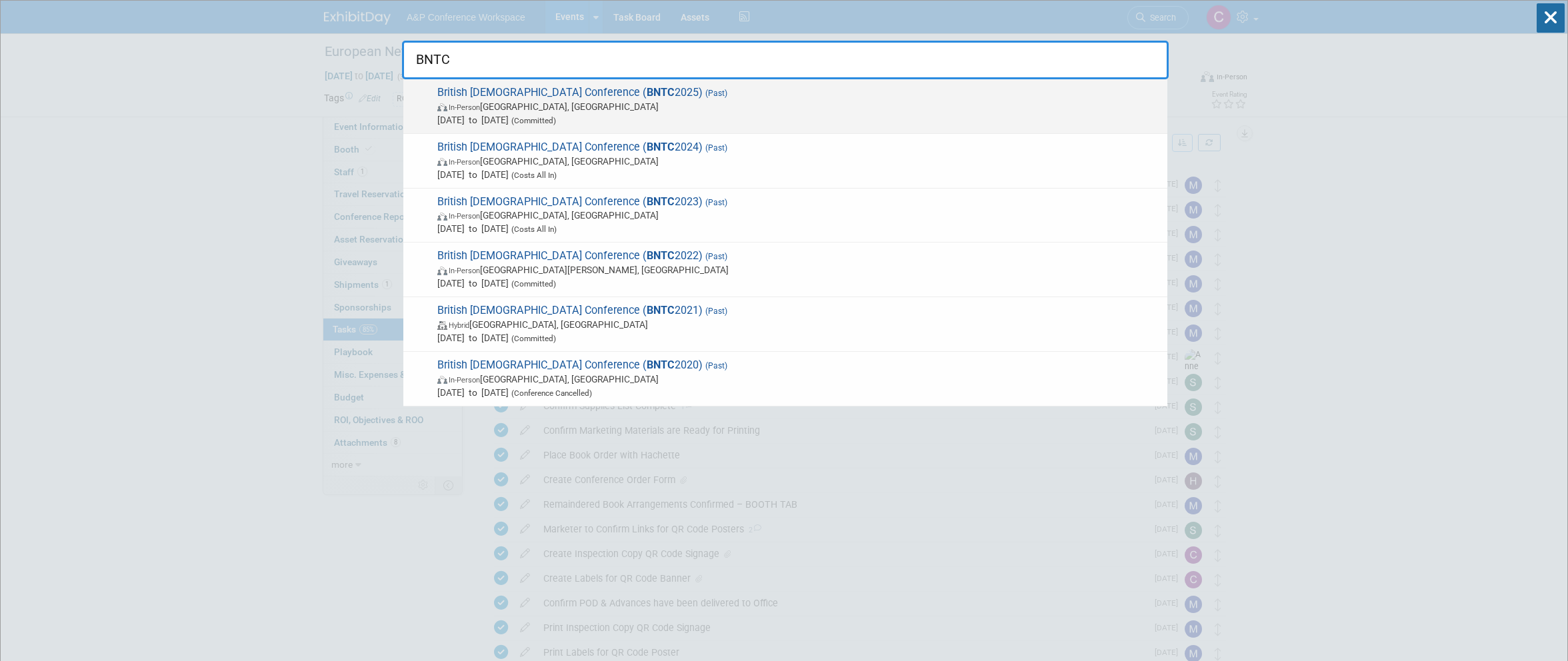
type input "BNTC"
click at [660, 91] on span "British New Testament Conference ( BNTC 2025) (Past) In-Person Manchester, Unit…" at bounding box center [797, 106] width 727 height 41
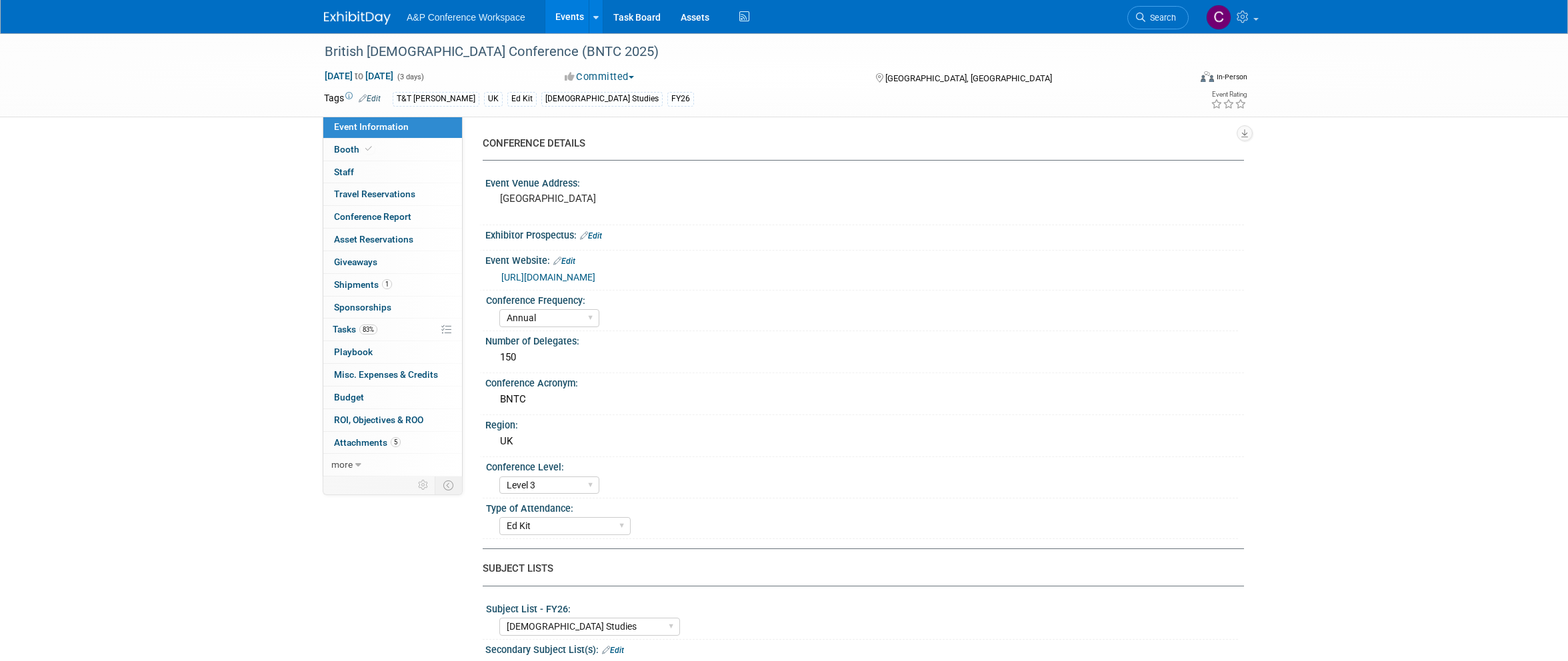
select select "Annual"
select select "Level 3"
select select "Ed Kit"
select select "[DEMOGRAPHIC_DATA] Studies"
select select "T&T [PERSON_NAME]"
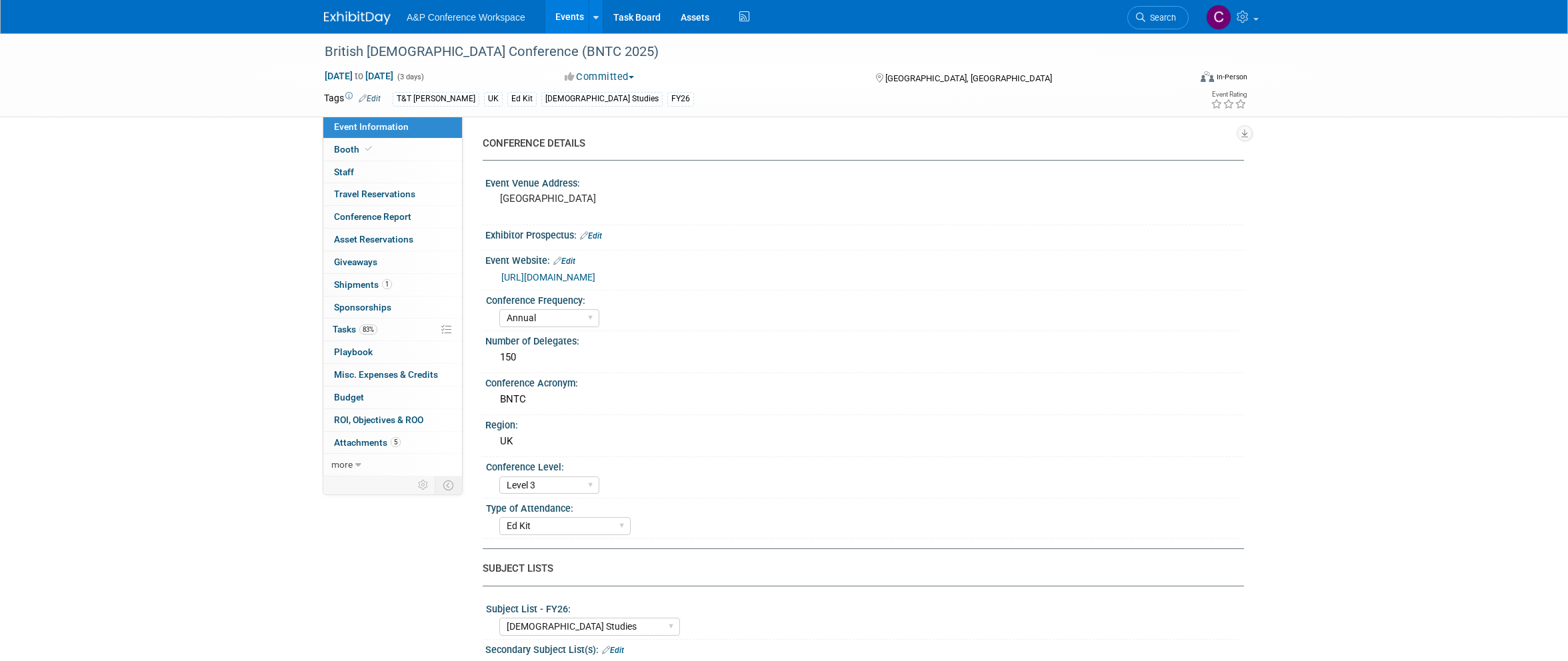
select select "[PERSON_NAME]"
select select "Networking/Commissioning"
click at [344, 324] on span "Tasks 83%" at bounding box center [355, 329] width 45 height 10
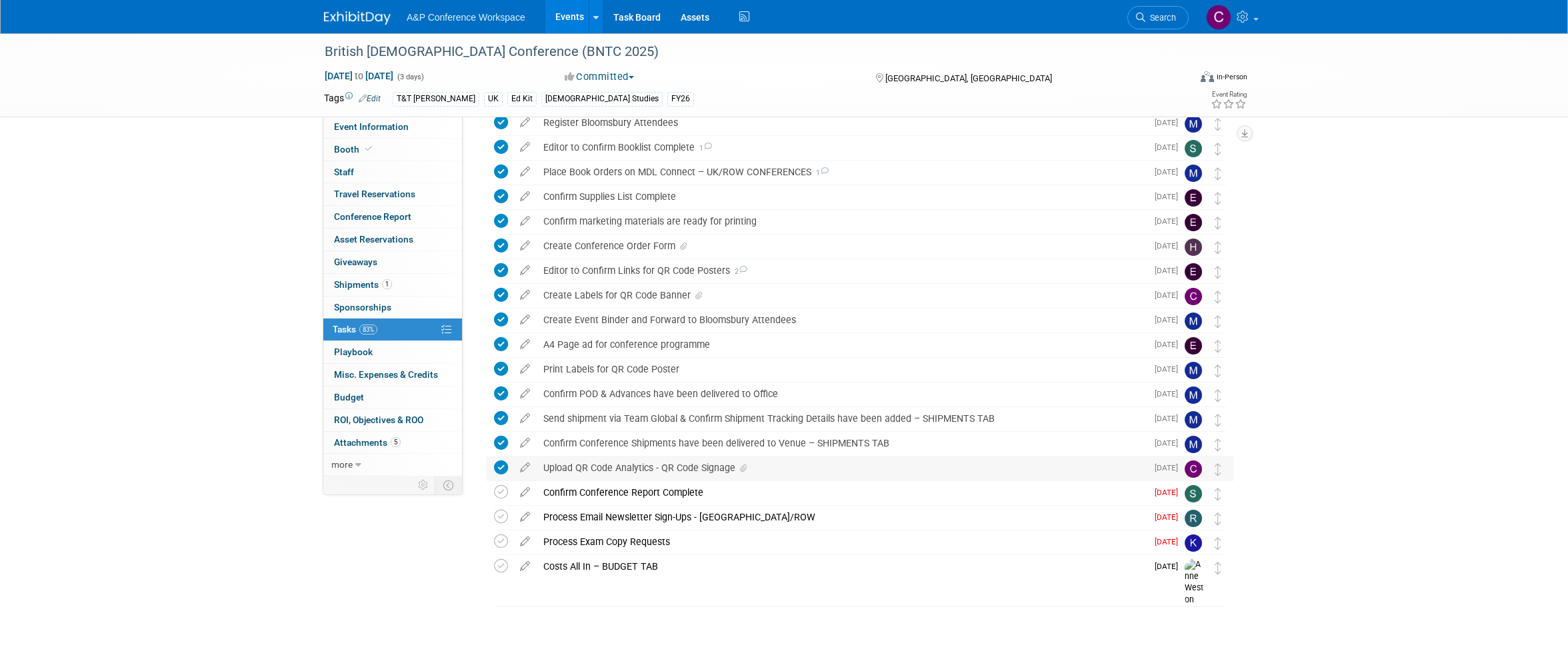
scroll to position [160, 0]
click at [1151, 20] on span "Search" at bounding box center [1160, 18] width 31 height 10
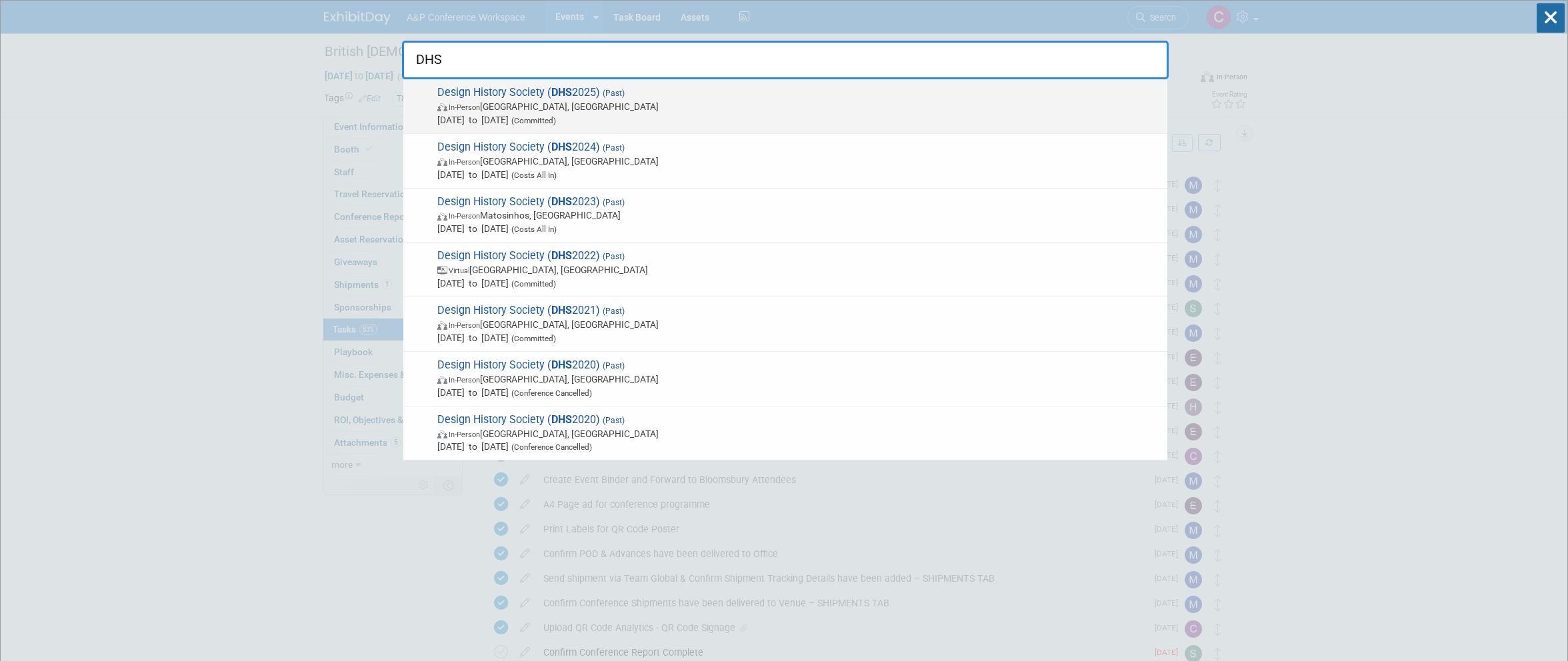
type input "DHS"
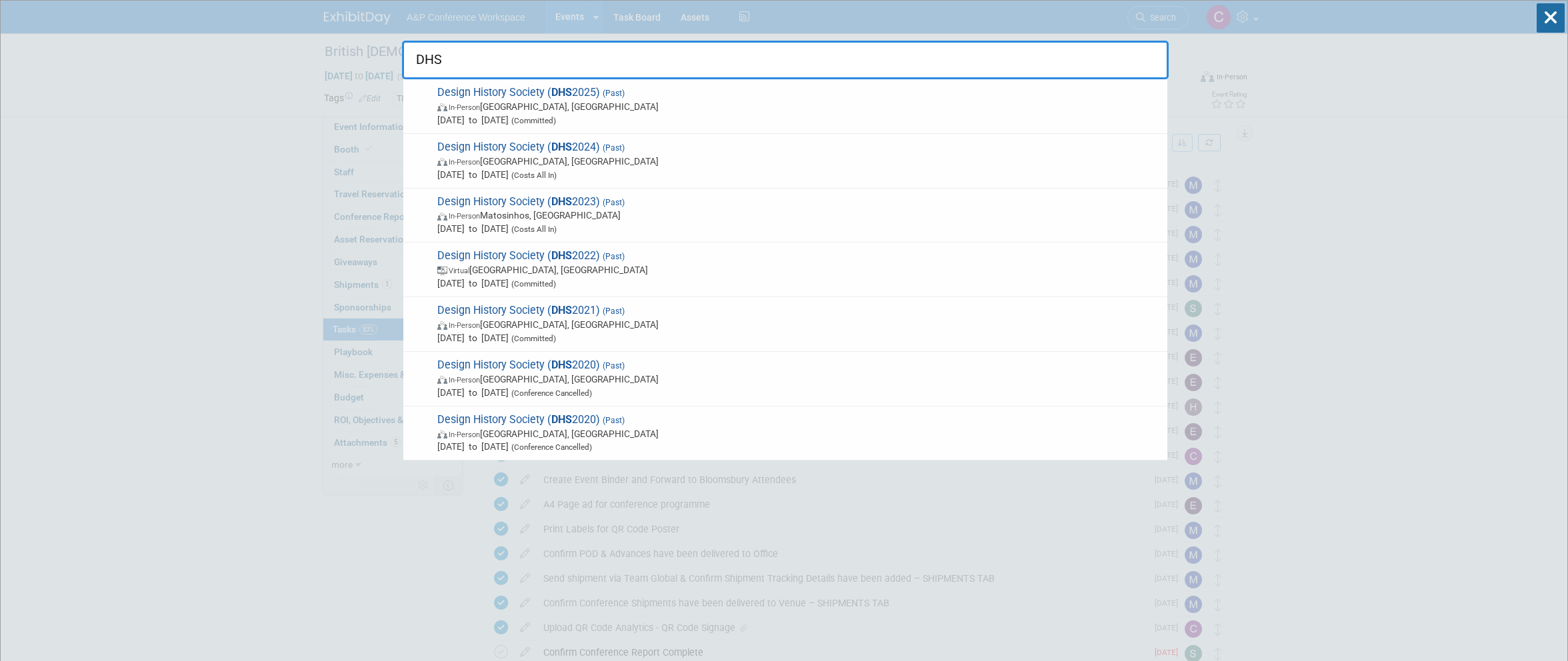
click at [721, 103] on span "In-Person [GEOGRAPHIC_DATA], [GEOGRAPHIC_DATA]" at bounding box center [798, 106] width 724 height 13
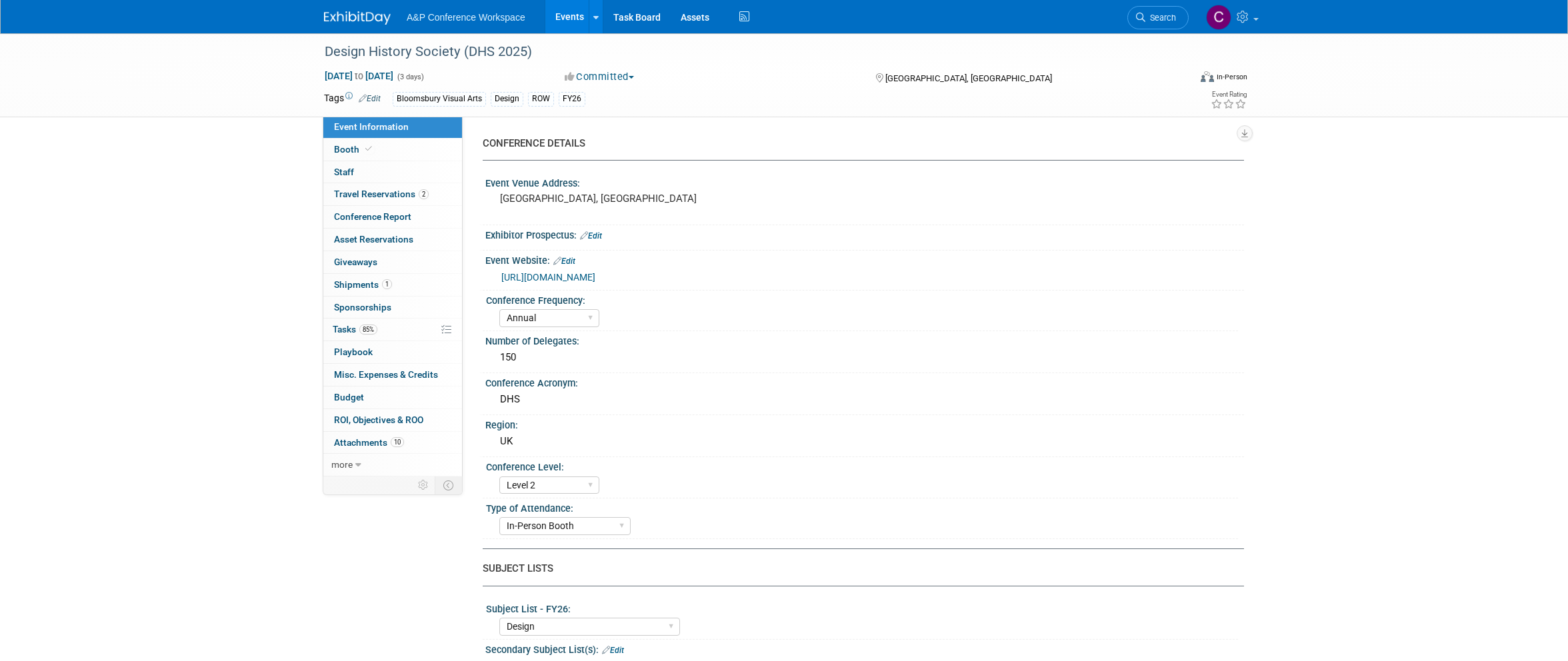
select select "Annual"
select select "Level 2"
select select "In-Person Booth"
select select "Design"
select select "Bloomsbury Visual Arts"
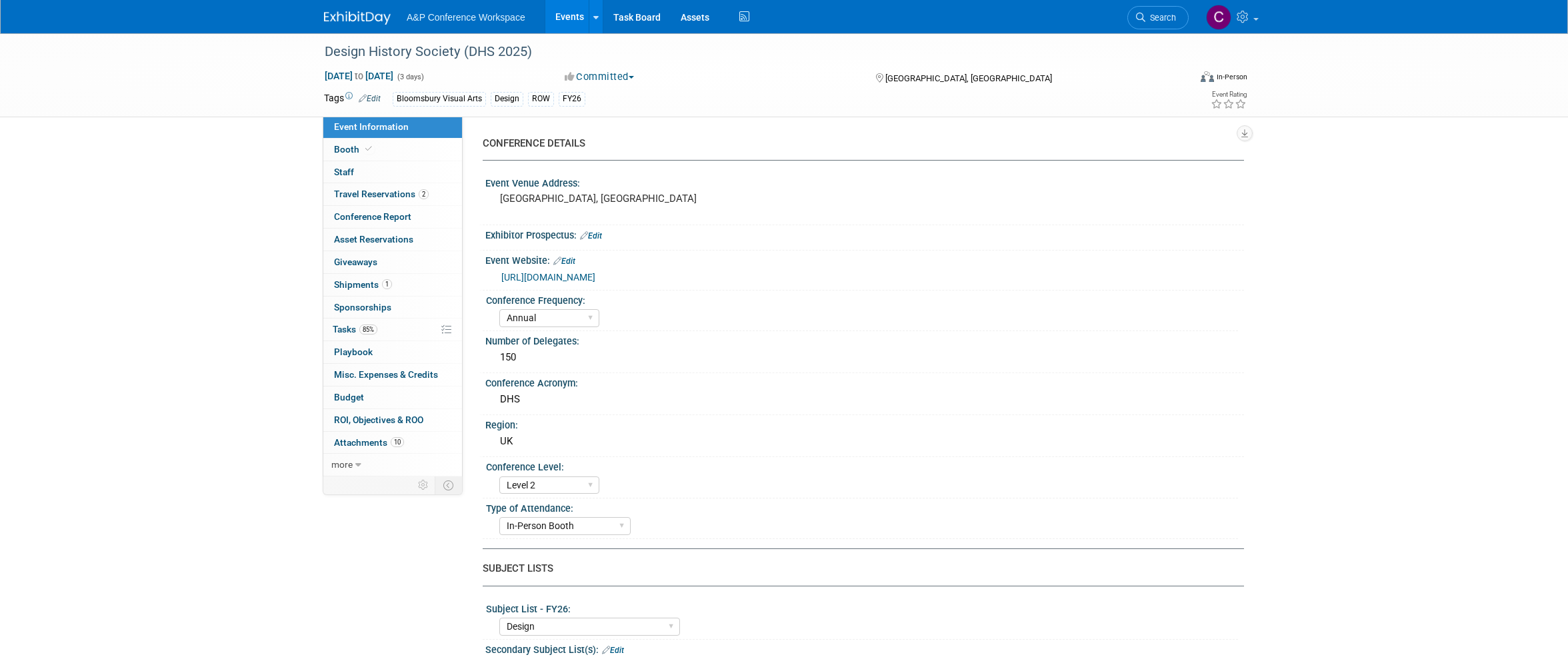
select select "[PERSON_NAME]"
select select "Networking/Commissioning"
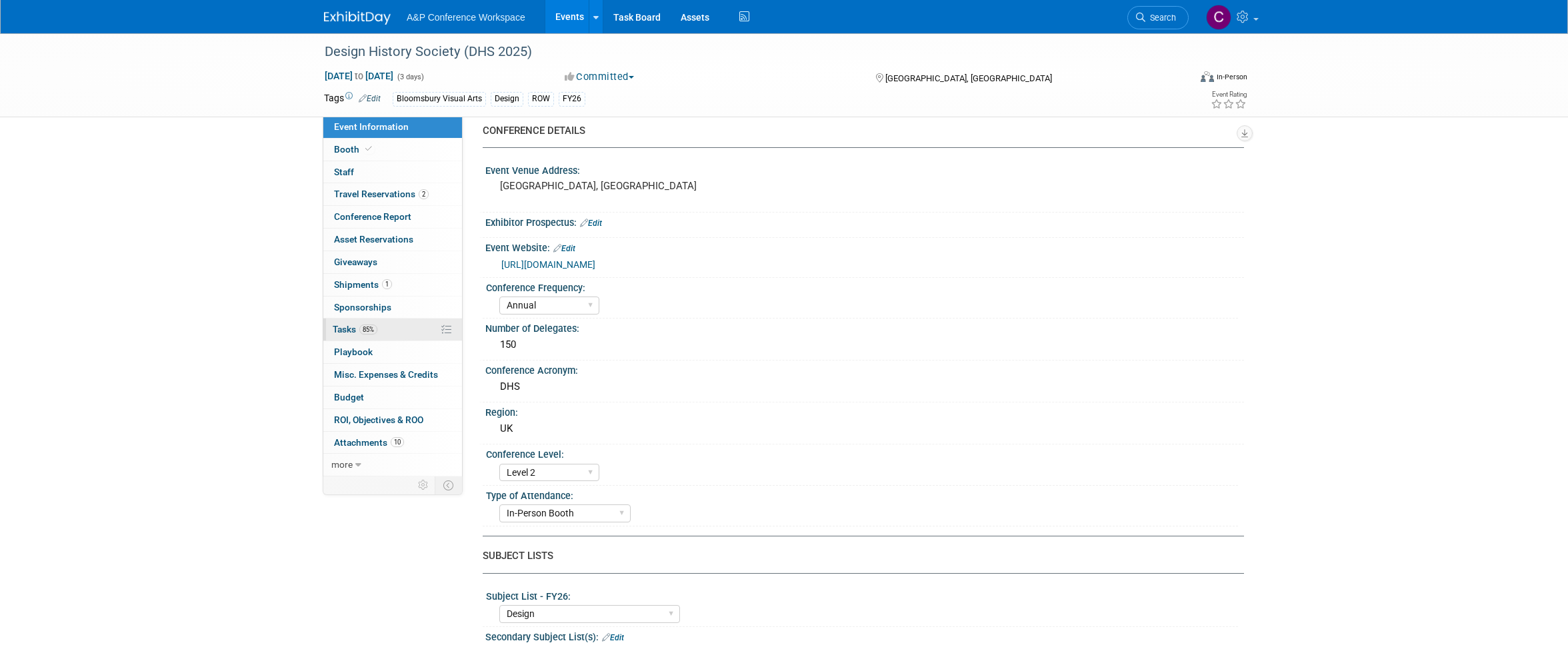
click at [349, 327] on span "Tasks 85%" at bounding box center [355, 329] width 45 height 10
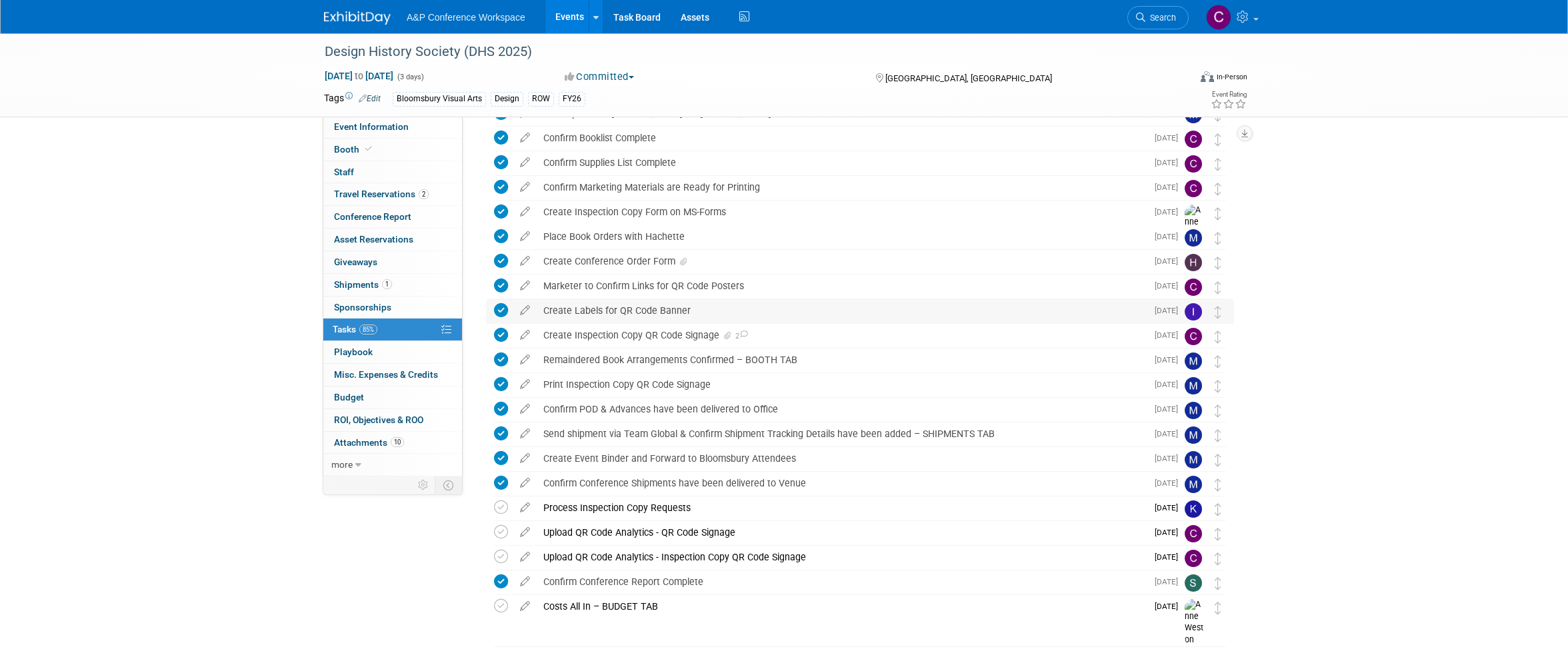
scroll to position [225, 0]
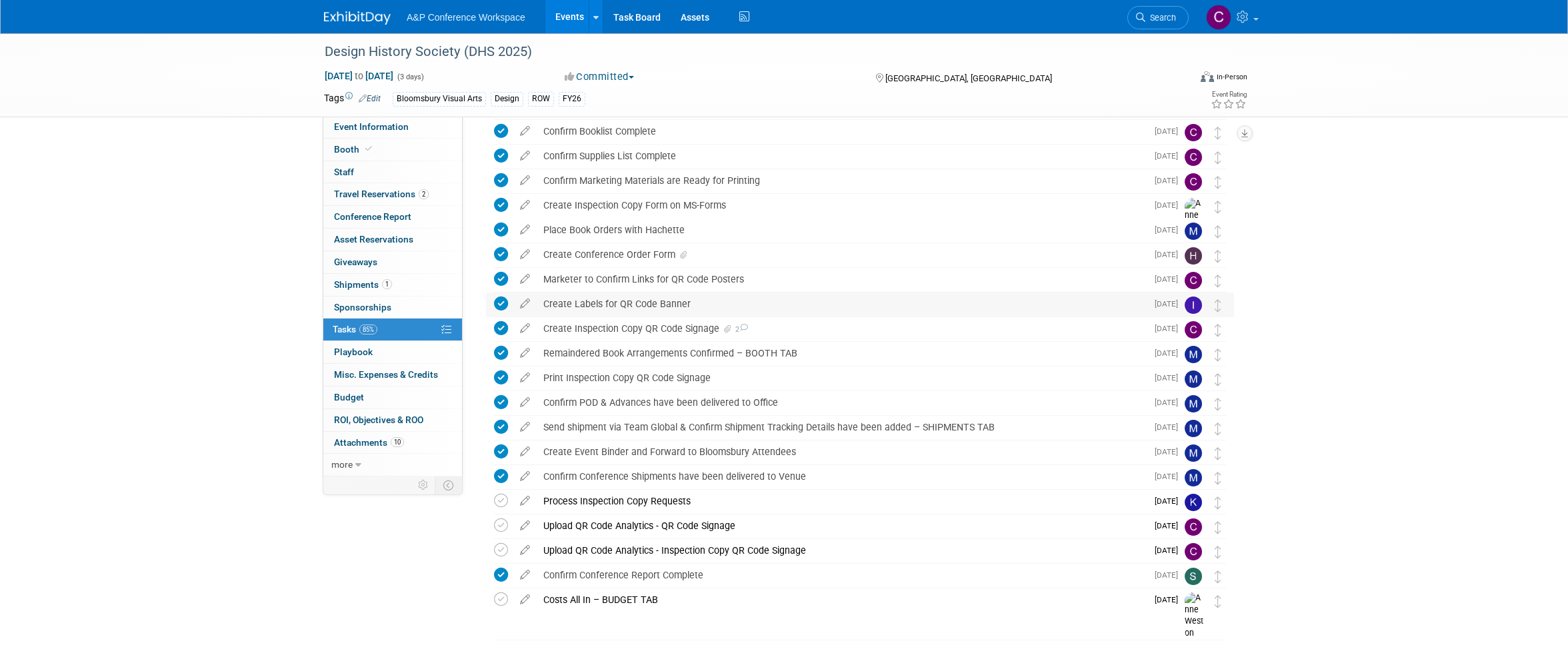
click at [698, 303] on div "Create Labels for QR Code Banner" at bounding box center [841, 303] width 610 height 22
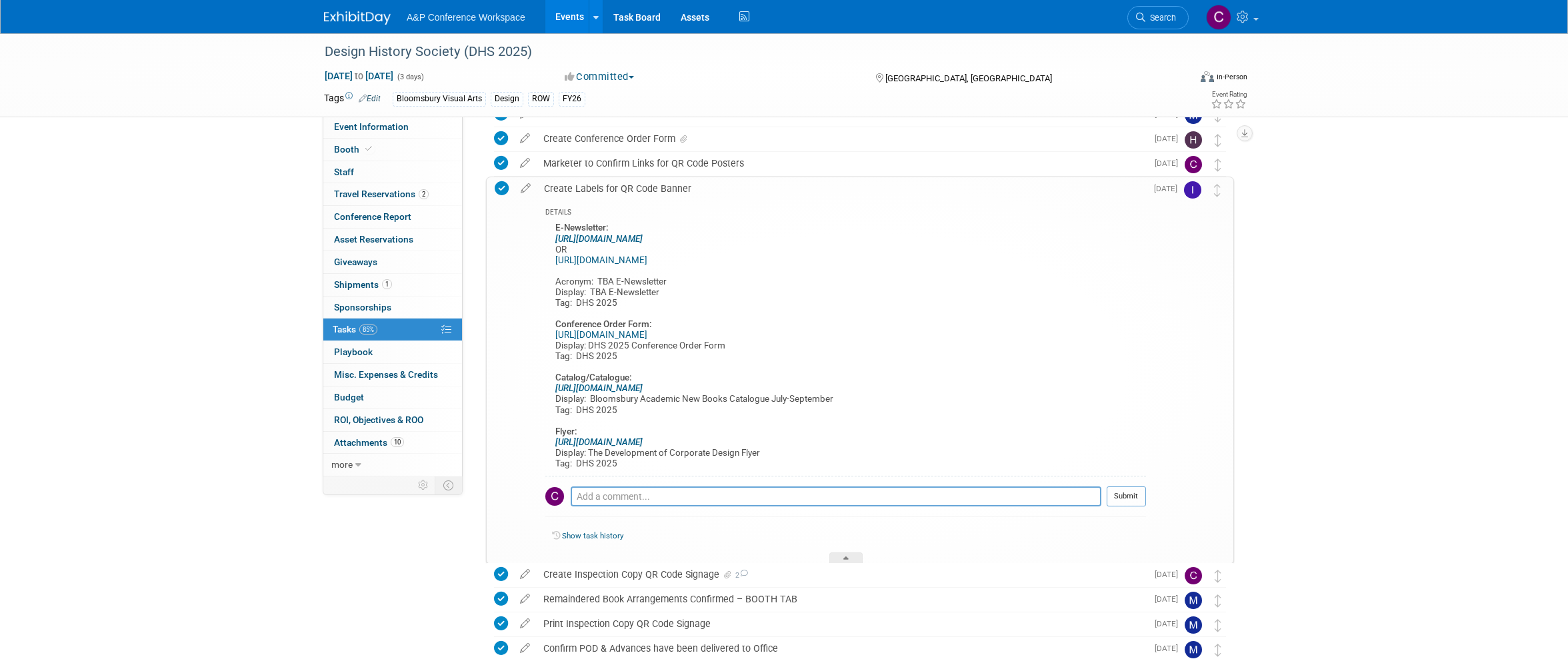
scroll to position [341, 0]
click at [632, 189] on div "Create Labels for QR Code Banner" at bounding box center [841, 189] width 609 height 22
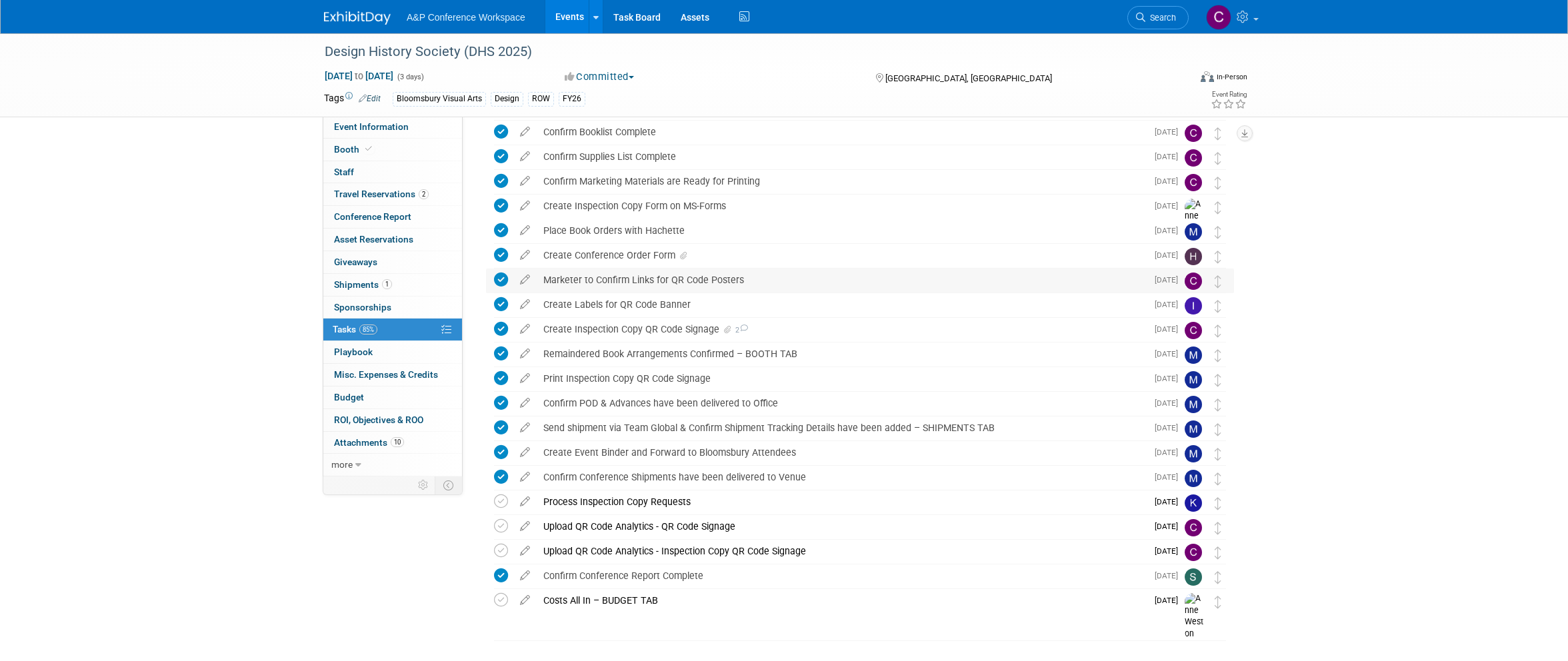
scroll to position [221, 0]
click at [1161, 17] on span "Search" at bounding box center [1160, 18] width 31 height 10
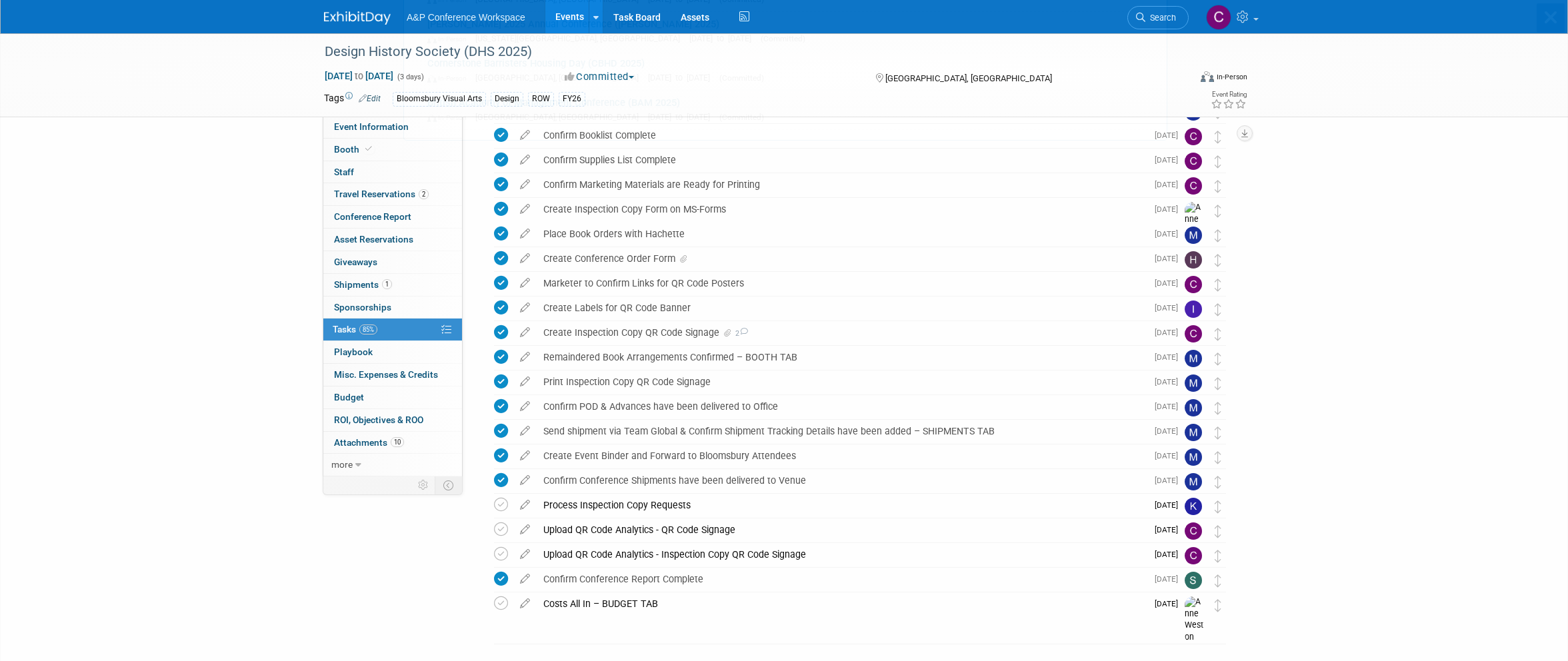
scroll to position [0, 0]
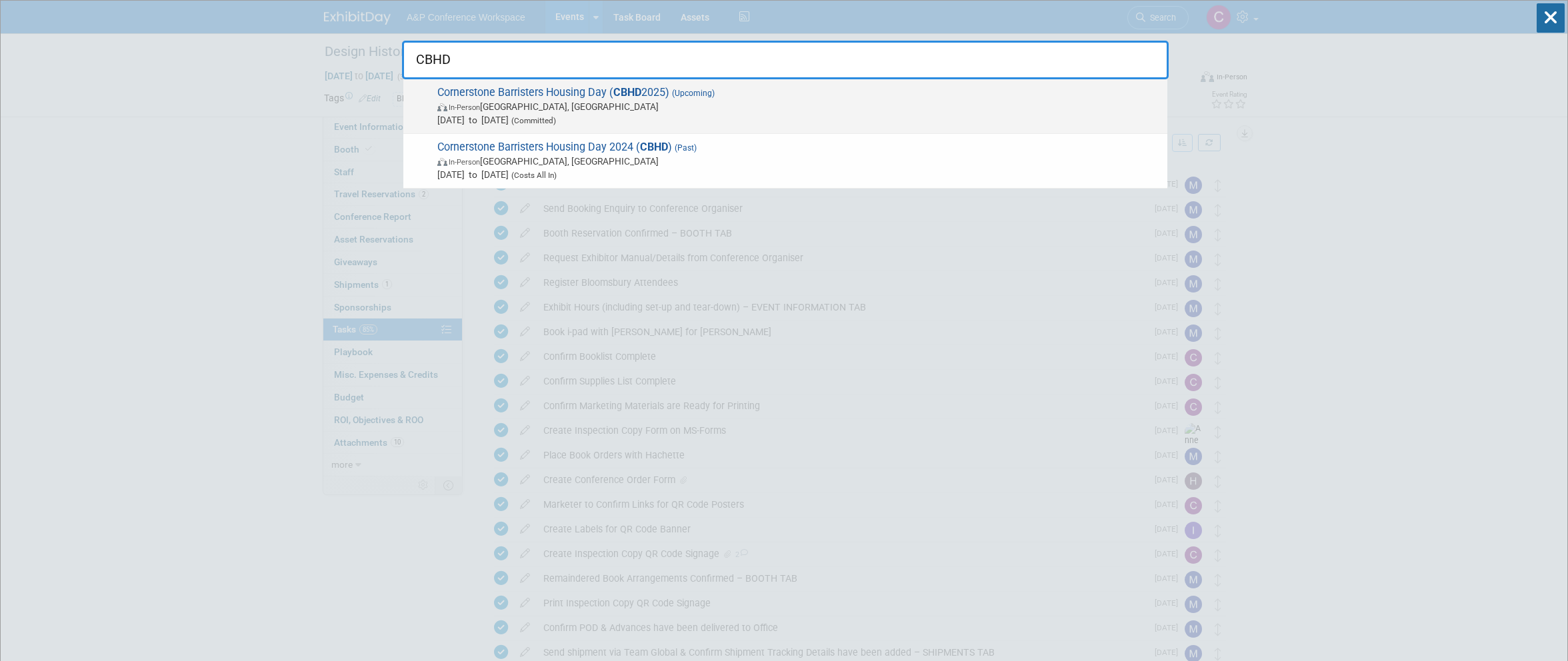
type input "CBHD"
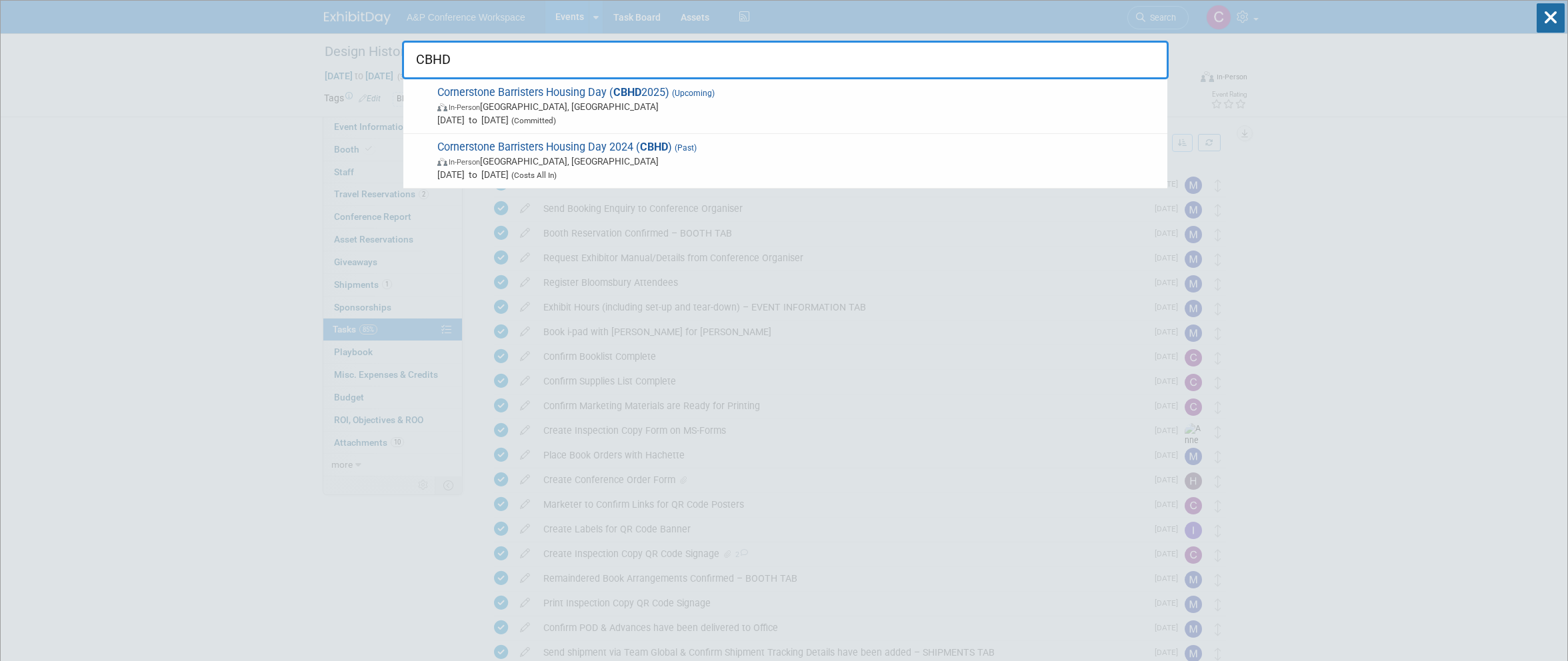
click at [674, 100] on span "In-Person London, United Kingdom" at bounding box center [798, 106] width 724 height 13
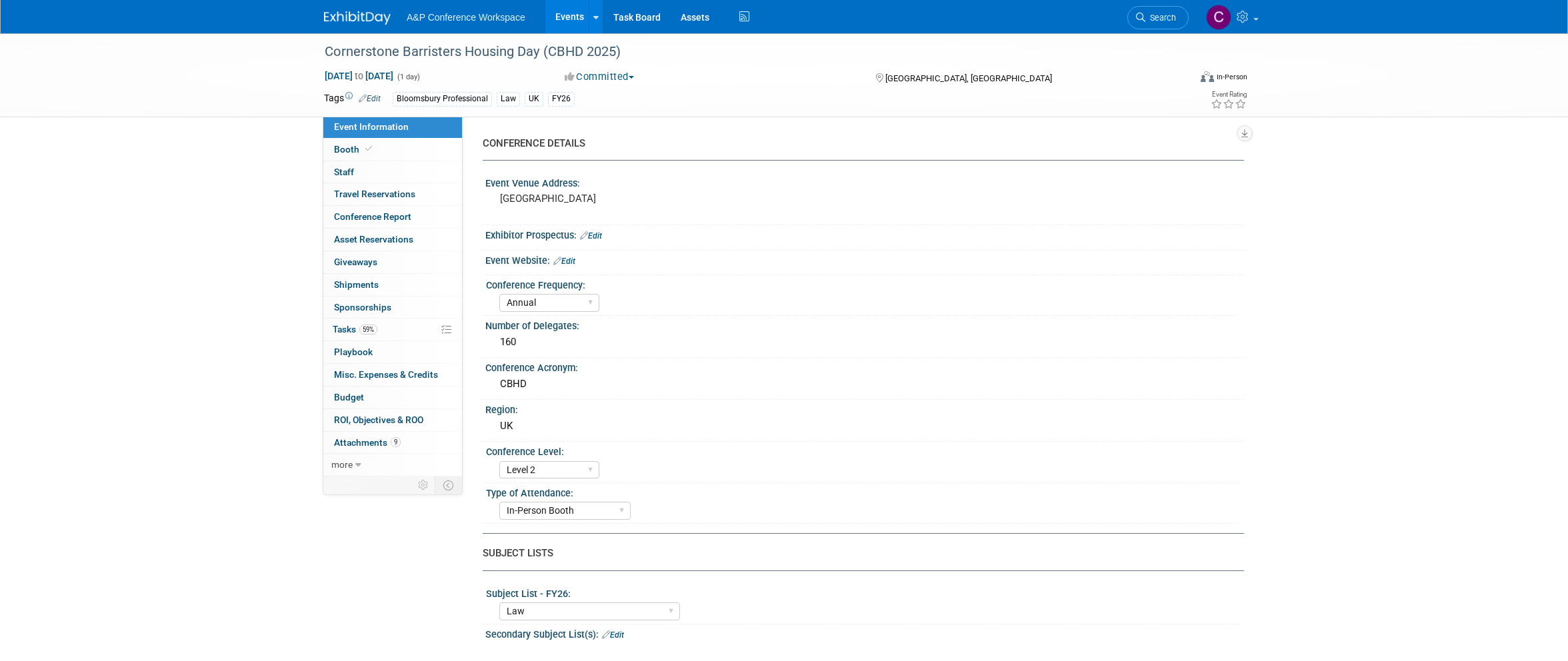
select select "Annual"
select select "Level 2"
select select "In-Person Booth"
select select "Law"
select select "Bloomsbury Professional"
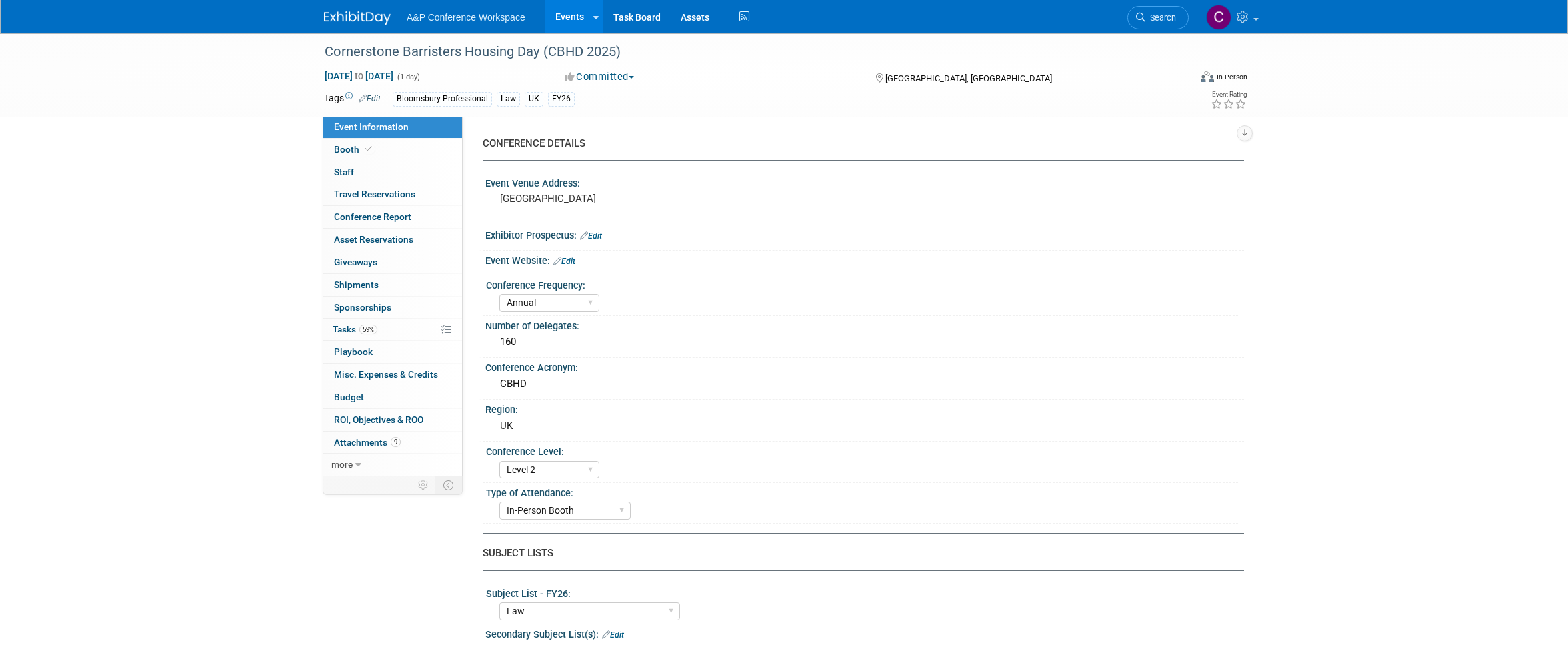
select select "[PERSON_NAME]"
select select "Brand/Subject Presence​"
click at [347, 324] on span "Tasks 59%" at bounding box center [355, 329] width 45 height 10
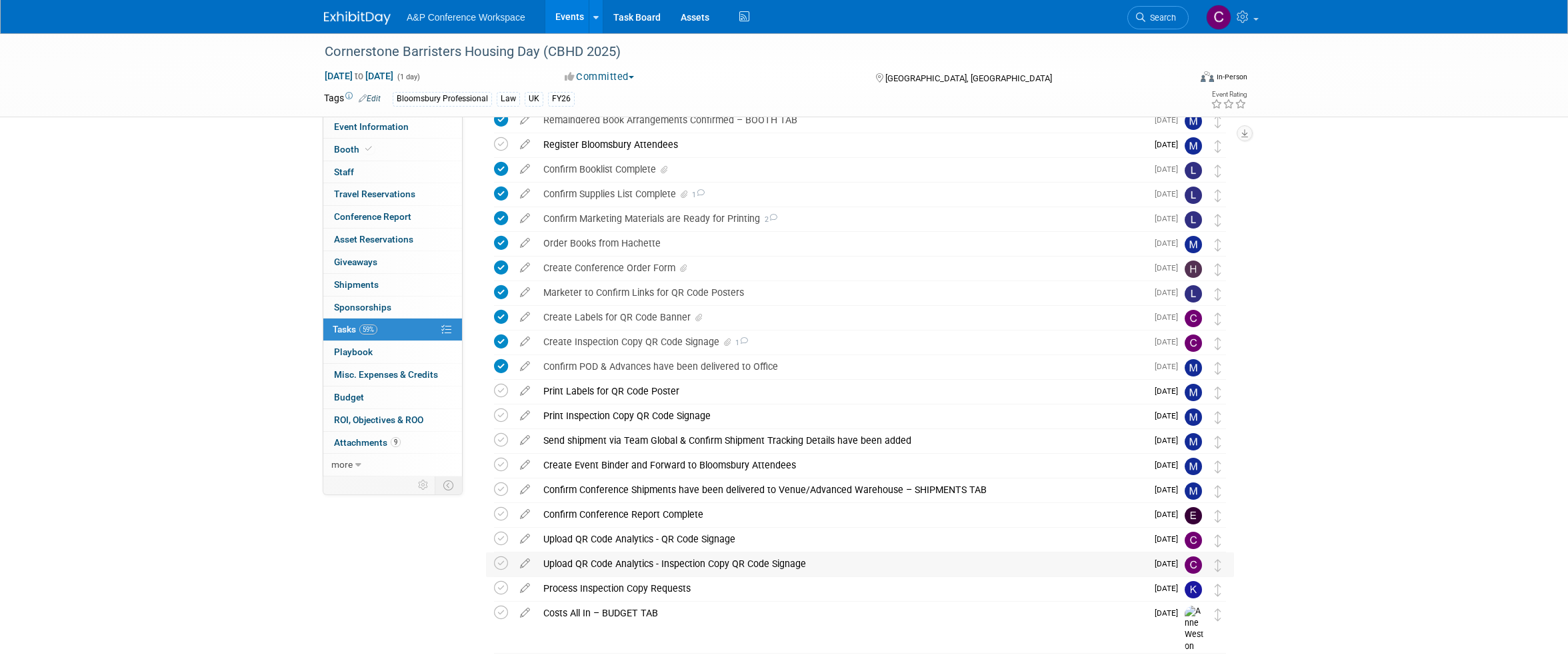
scroll to position [216, 0]
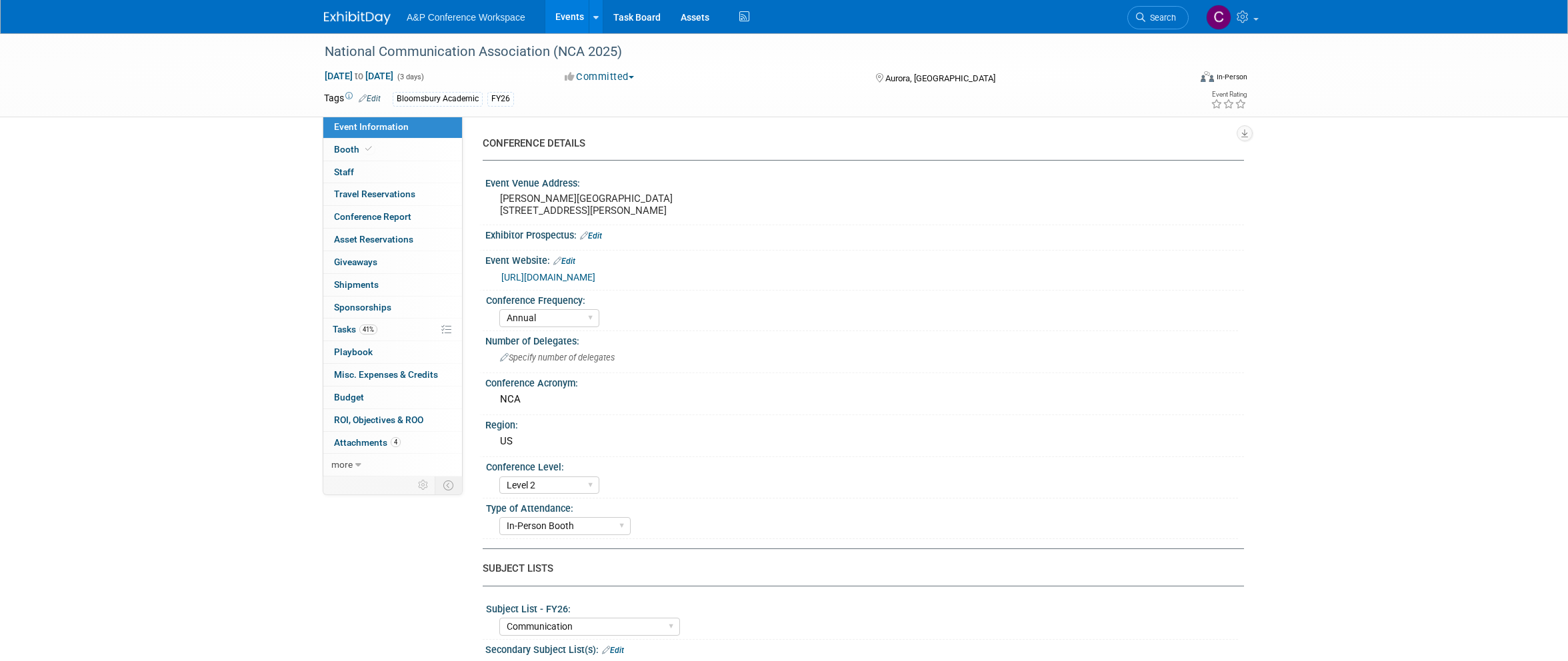
select select "Annual"
select select "Level 2"
select select "In-Person Booth"
select select "Communication"
select select "Bloomsbury Academic"
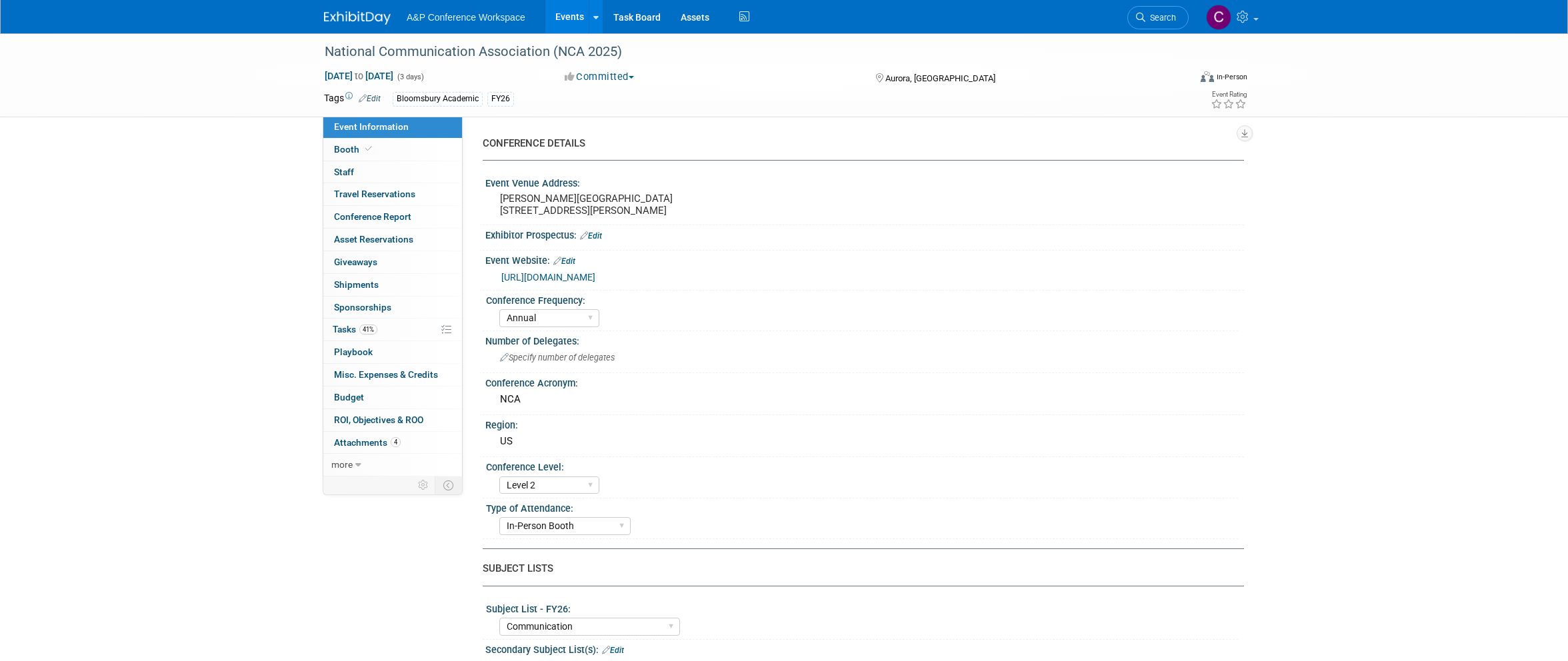
select select "[PERSON_NAME]"
select select "Networking/Commissioning"
click at [341, 325] on span "Tasks 41%" at bounding box center [355, 329] width 45 height 10
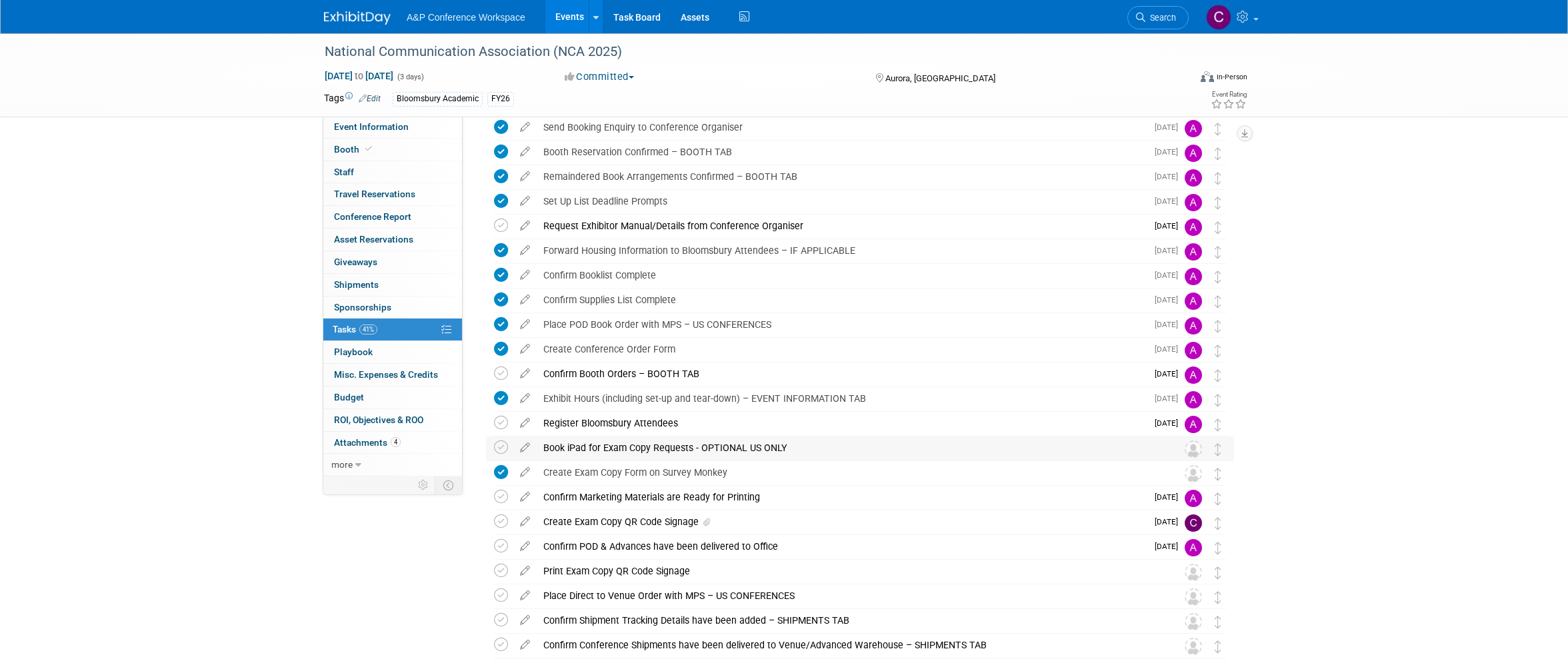
scroll to position [110, 0]
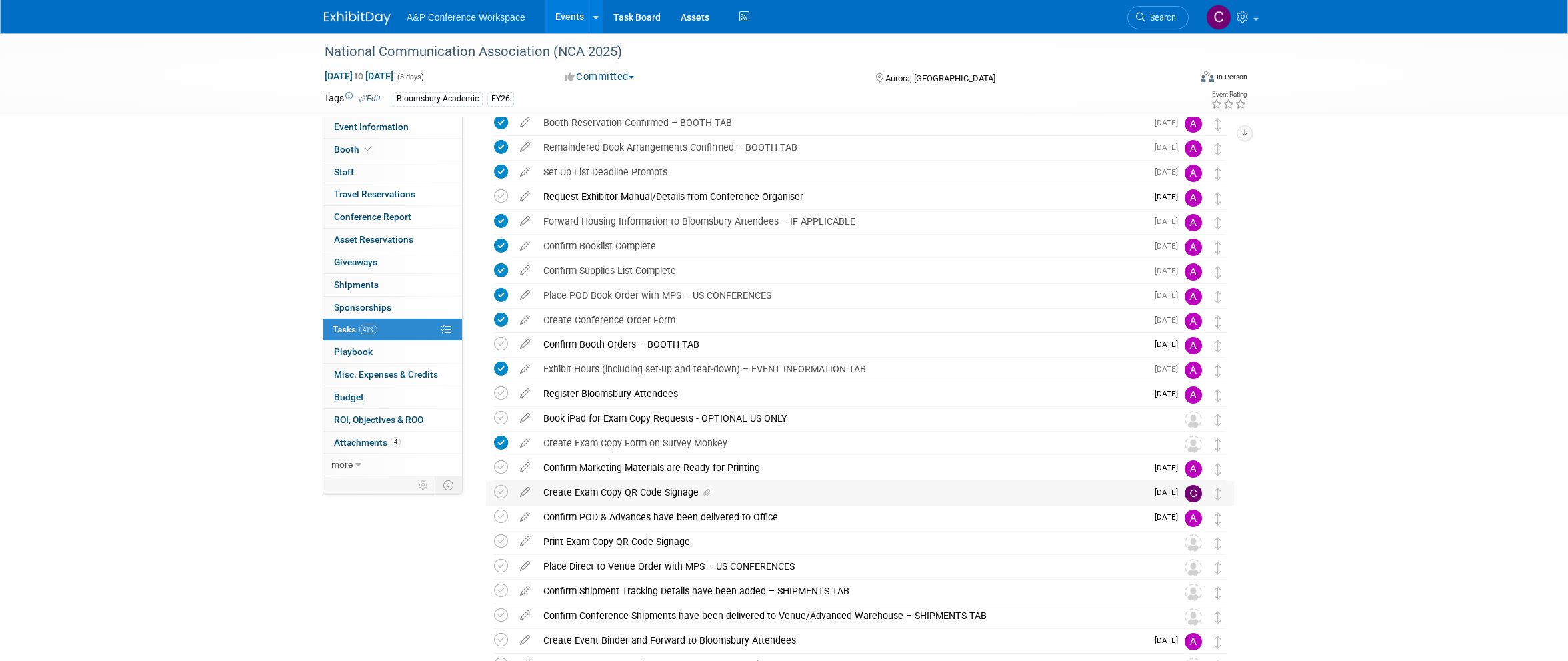
click at [607, 490] on div "Create Exam Copy QR Code Signage" at bounding box center [841, 492] width 610 height 22
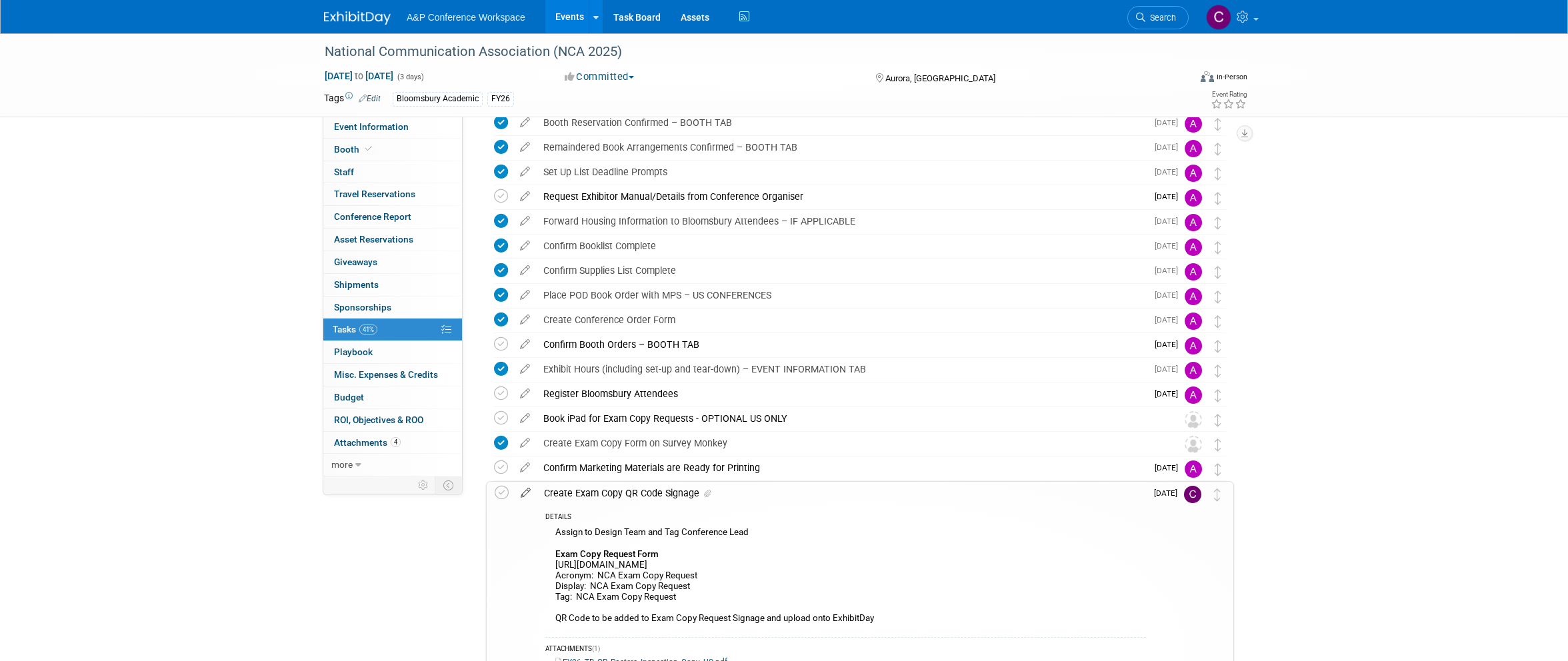
click at [527, 491] on icon at bounding box center [525, 490] width 23 height 17
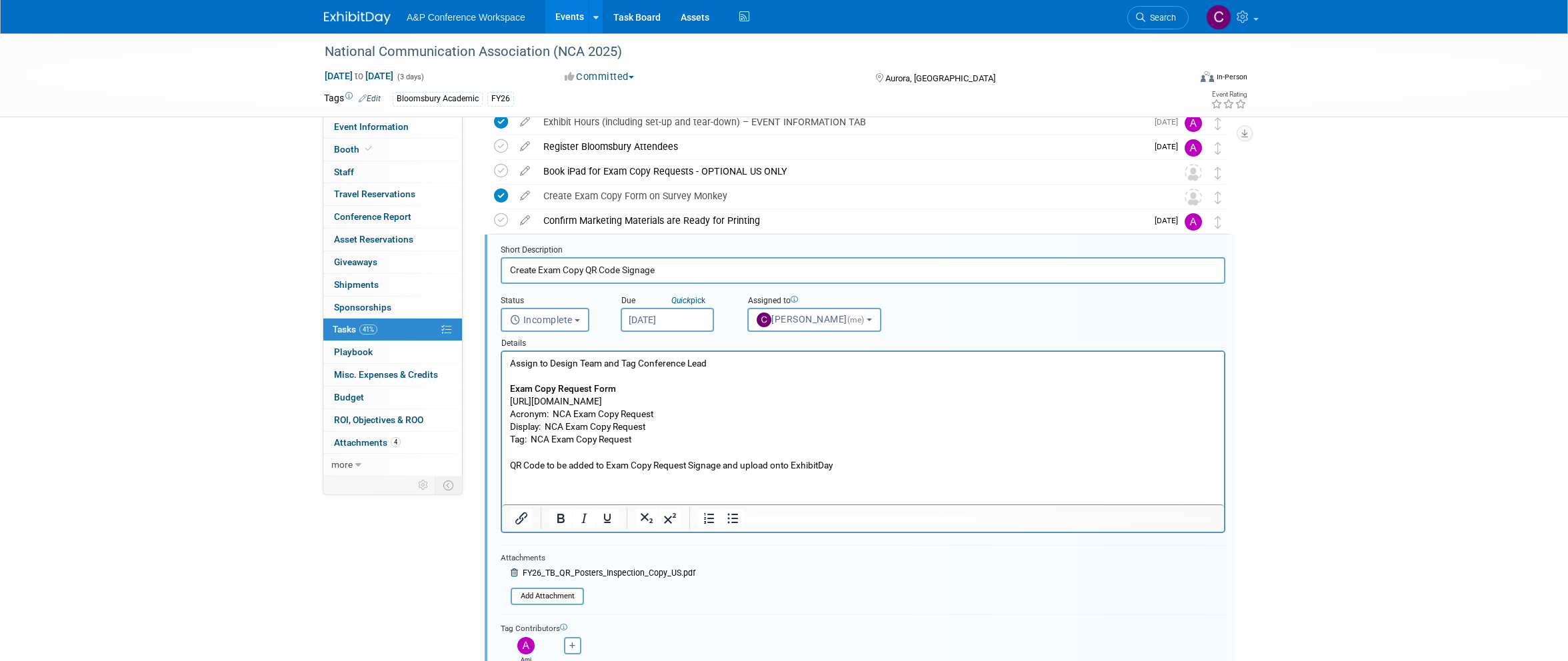
scroll to position [358, 0]
drag, startPoint x: 621, startPoint y: 49, endPoint x: 309, endPoint y: 57, distance: 312.1
click at [306, 52] on div "National Communication Association (NCA 2025) [DATE] to [DATE] (3 days) [DATE] …" at bounding box center [784, 76] width 1568 height 84
copy div "National Communication Association (NCA 2025)"
drag, startPoint x: 512, startPoint y: 401, endPoint x: 691, endPoint y: 402, distance: 179.0
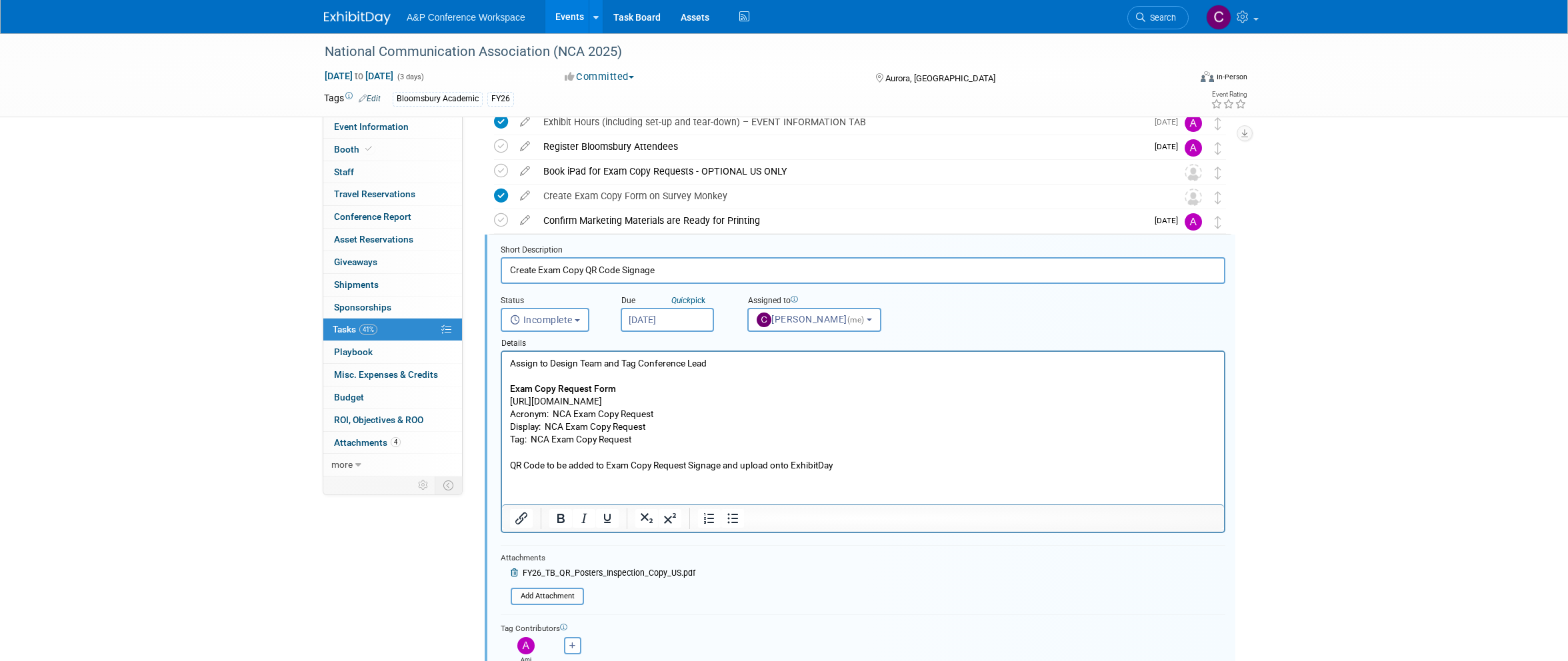
click at [691, 402] on p "Assign to Design Team and Tag Conference Lead Exam Copy Request Form [URL][DOMA…" at bounding box center [863, 415] width 707 height 115
copy p "[URL][DOMAIN_NAME]"
drag, startPoint x: 531, startPoint y: 437, endPoint x: 638, endPoint y: 442, distance: 107.1
click at [638, 442] on p "Assign to Design Team and Tag Conference Lead Exam Copy Request Form [URL][DOMA…" at bounding box center [863, 415] width 707 height 115
drag, startPoint x: 546, startPoint y: 426, endPoint x: 653, endPoint y: 427, distance: 107.0
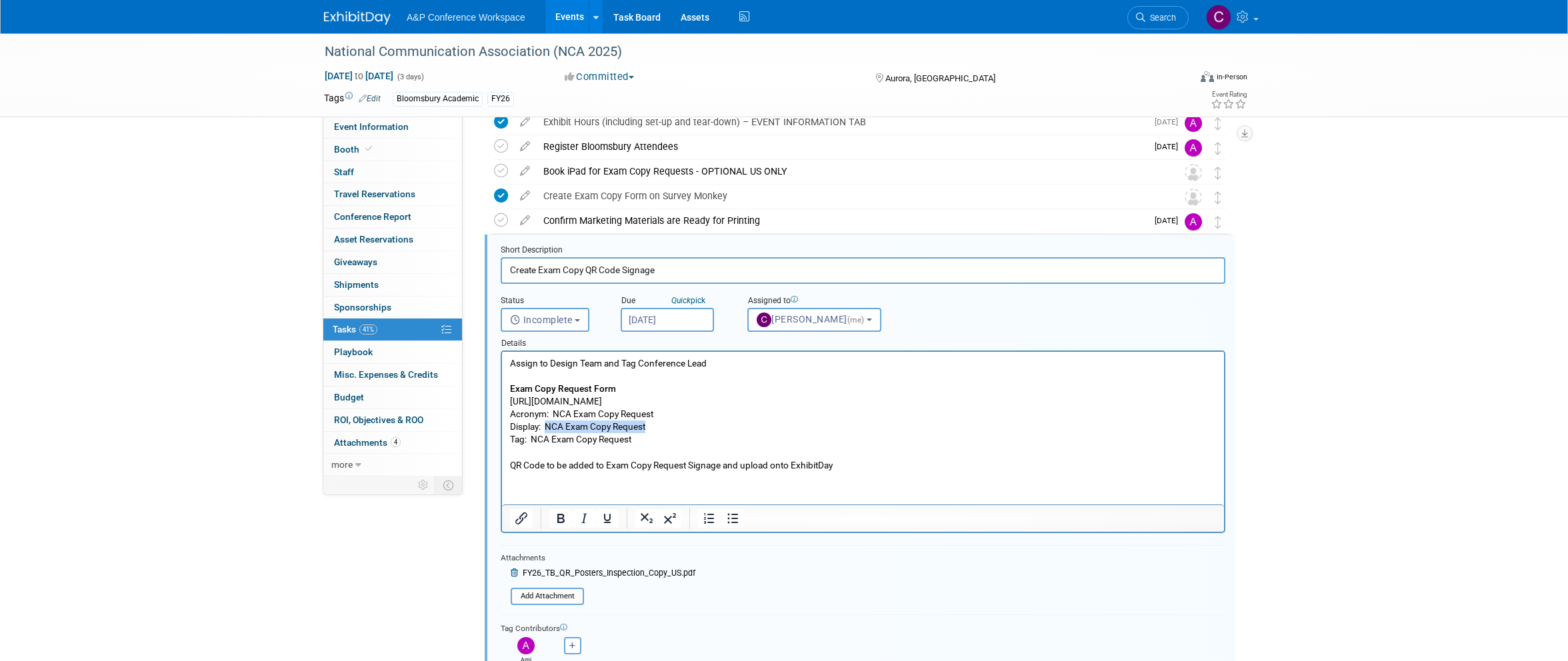
click at [653, 427] on p "Assign to Design Team and Tag Conference Lead Exam Copy Request Form [URL][DOMA…" at bounding box center [863, 415] width 707 height 115
copy p "NCA Exam Copy Request"
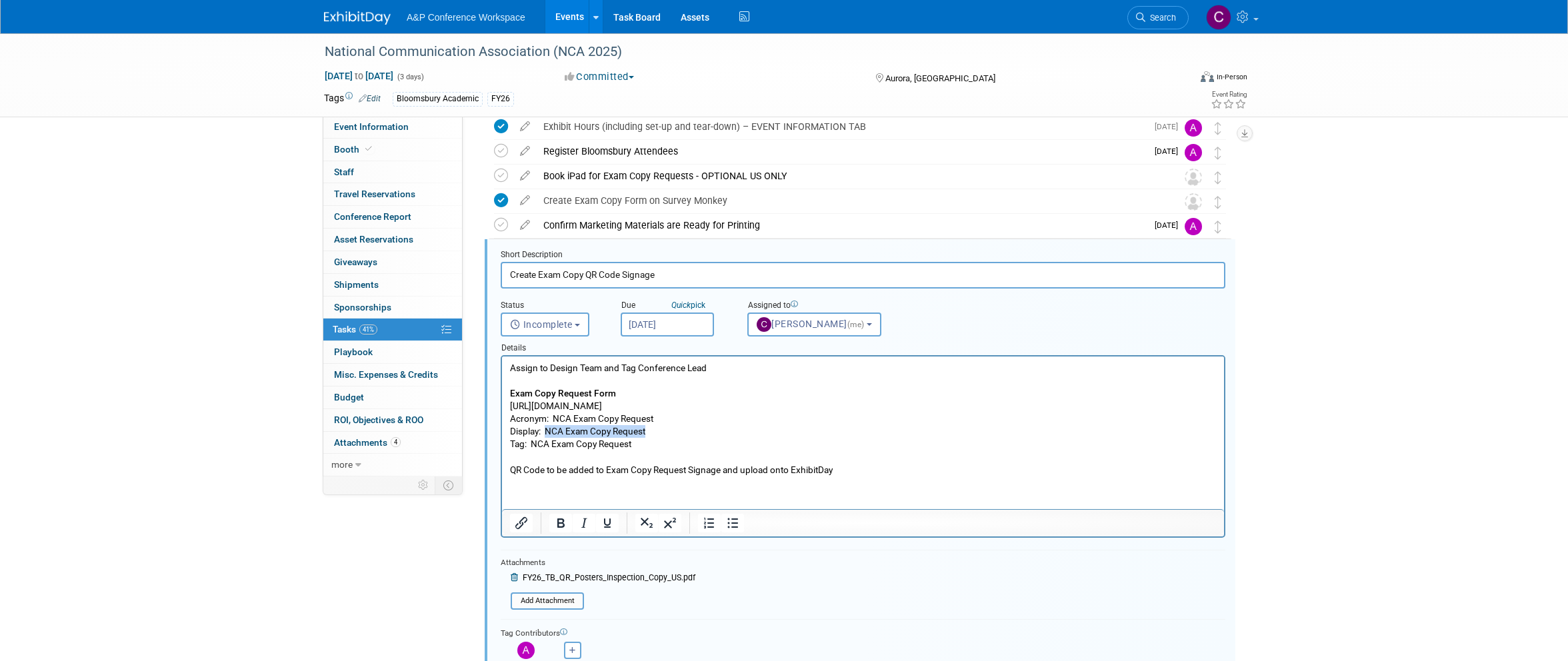
scroll to position [350, 0]
drag, startPoint x: 532, startPoint y: 447, endPoint x: 632, endPoint y: 451, distance: 100.1
click at [632, 451] on p "Assign to Design Team and Tag Conference Lead Exam Copy Request Form [URL][DOMA…" at bounding box center [863, 421] width 707 height 115
copy p "NCA Exam Copy Request"
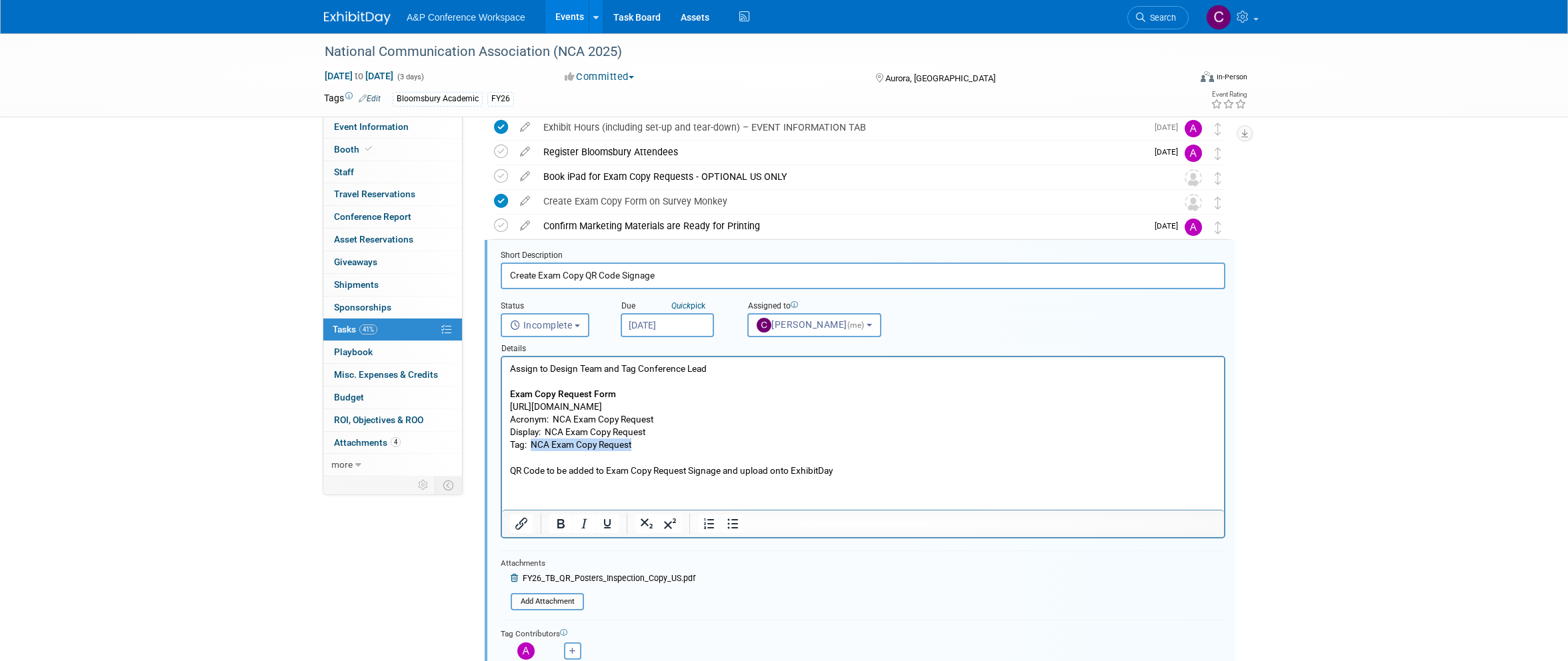
scroll to position [355, 0]
click at [565, 50] on div "National Communication Association (NCA 2025)" at bounding box center [744, 52] width 849 height 24
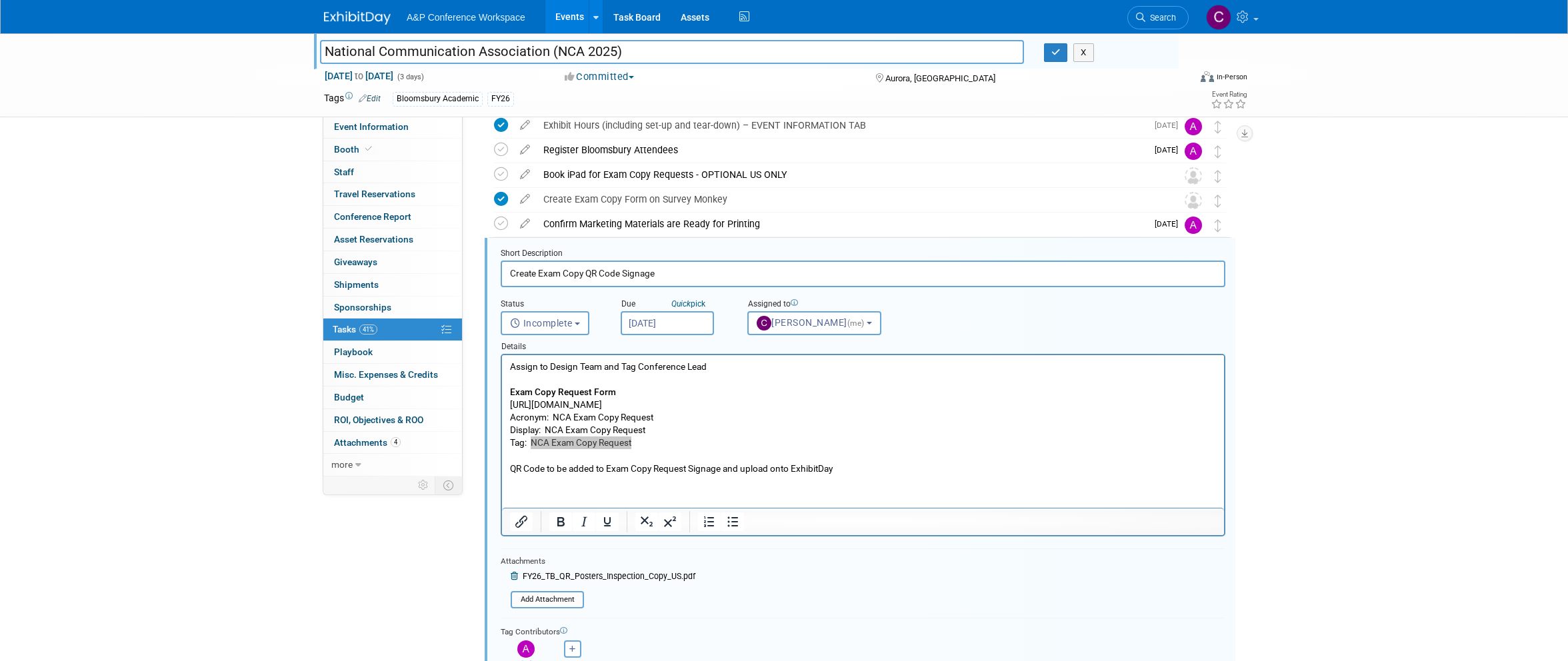
drag, startPoint x: 621, startPoint y: 51, endPoint x: 258, endPoint y: 50, distance: 363.0
click at [258, 50] on div "National Communication Association (NCA 2025) National Communication Associatio…" at bounding box center [784, 76] width 1568 height 84
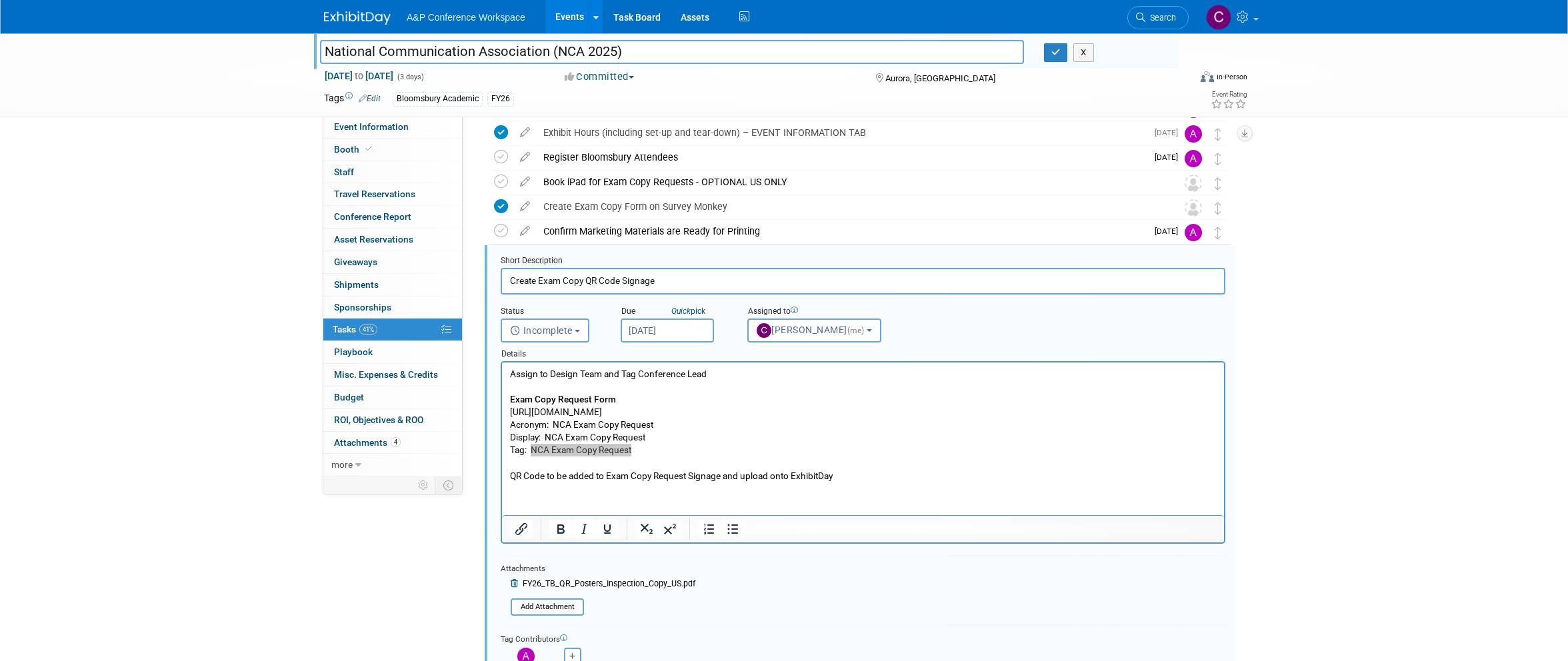
scroll to position [347, 0]
drag, startPoint x: 586, startPoint y: 43, endPoint x: 567, endPoint y: 49, distance: 19.9
click at [586, 43] on input "National Communication Association (NCA 2025)" at bounding box center [672, 51] width 704 height 23
drag, startPoint x: 554, startPoint y: 50, endPoint x: 618, endPoint y: 52, distance: 64.0
click at [618, 52] on input "National Communication Association (NCA 2025)" at bounding box center [672, 51] width 704 height 23
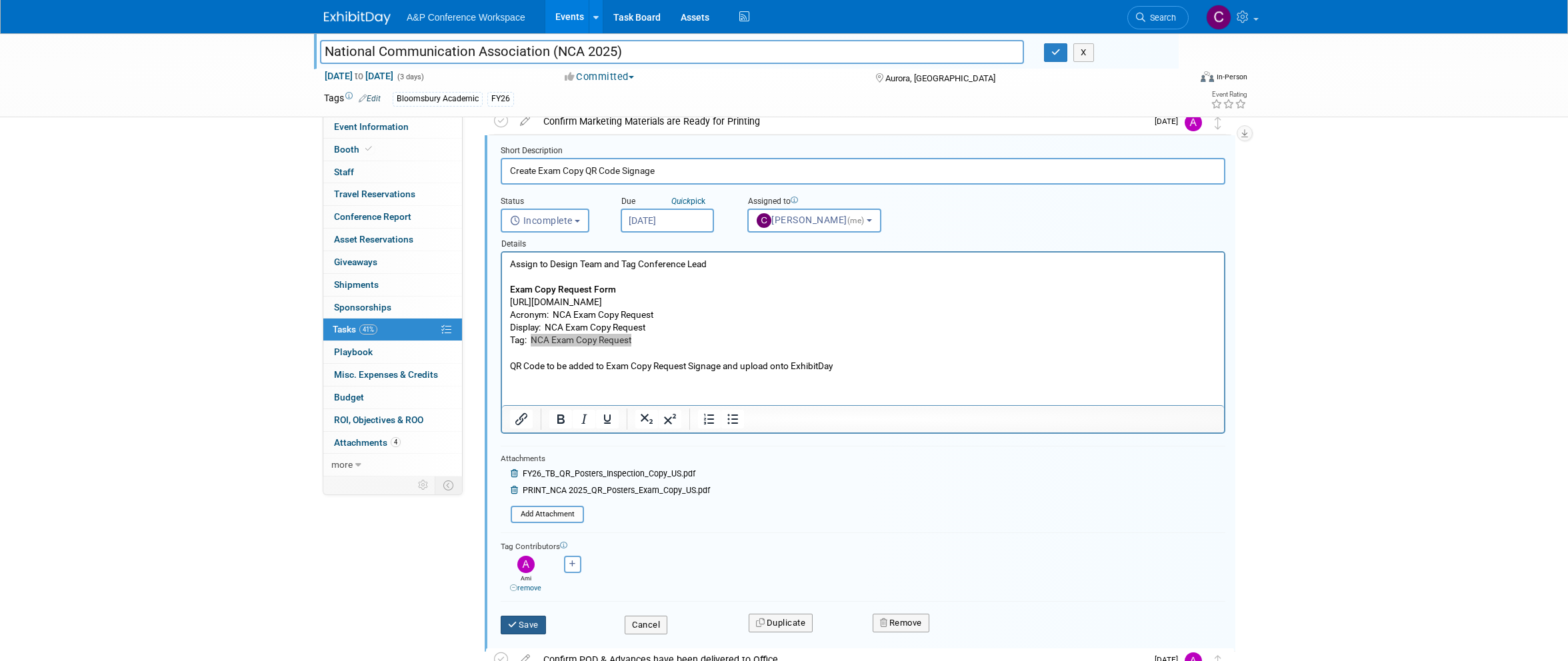
scroll to position [457, 0]
click at [535, 620] on button "Save" at bounding box center [523, 625] width 46 height 19
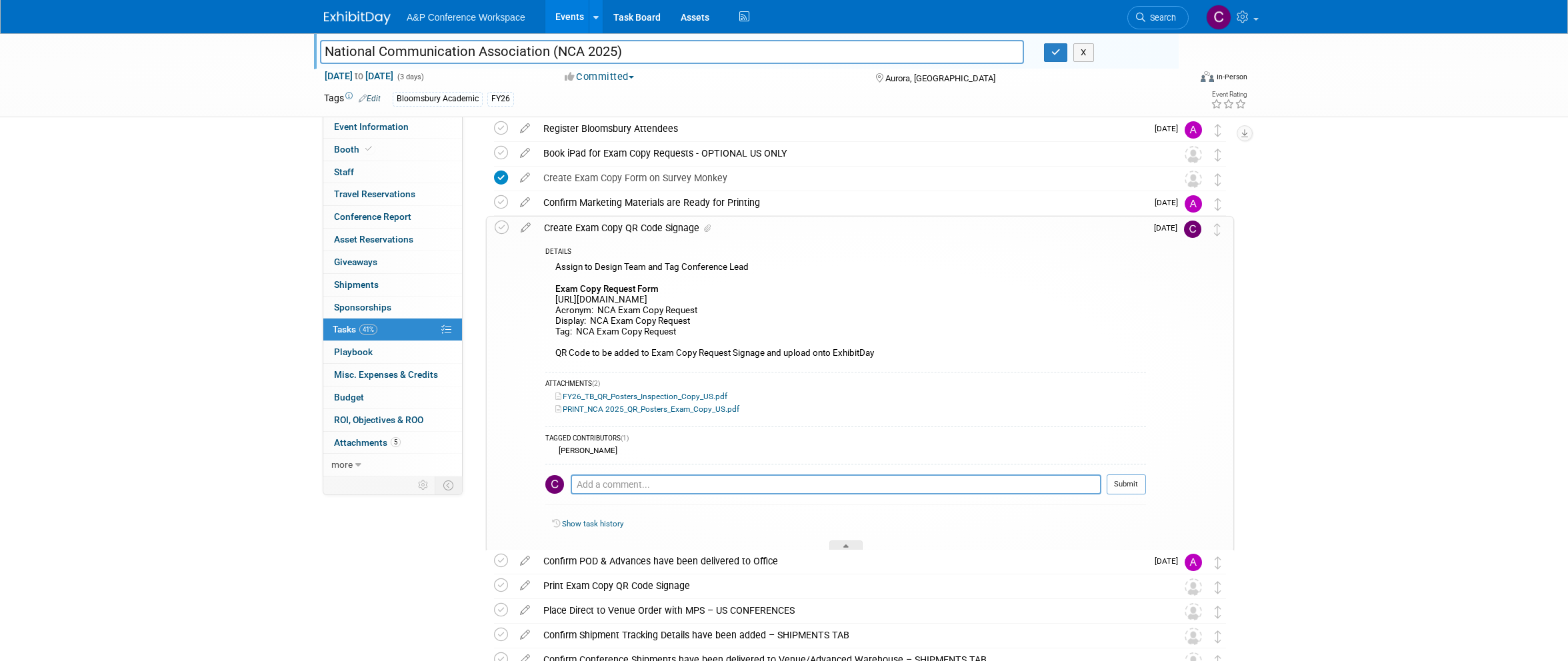
scroll to position [379, 0]
click at [507, 222] on icon at bounding box center [501, 224] width 14 height 14
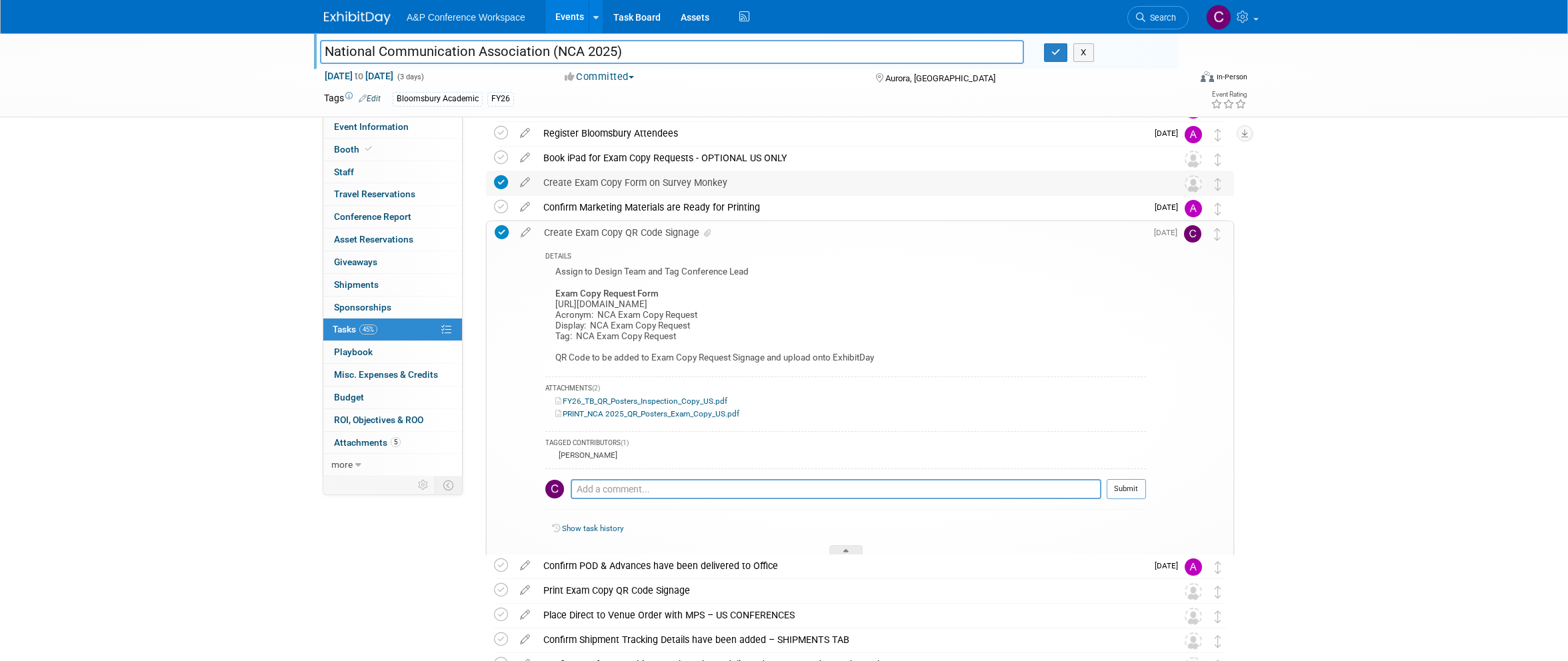
scroll to position [372, 0]
